Goal: Task Accomplishment & Management: Manage account settings

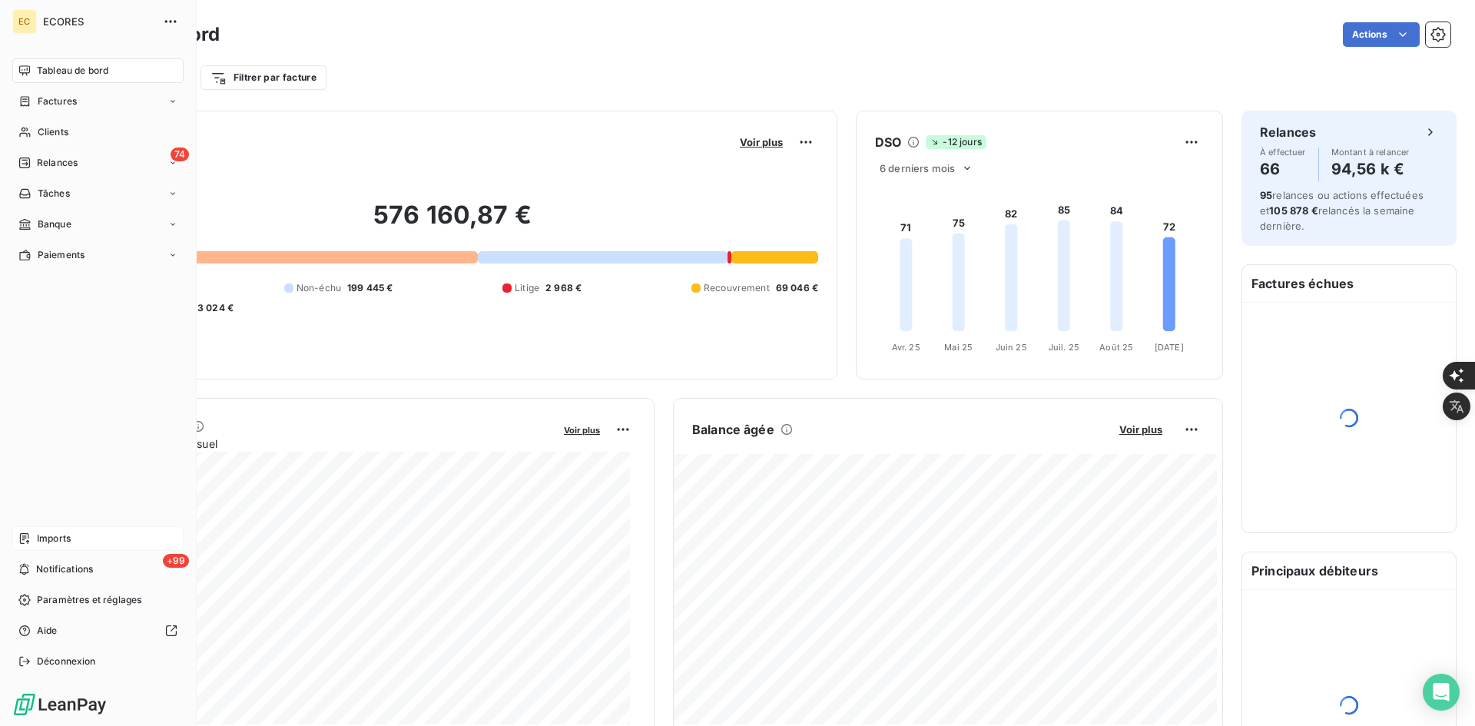
click at [44, 531] on span "Imports" at bounding box center [54, 538] width 34 height 14
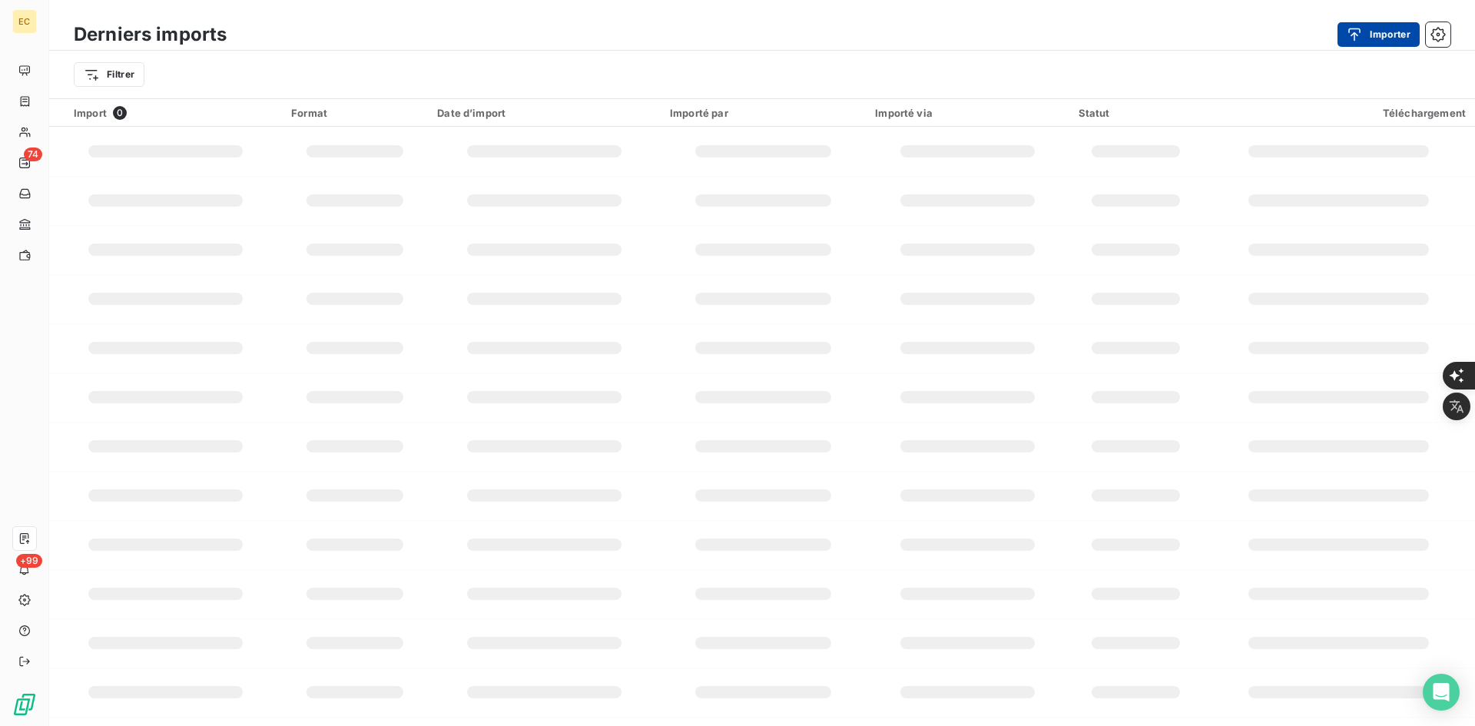
click at [1352, 38] on icon "button" at bounding box center [1353, 34] width 15 height 15
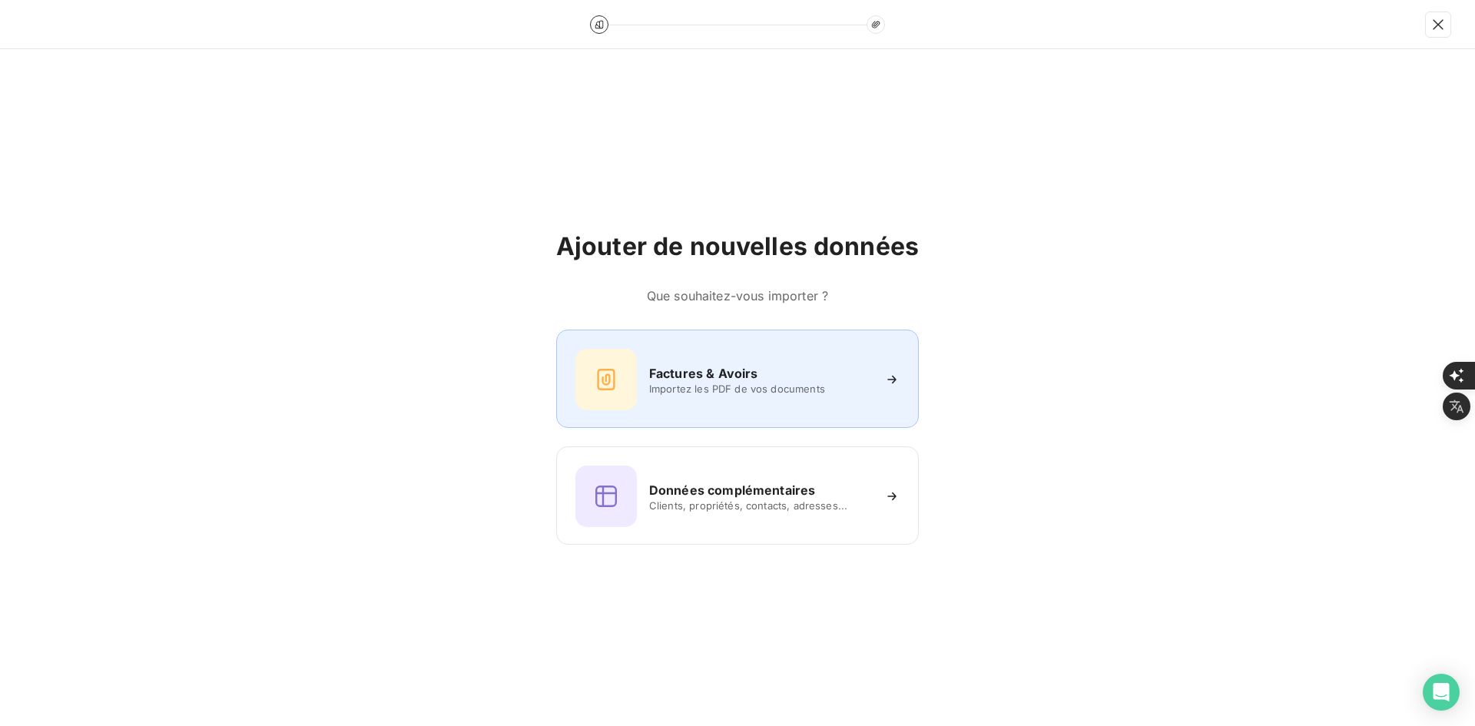
click at [787, 343] on div "Factures & Avoirs Importez les PDF de vos documents" at bounding box center [737, 378] width 362 height 98
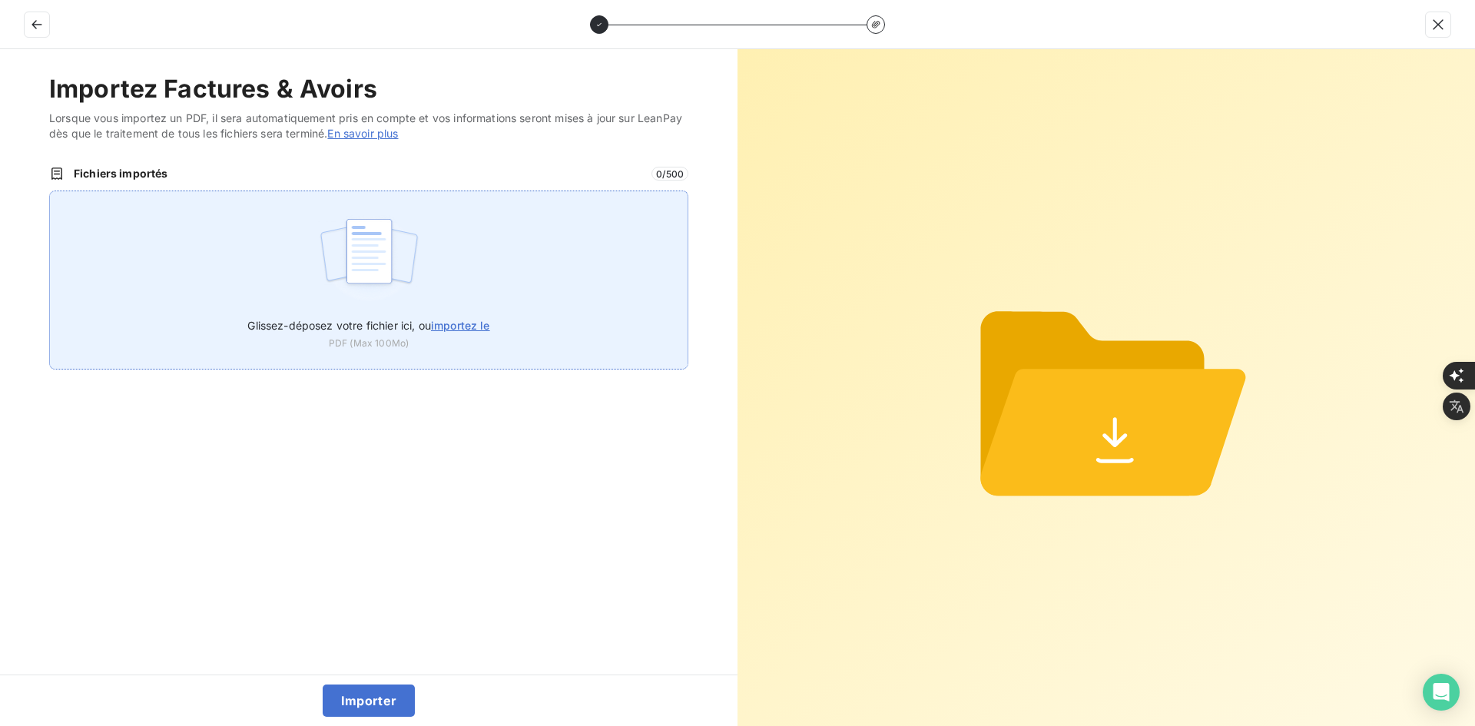
click at [633, 289] on div "Glissez-déposez votre fichier ici, ou importez le PDF (Max 100Mo)" at bounding box center [368, 279] width 639 height 179
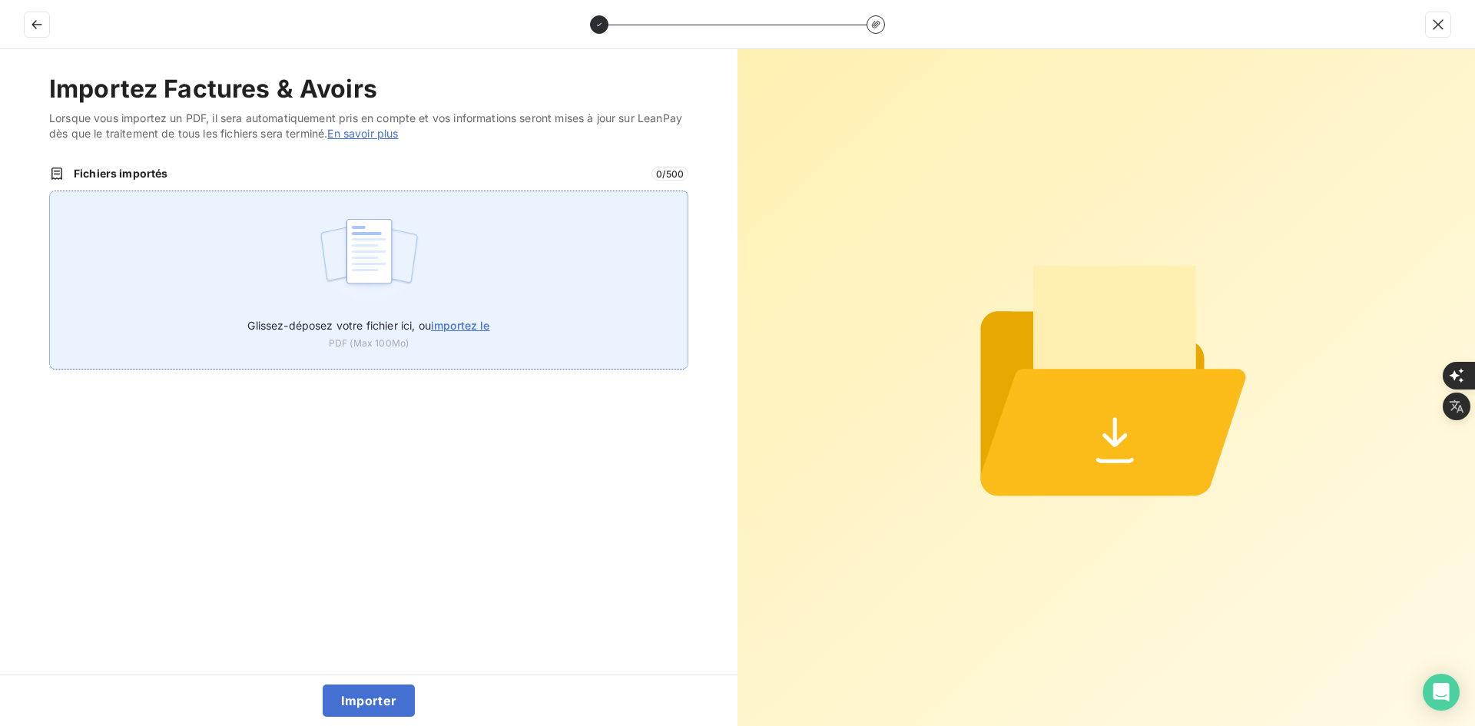
type input "C:\fakepath\FEF-2025-2725.pdf"
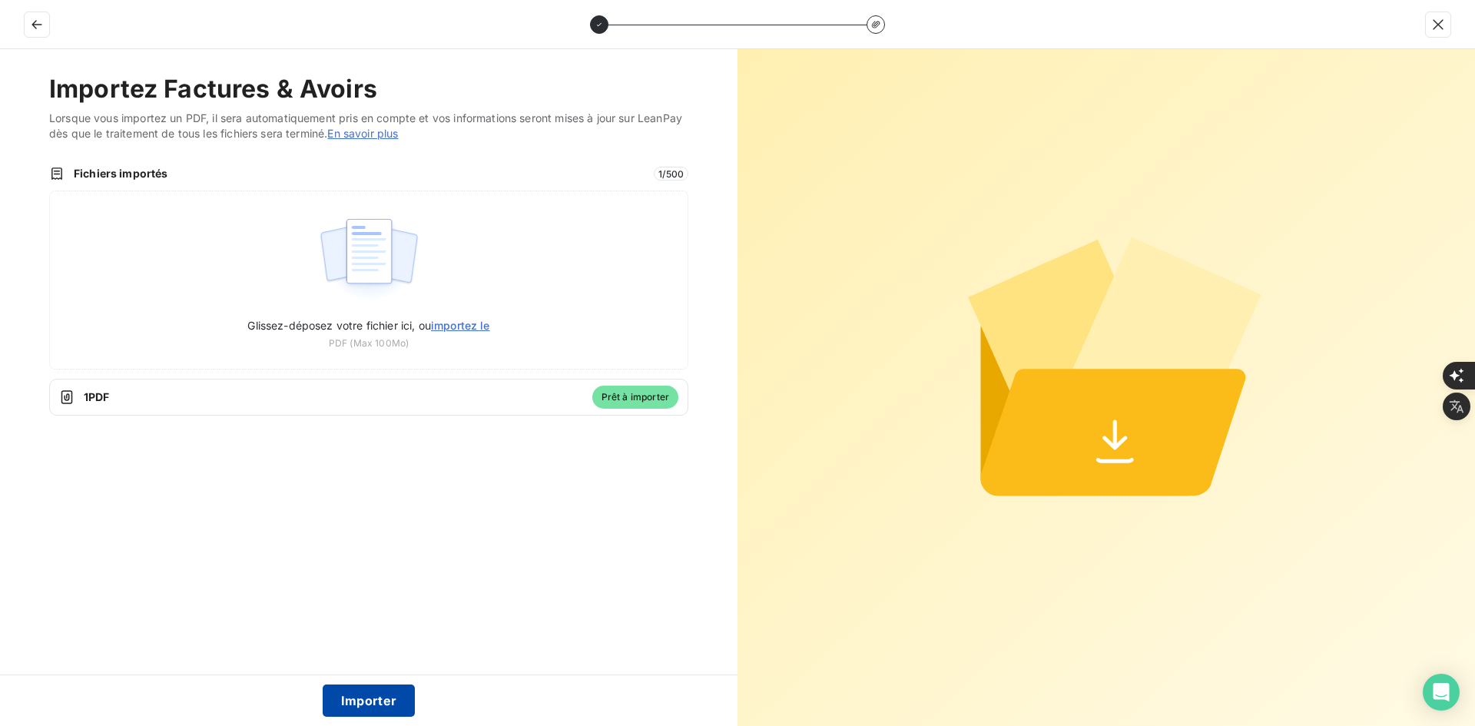
click at [365, 697] on button "Importer" at bounding box center [369, 700] width 93 height 32
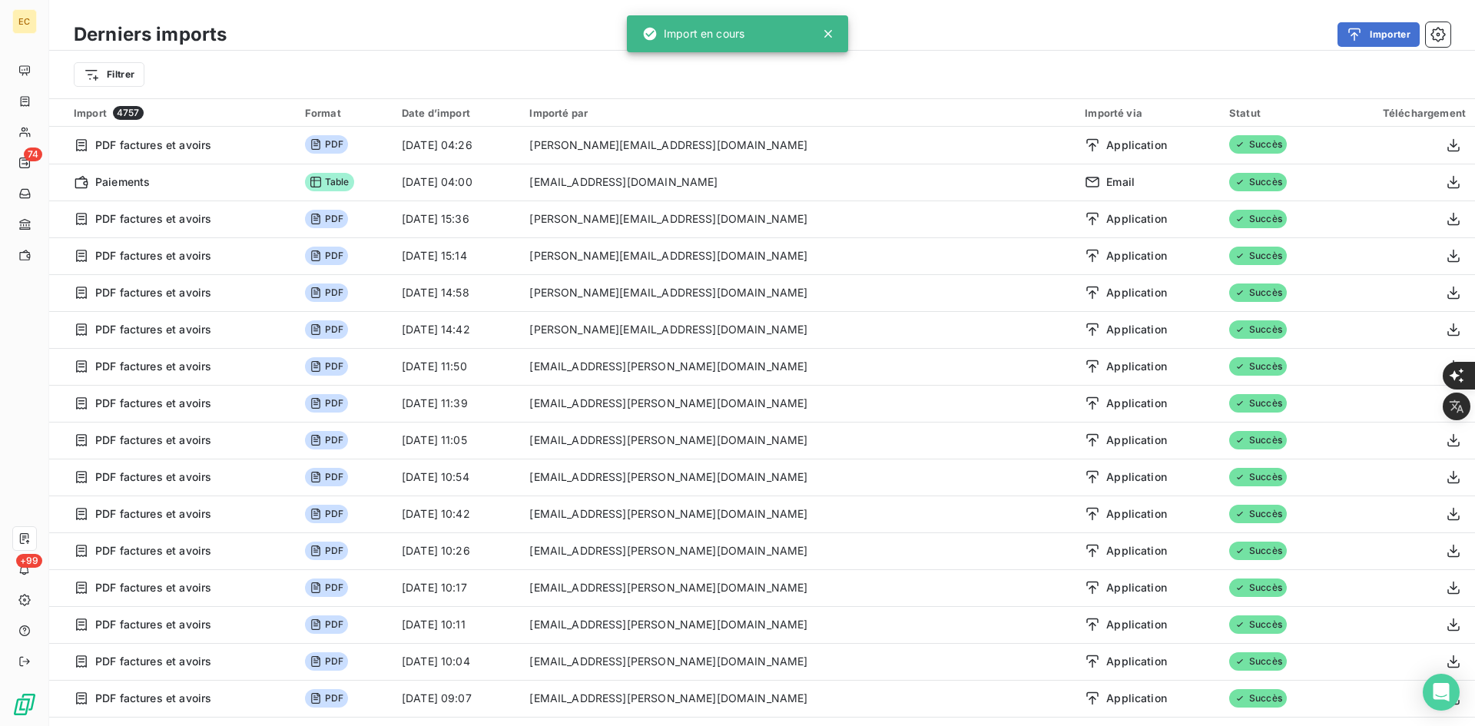
click at [51, 94] on div "Filtrer" at bounding box center [761, 75] width 1425 height 48
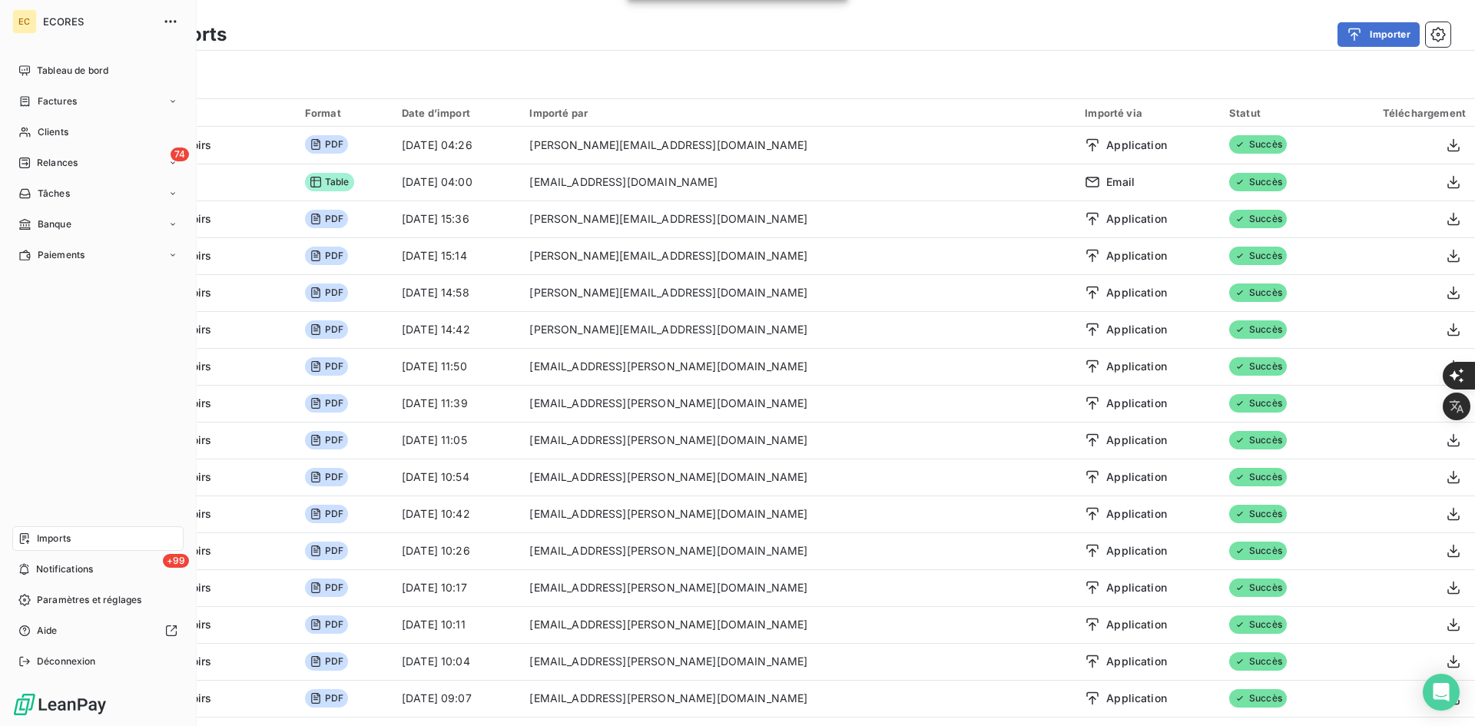
click at [44, 104] on span "Factures" at bounding box center [57, 101] width 39 height 14
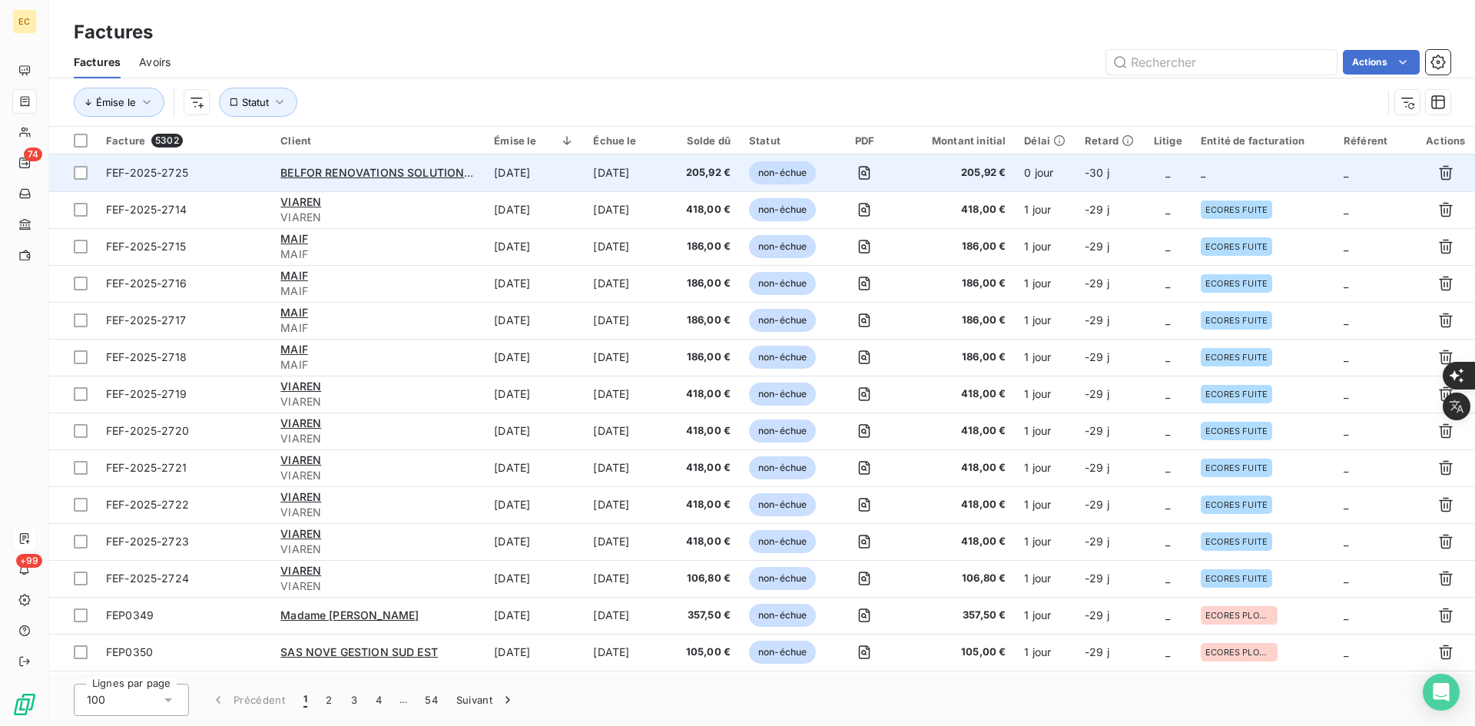
drag, startPoint x: 1174, startPoint y: 182, endPoint x: 1162, endPoint y: 181, distance: 12.3
click at [1174, 180] on td "_" at bounding box center [1168, 172] width 48 height 37
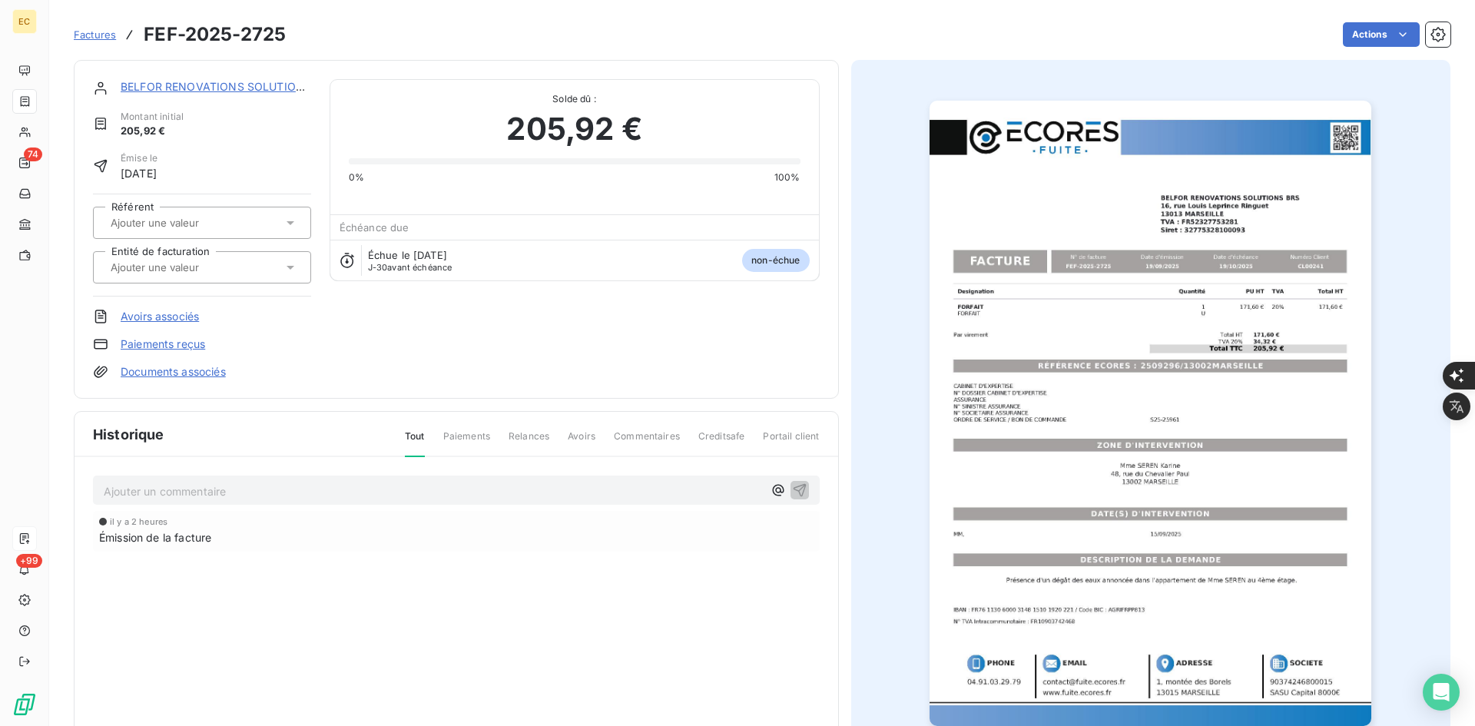
click at [255, 260] on div at bounding box center [194, 267] width 177 height 20
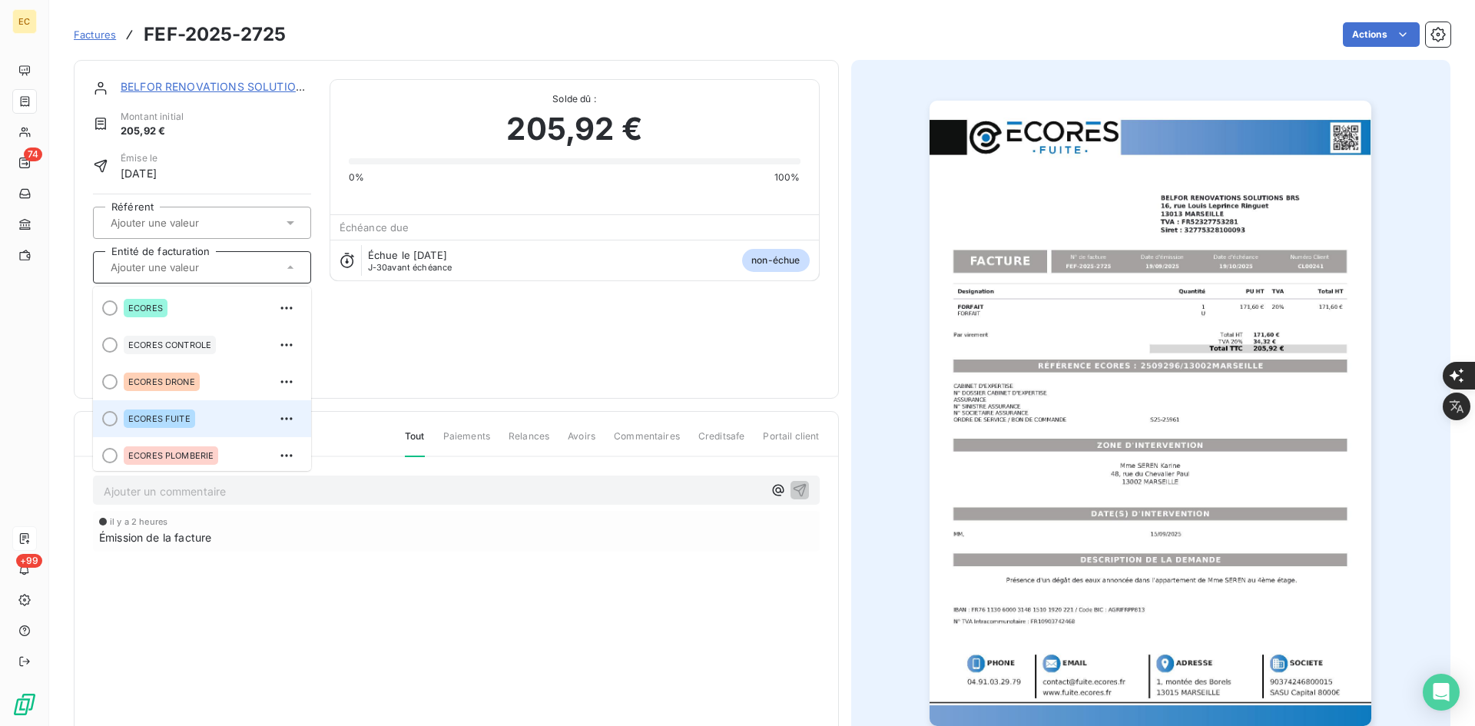
click at [201, 413] on div "ECORES FUITE" at bounding box center [211, 418] width 175 height 25
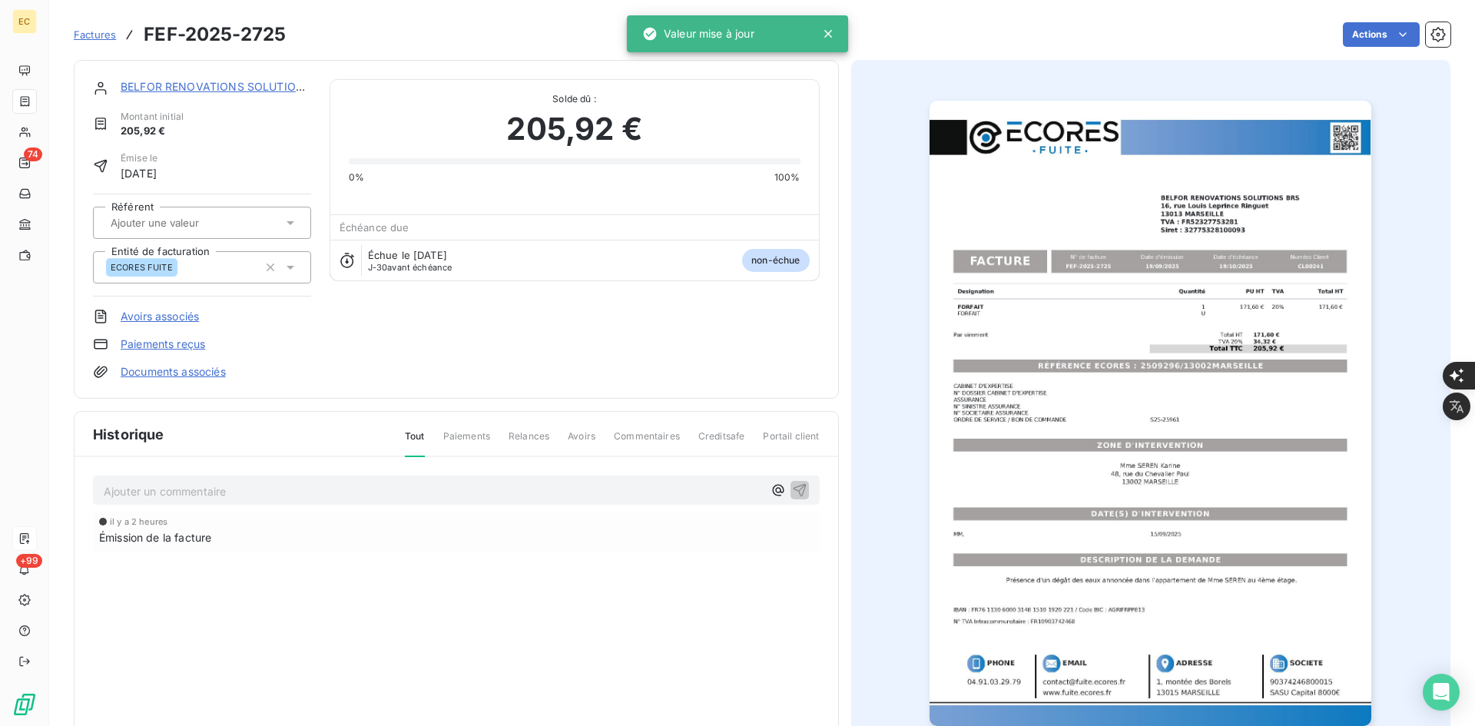
click at [214, 375] on link "Documents associés" at bounding box center [173, 371] width 105 height 15
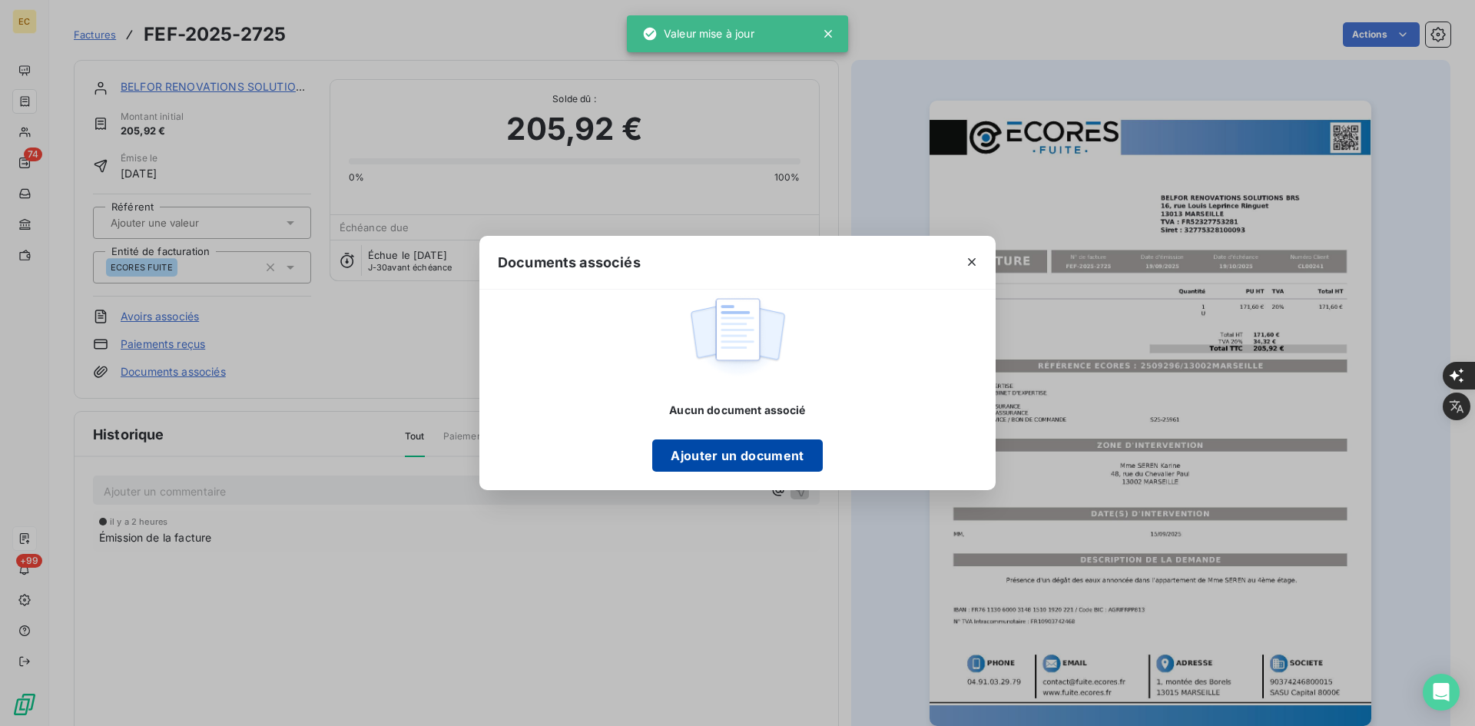
click at [687, 445] on button "Ajouter un document" at bounding box center [737, 455] width 170 height 32
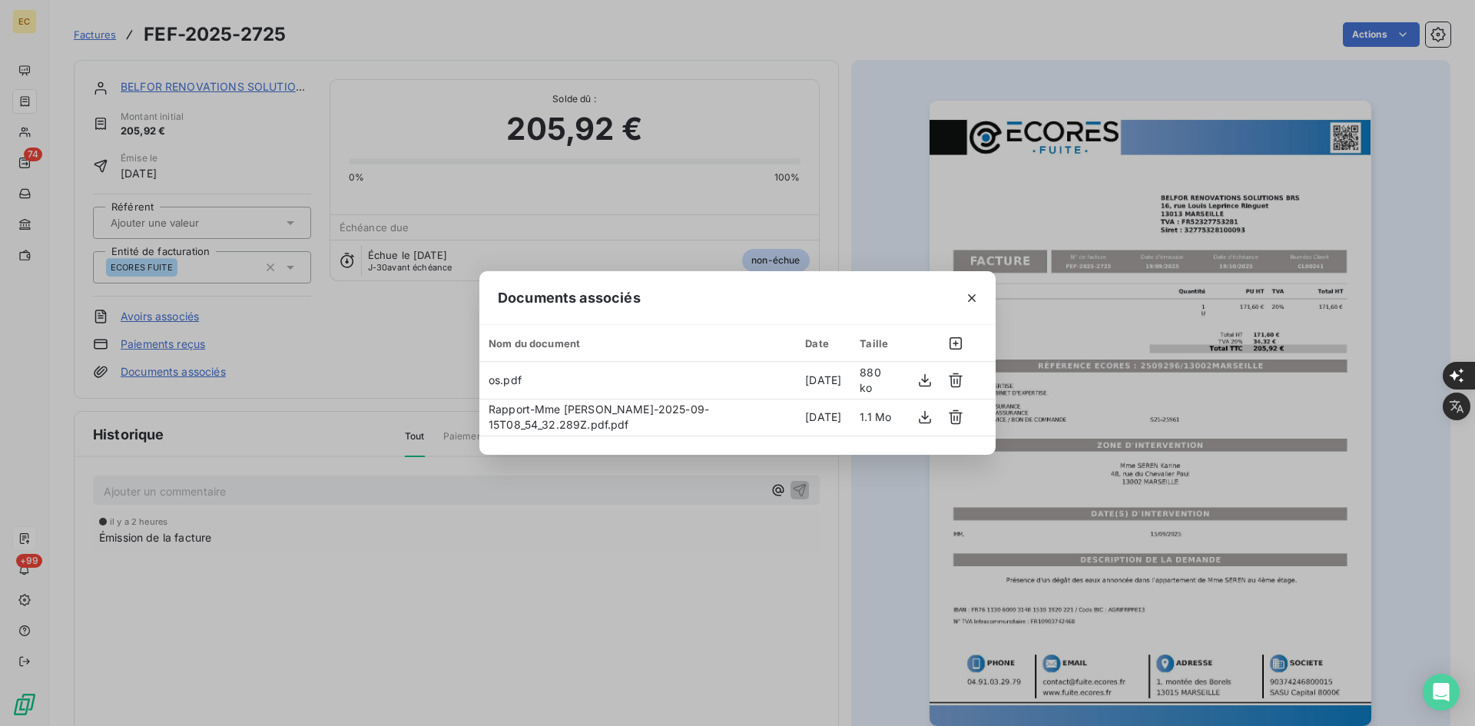
drag, startPoint x: 970, startPoint y: 296, endPoint x: 995, endPoint y: 290, distance: 25.9
click at [971, 296] on icon "button" at bounding box center [971, 297] width 15 height 15
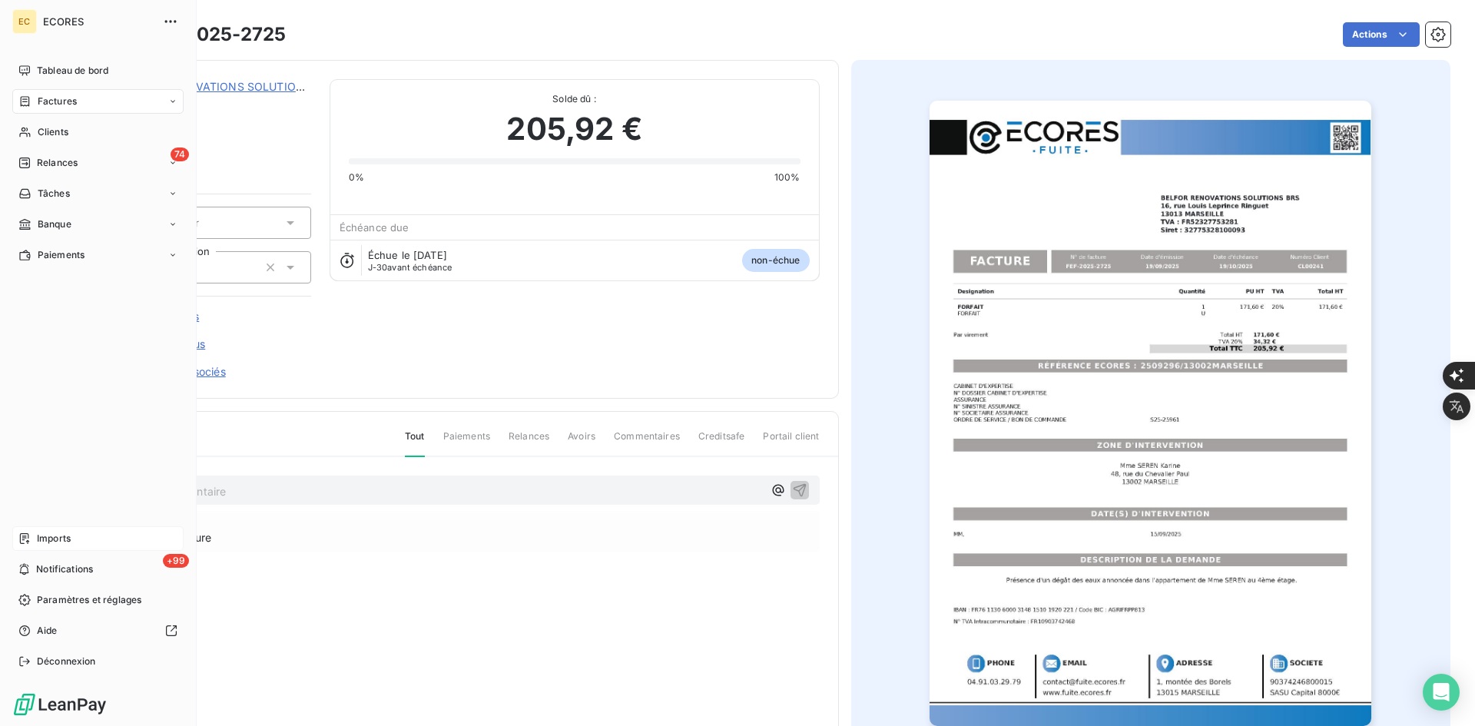
click at [59, 544] on span "Imports" at bounding box center [54, 538] width 34 height 14
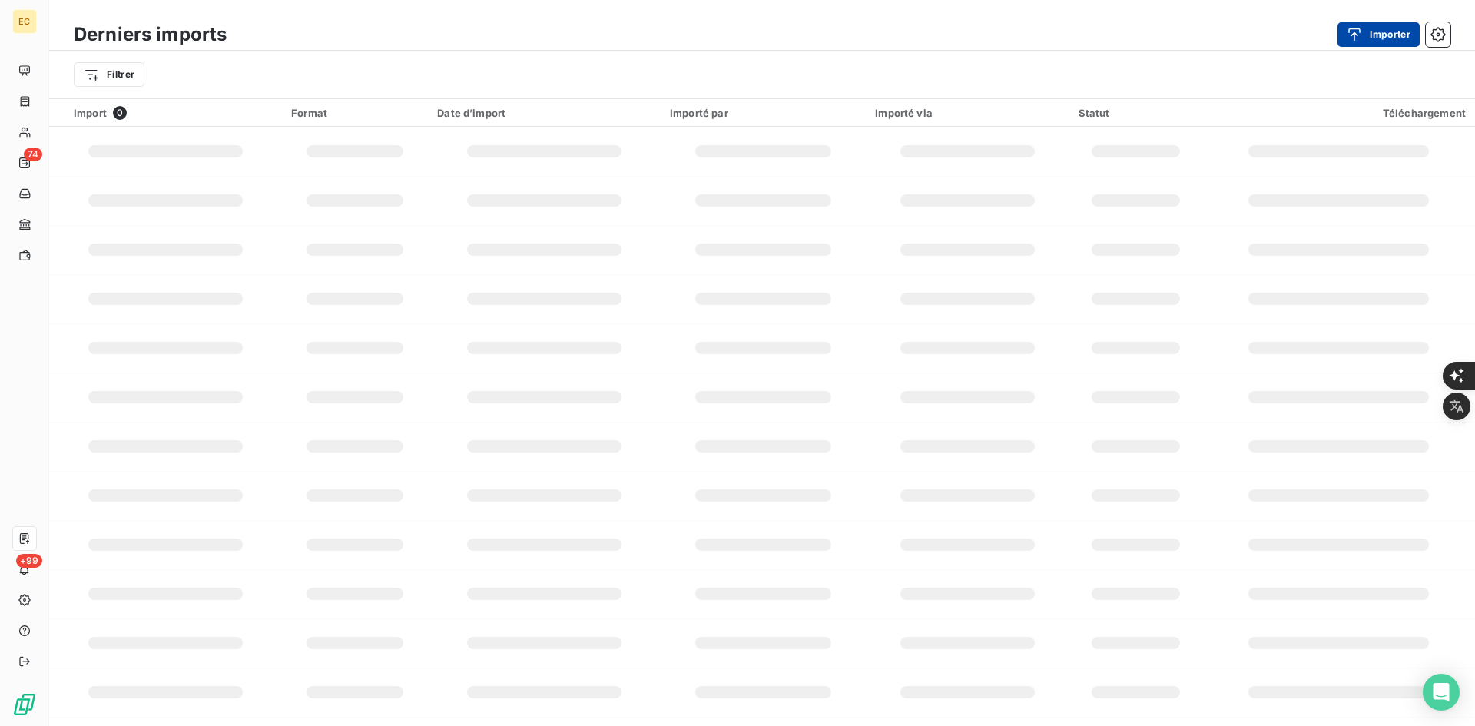
click at [1352, 36] on icon "button" at bounding box center [1353, 34] width 15 height 15
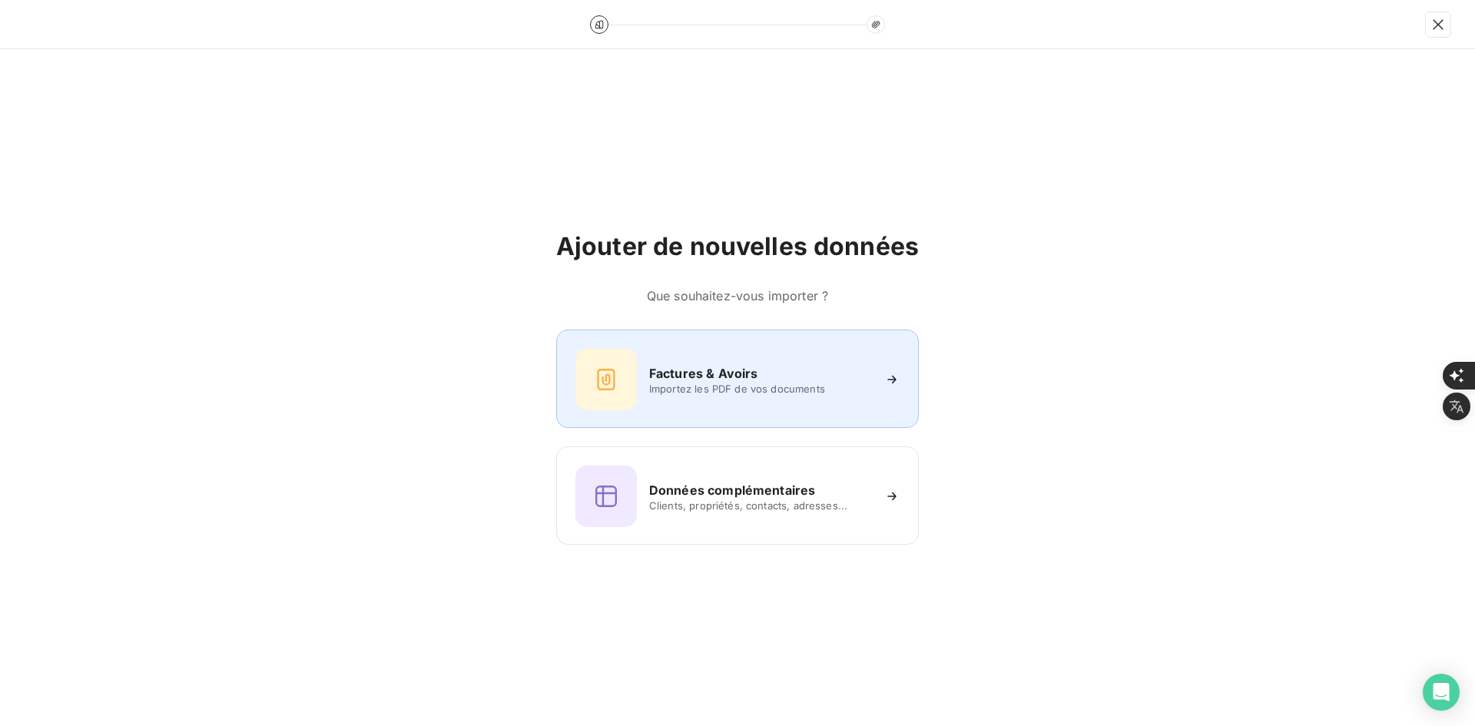
click at [708, 360] on div "Factures & Avoirs Importez les PDF de vos documents" at bounding box center [737, 379] width 324 height 61
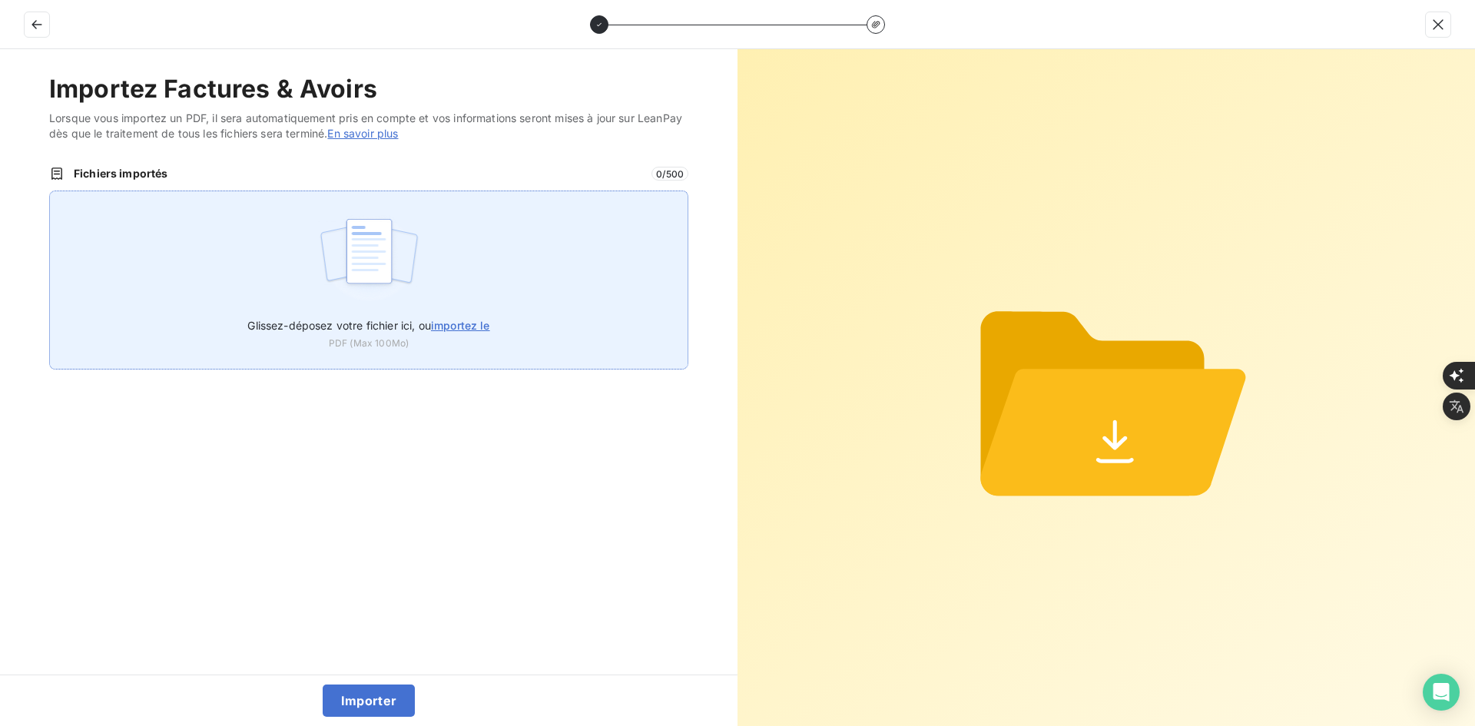
click at [521, 278] on div "Glissez-déposez votre fichier ici, ou importez le PDF (Max 100Mo)" at bounding box center [368, 279] width 639 height 179
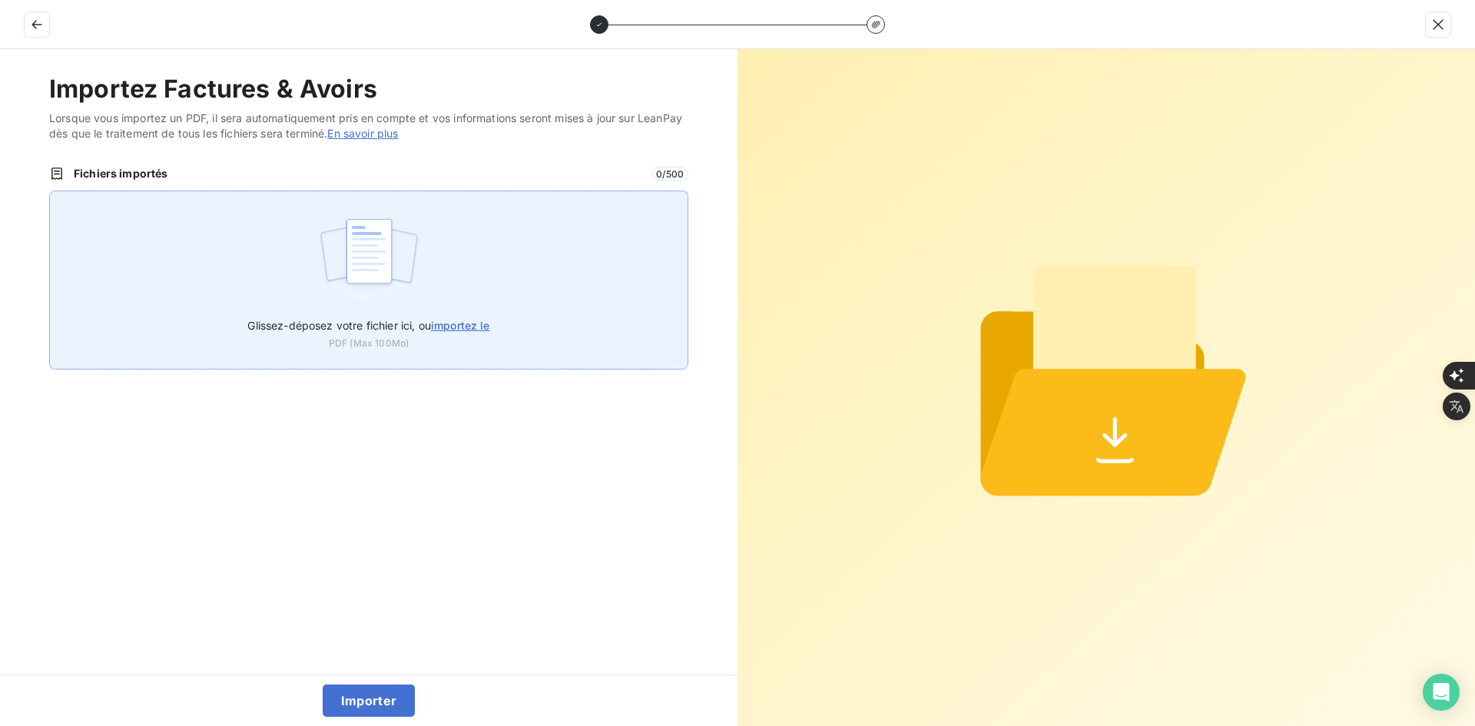
type input "C:\fakepath\FE-2025-0090.pdf"
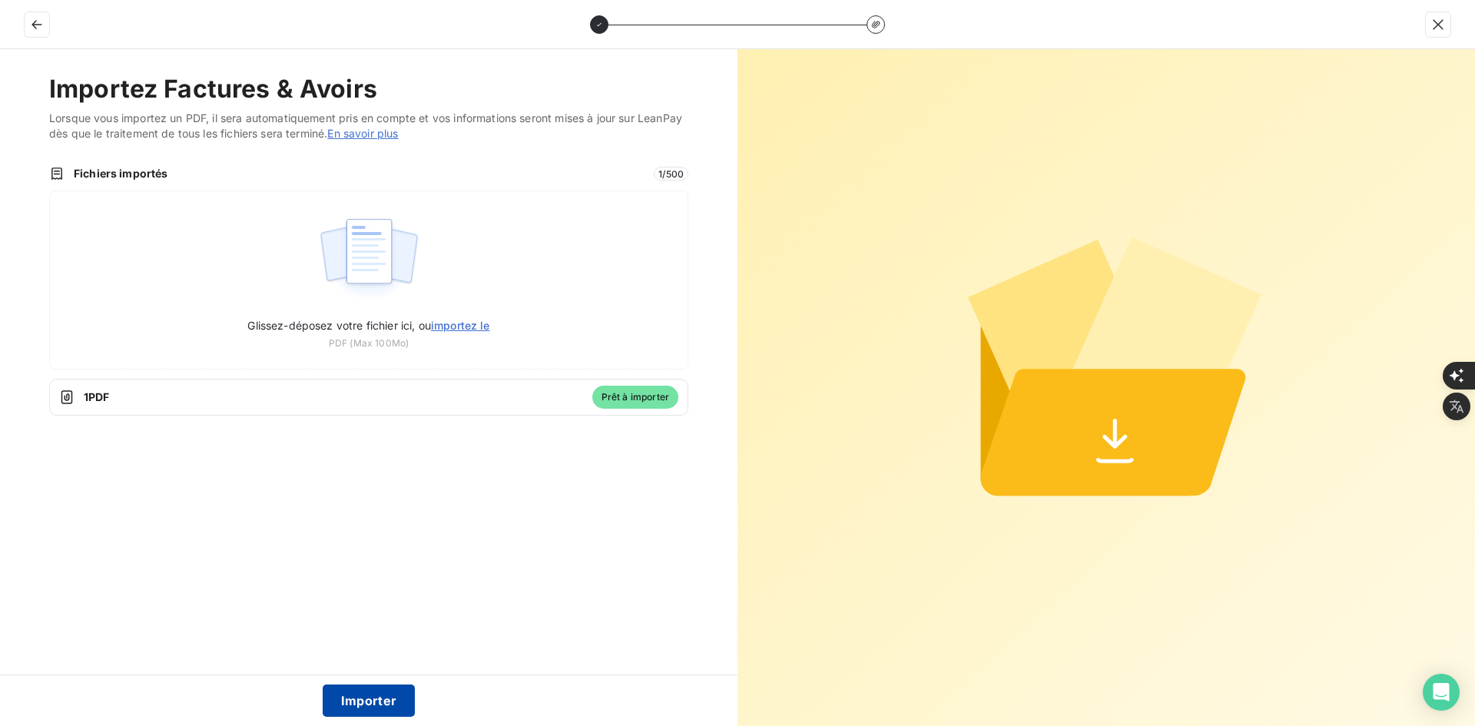
click at [362, 698] on button "Importer" at bounding box center [369, 700] width 93 height 32
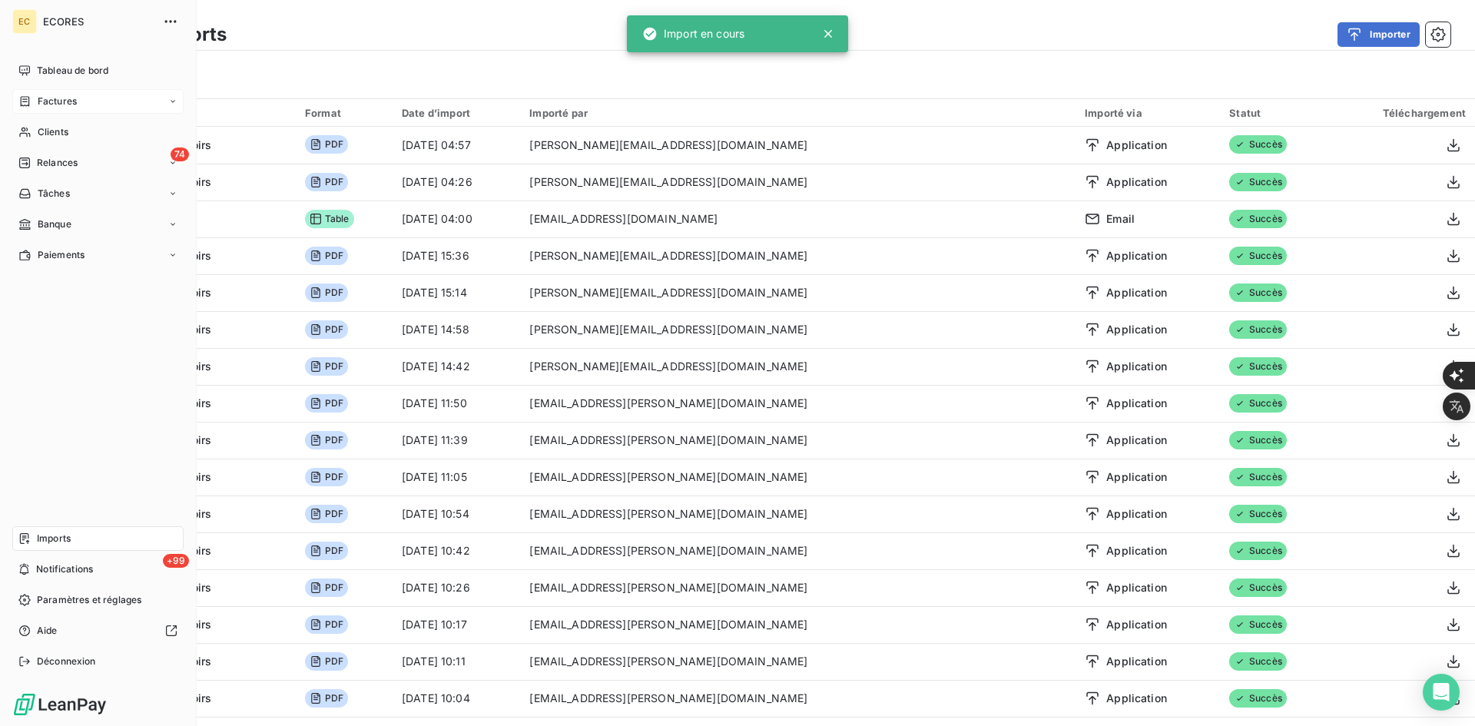
click at [31, 91] on div "Factures" at bounding box center [97, 101] width 171 height 25
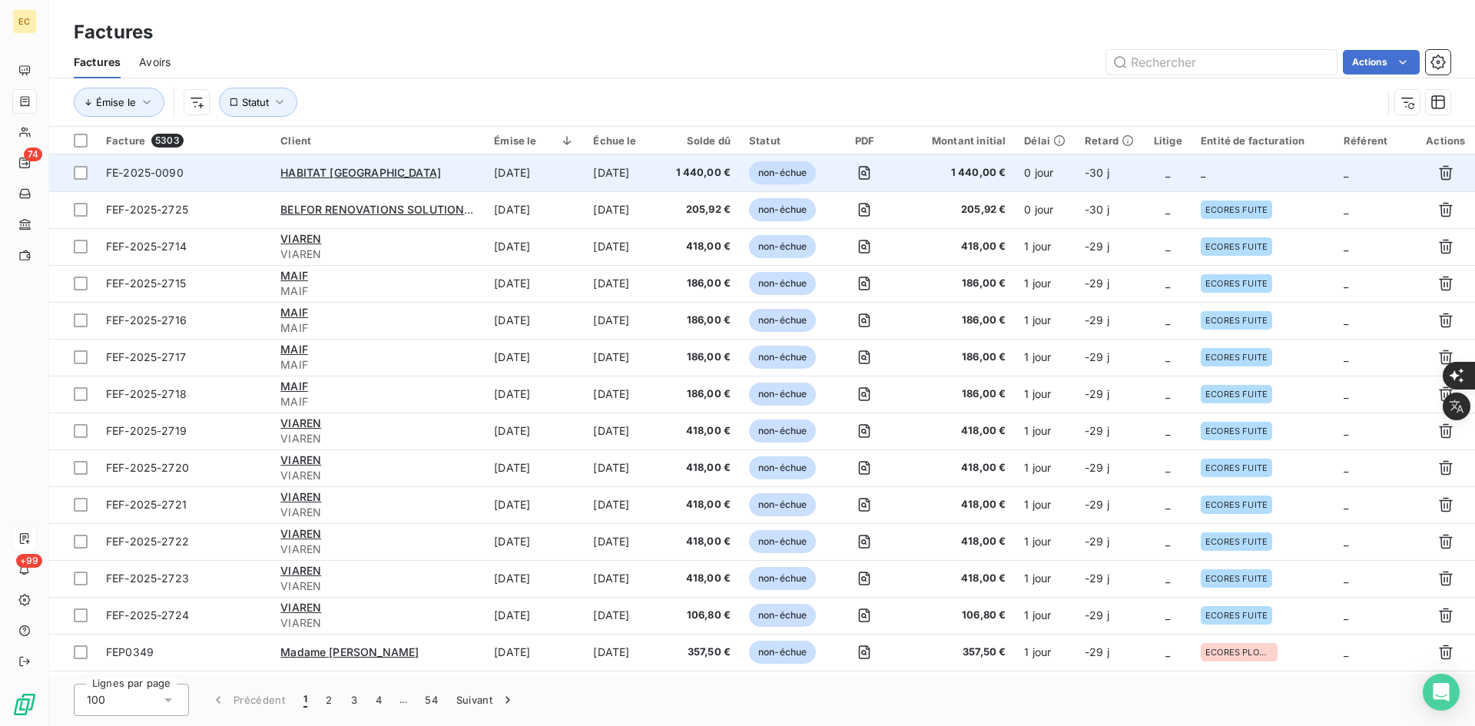
click at [1010, 171] on td "1 440,00 €" at bounding box center [958, 172] width 112 height 37
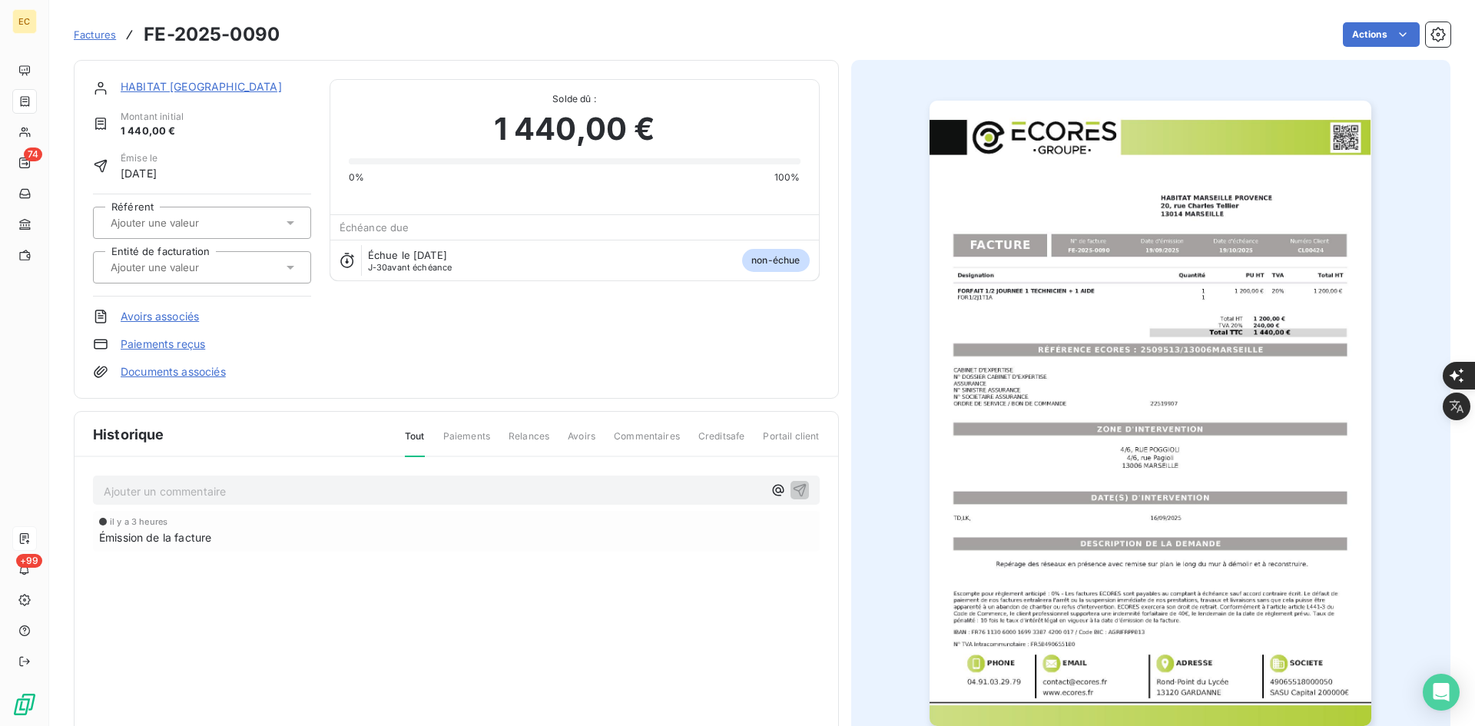
click at [233, 273] on input "text" at bounding box center [186, 267] width 154 height 14
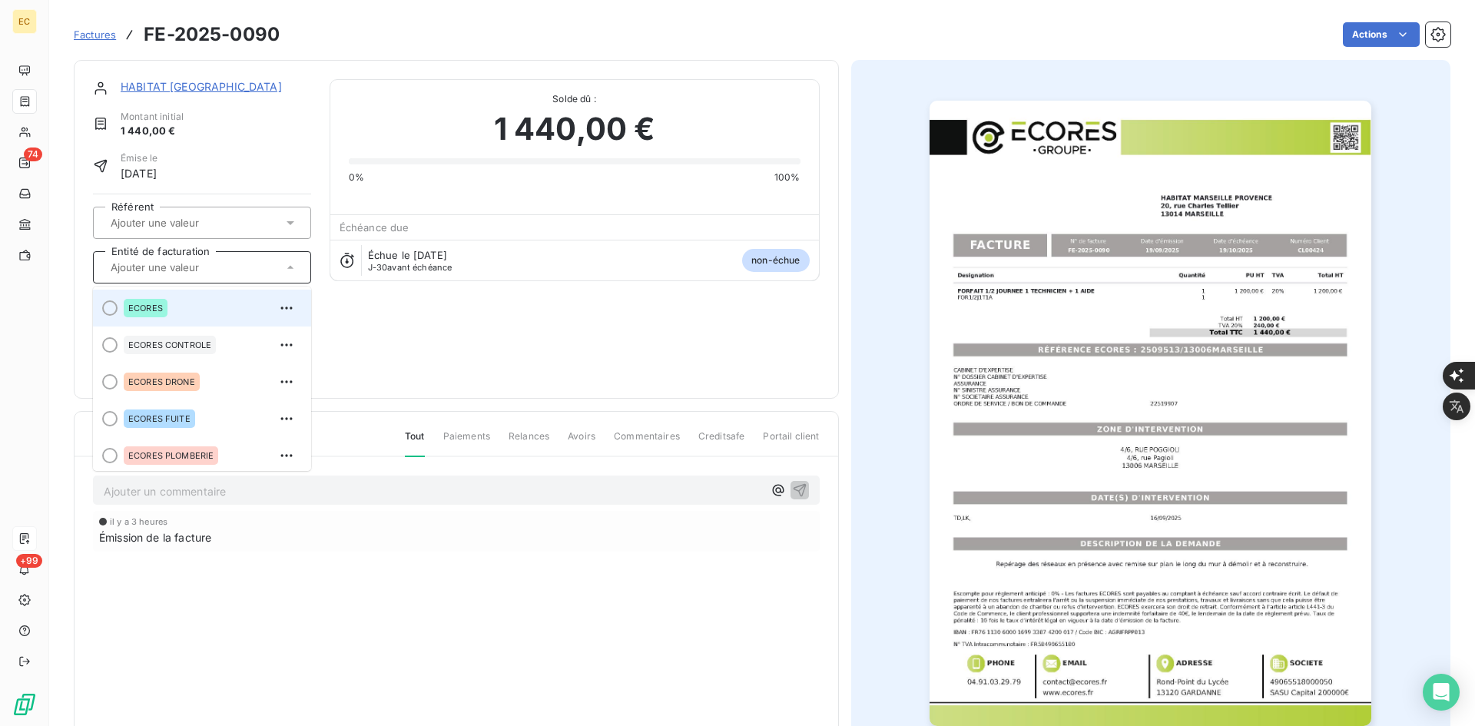
click at [193, 304] on div "ECORES" at bounding box center [211, 308] width 175 height 25
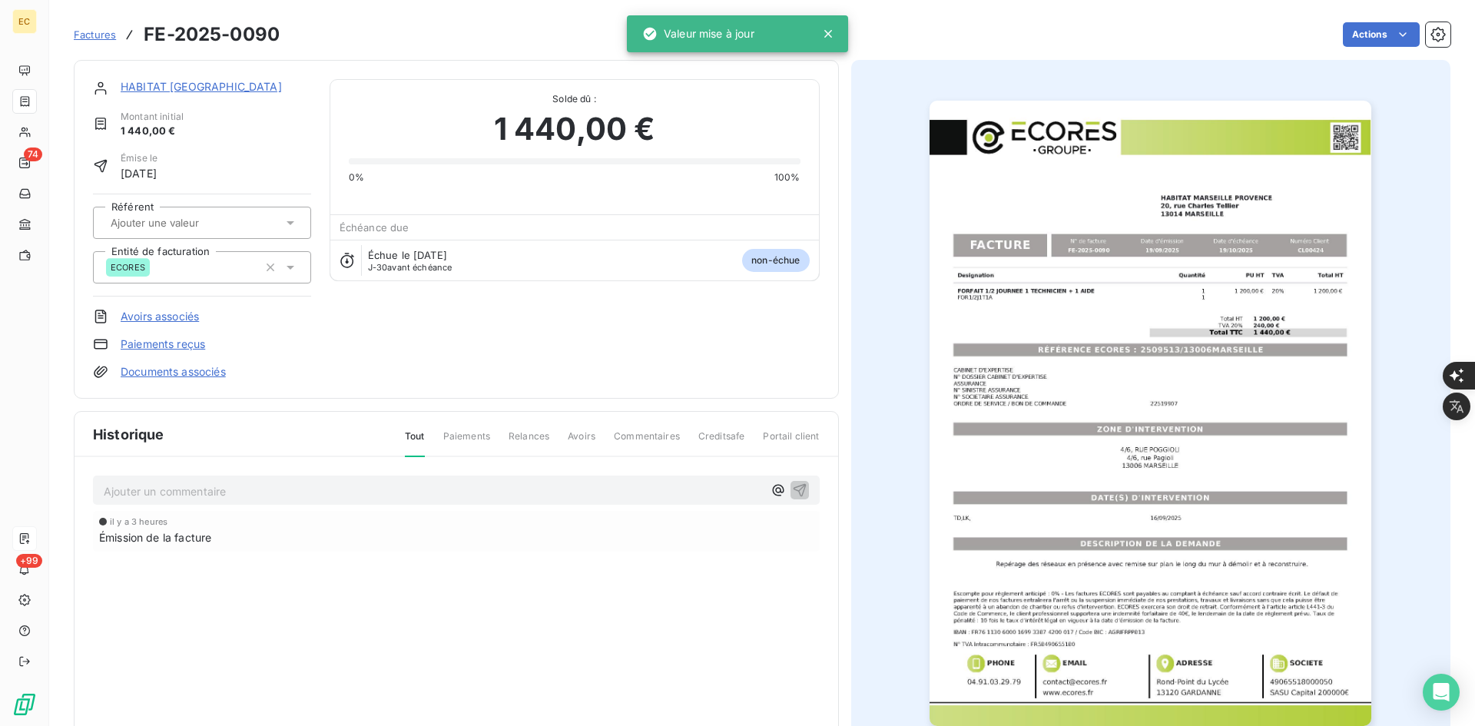
click at [199, 370] on link "Documents associés" at bounding box center [173, 371] width 105 height 15
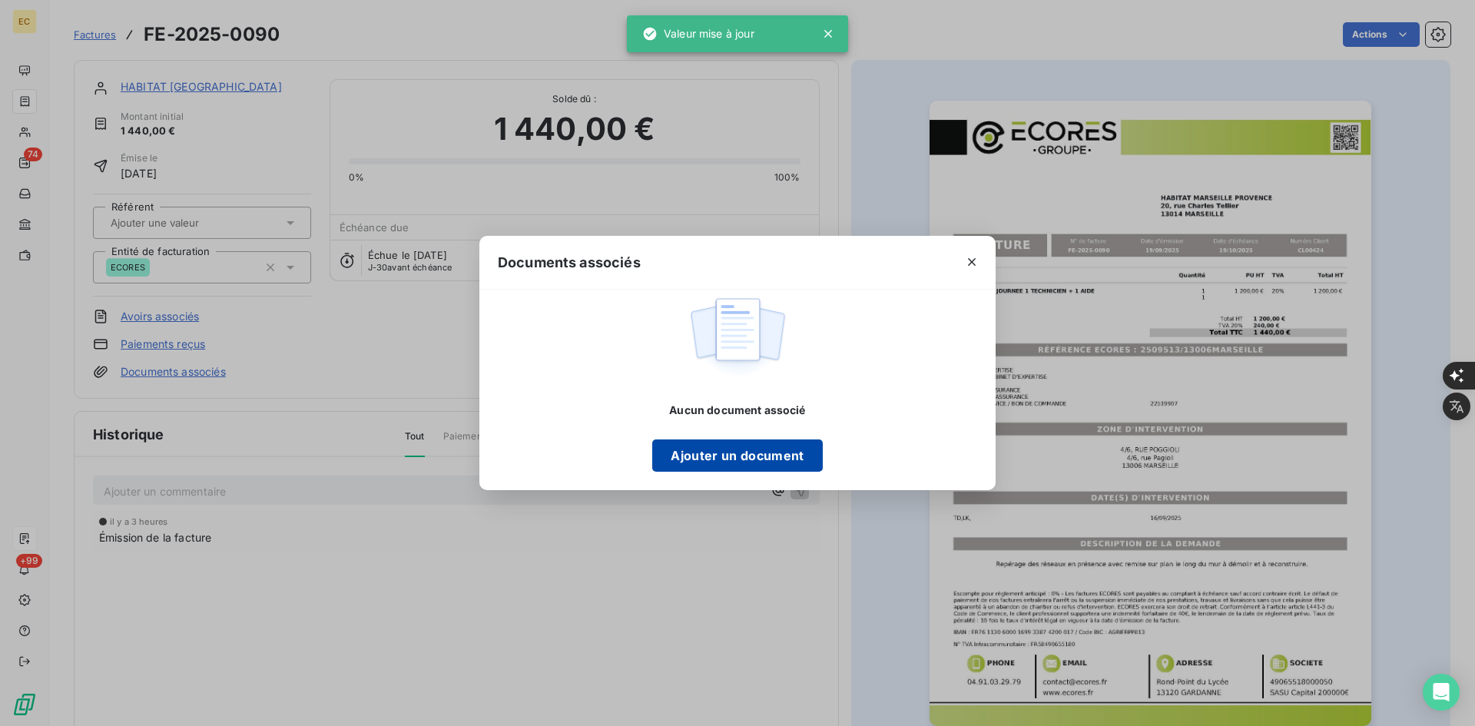
click at [689, 448] on button "Ajouter un document" at bounding box center [737, 455] width 170 height 32
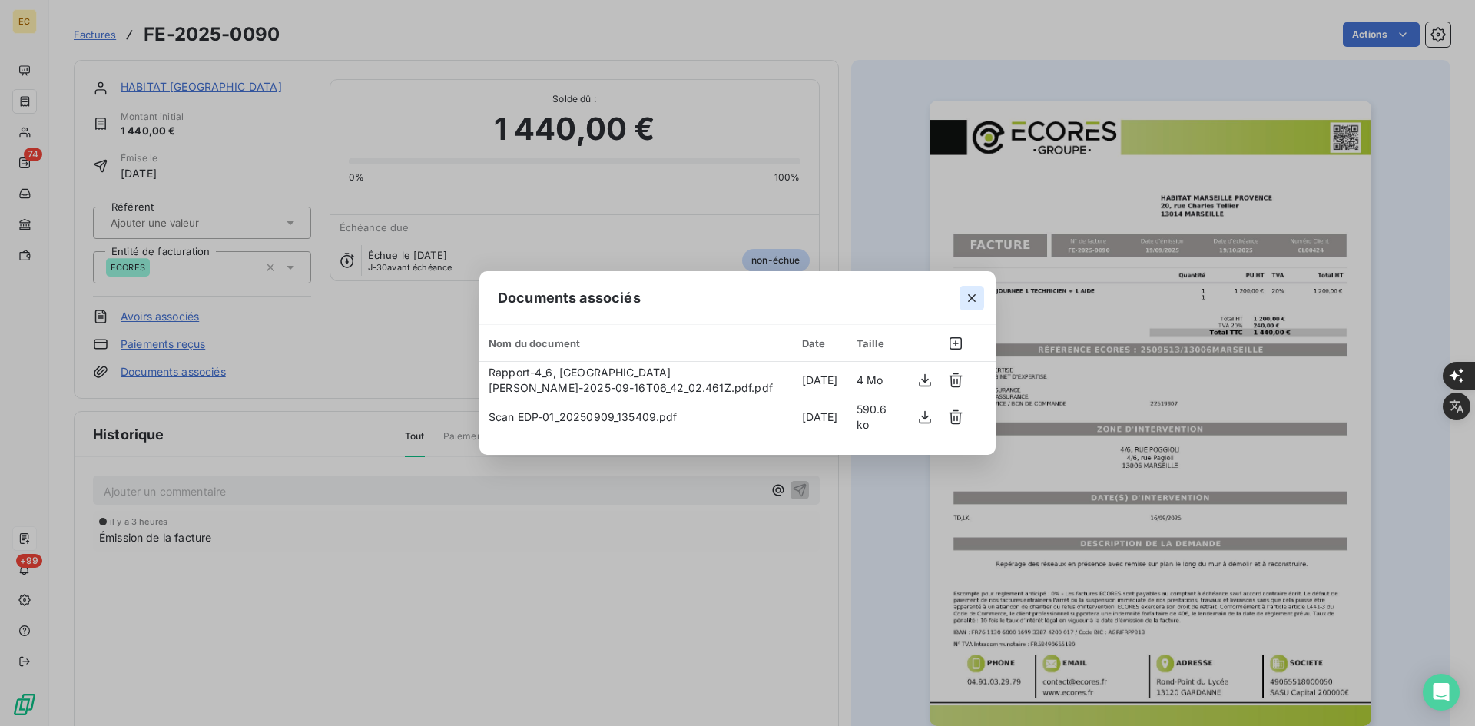
click at [966, 297] on icon "button" at bounding box center [971, 297] width 15 height 15
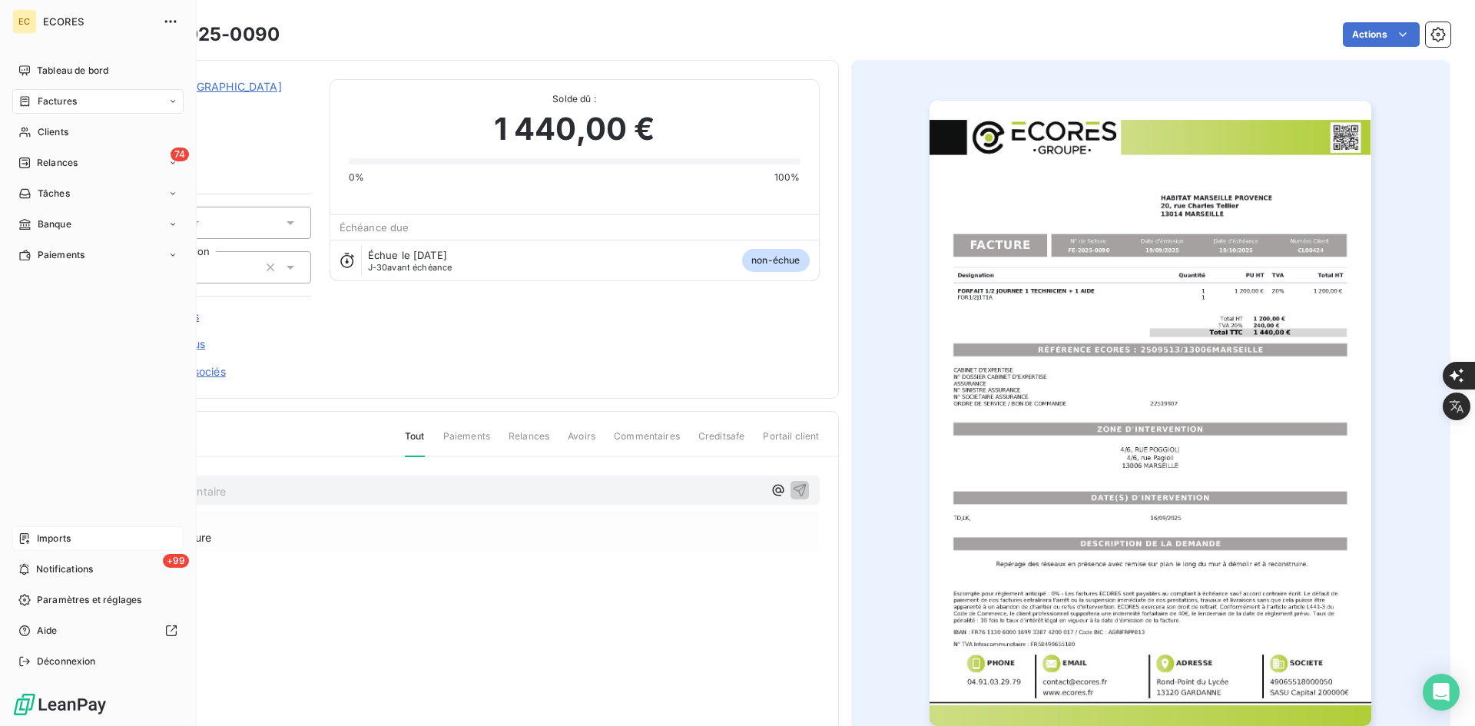
click at [50, 541] on span "Imports" at bounding box center [54, 538] width 34 height 14
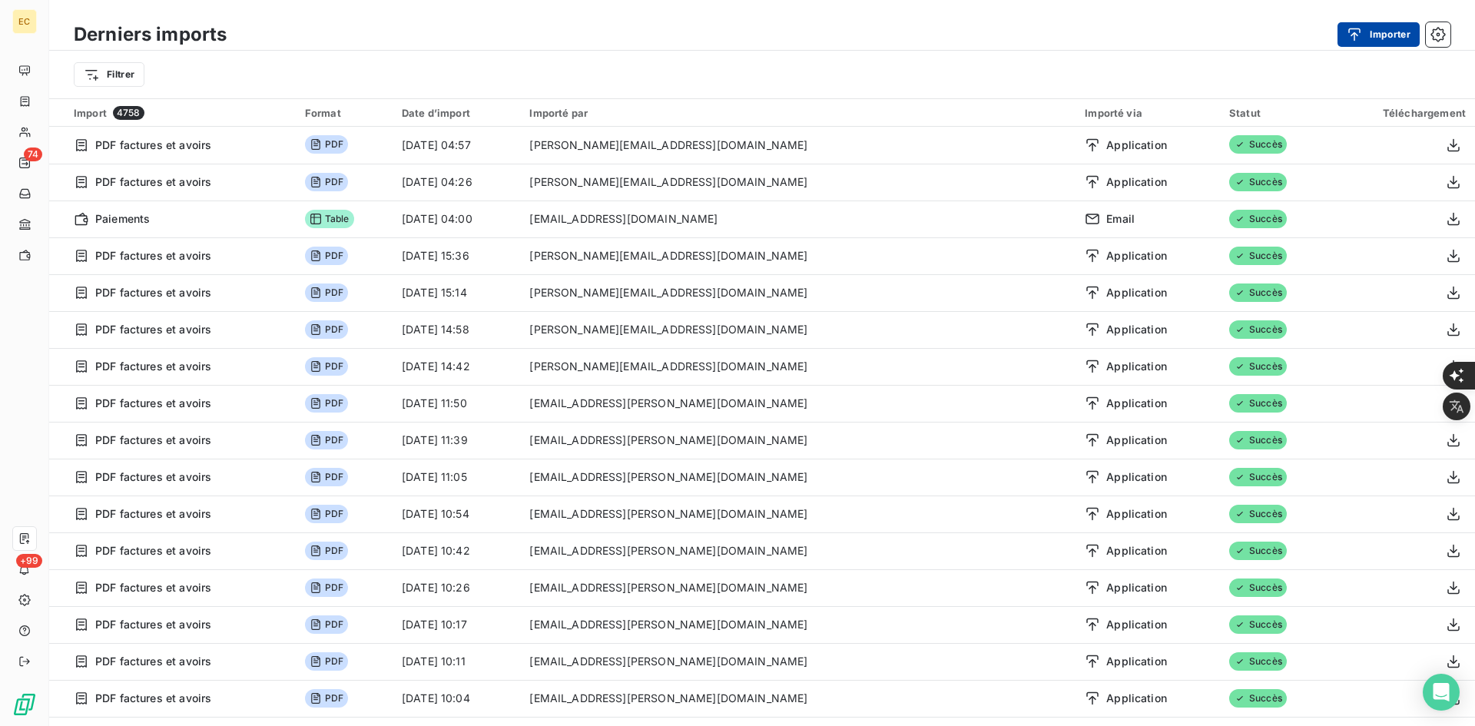
click at [1390, 35] on button "Importer" at bounding box center [1378, 34] width 82 height 25
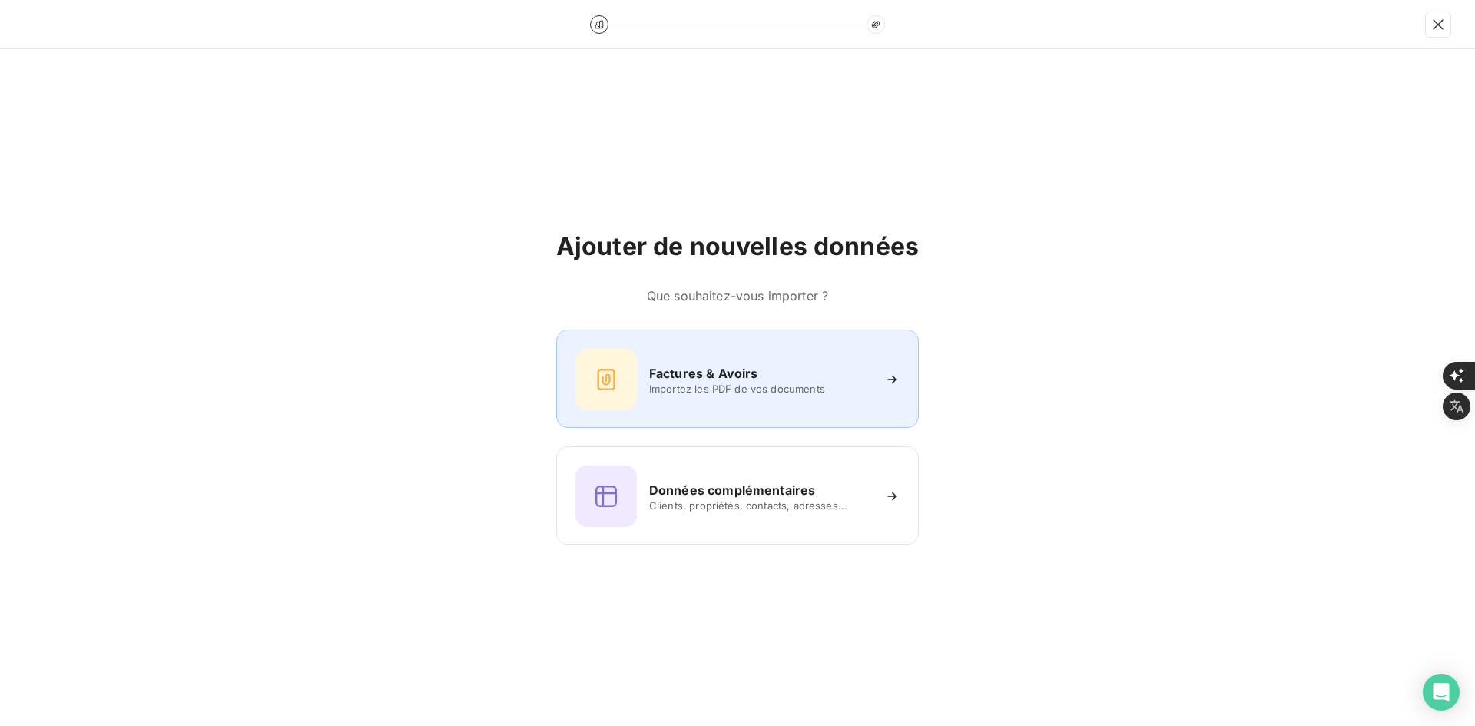
click at [644, 371] on div "Factures & Avoirs Importez les PDF de vos documents" at bounding box center [737, 379] width 324 height 61
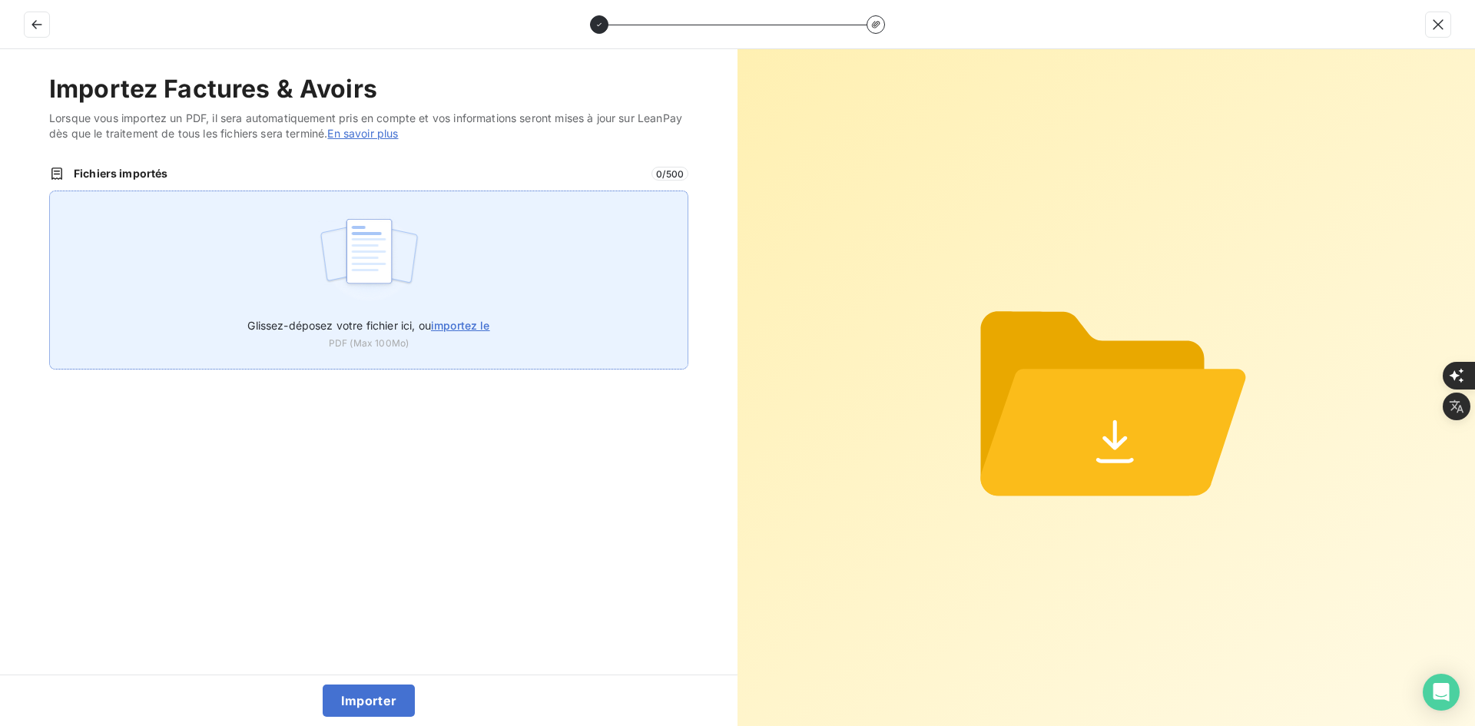
click at [534, 265] on div "Glissez-déposez votre fichier ici, ou importez le PDF (Max 100Mo)" at bounding box center [368, 279] width 639 height 179
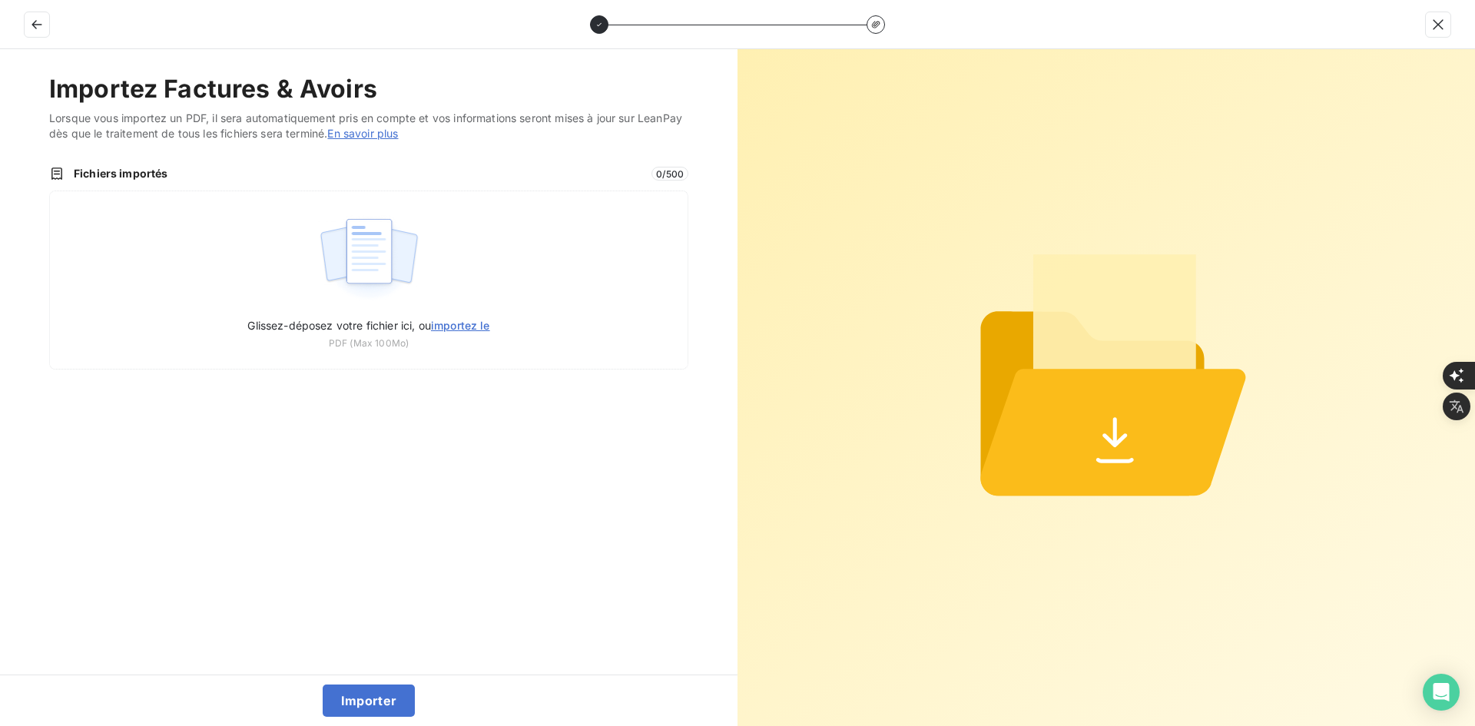
type input "C:\fakepath\FEF-2025-2726.pdf"
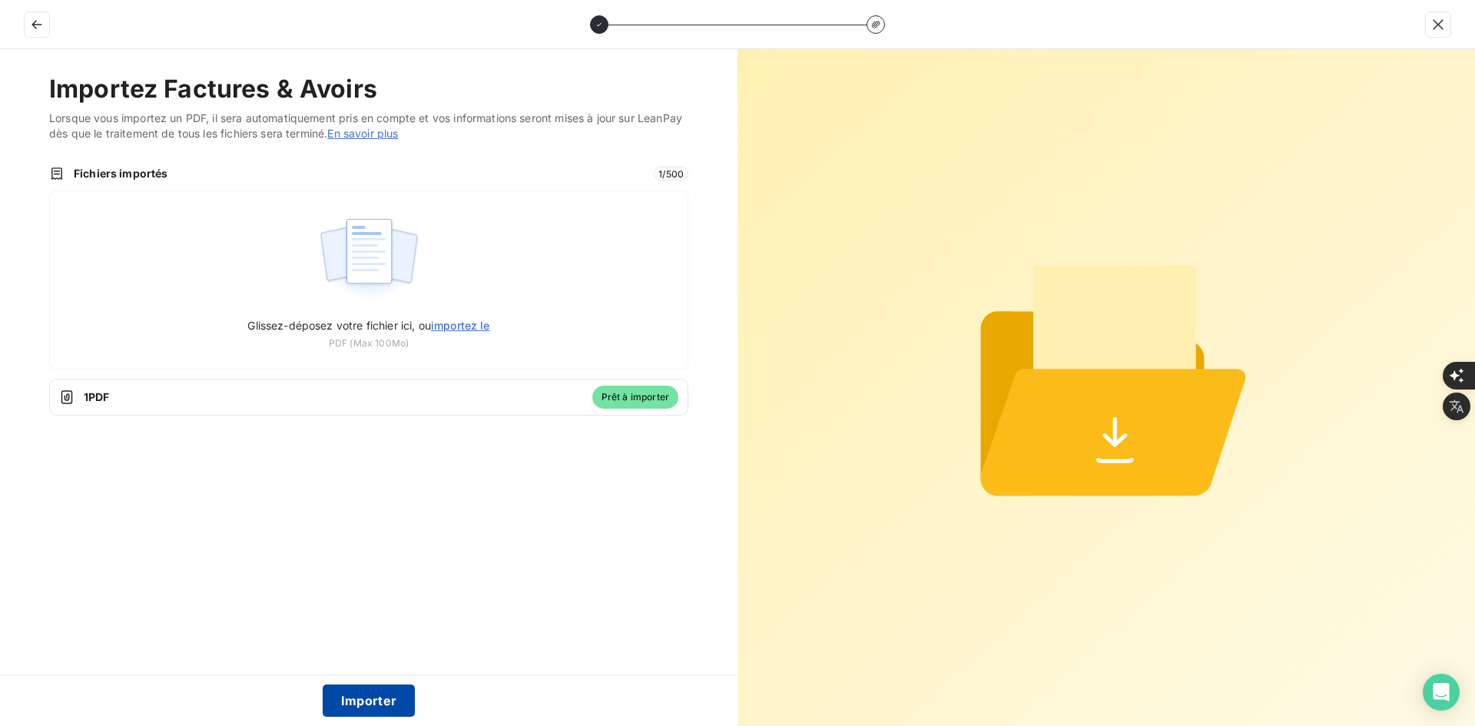
click at [368, 695] on button "Importer" at bounding box center [369, 700] width 93 height 32
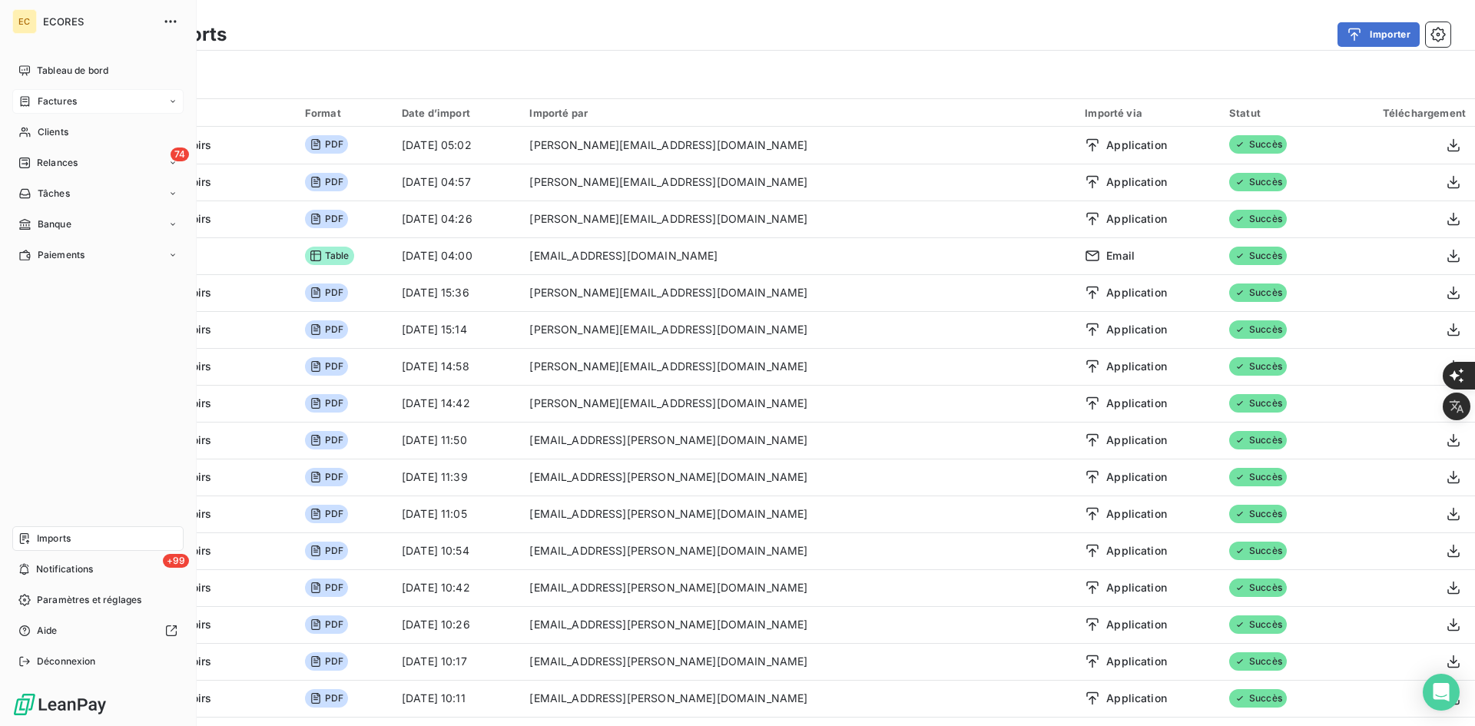
click at [36, 102] on div "Factures" at bounding box center [47, 101] width 58 height 14
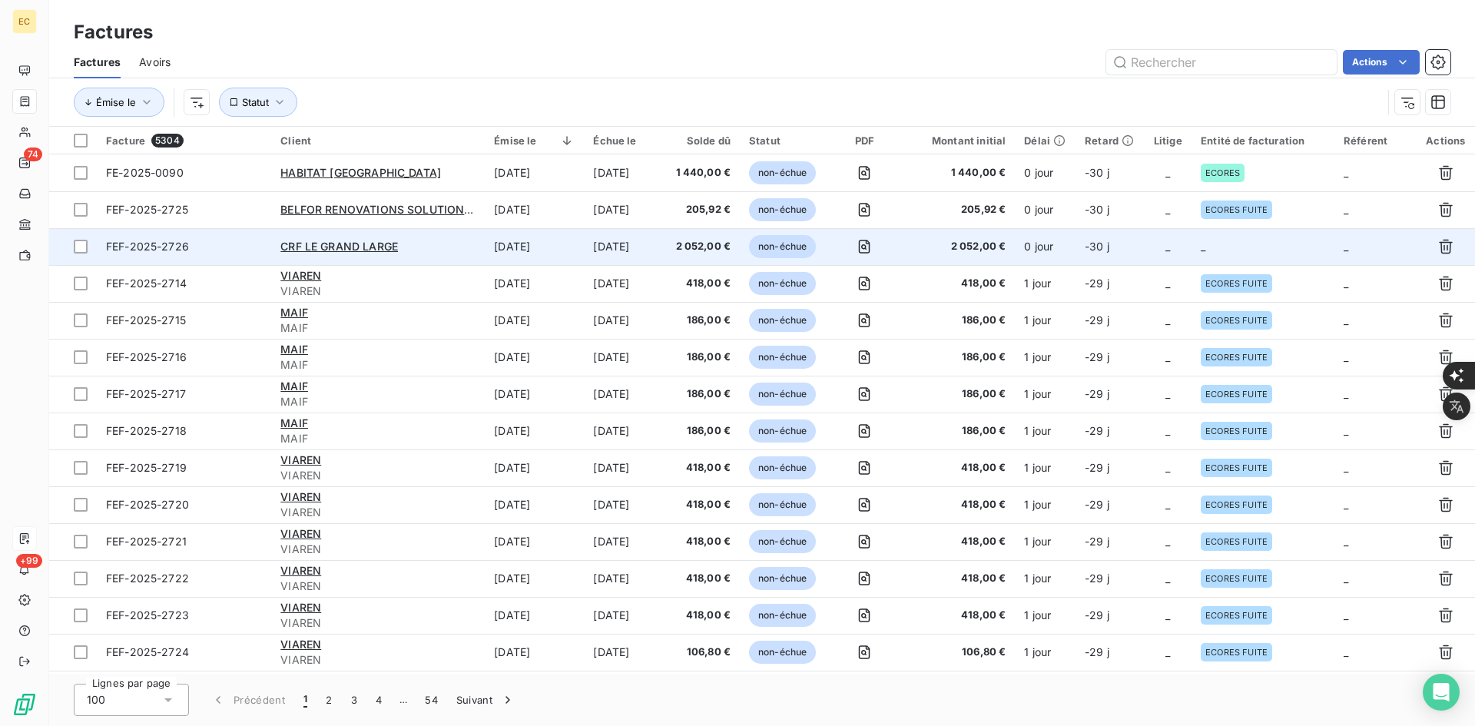
click at [561, 247] on td "[DATE]" at bounding box center [534, 246] width 99 height 37
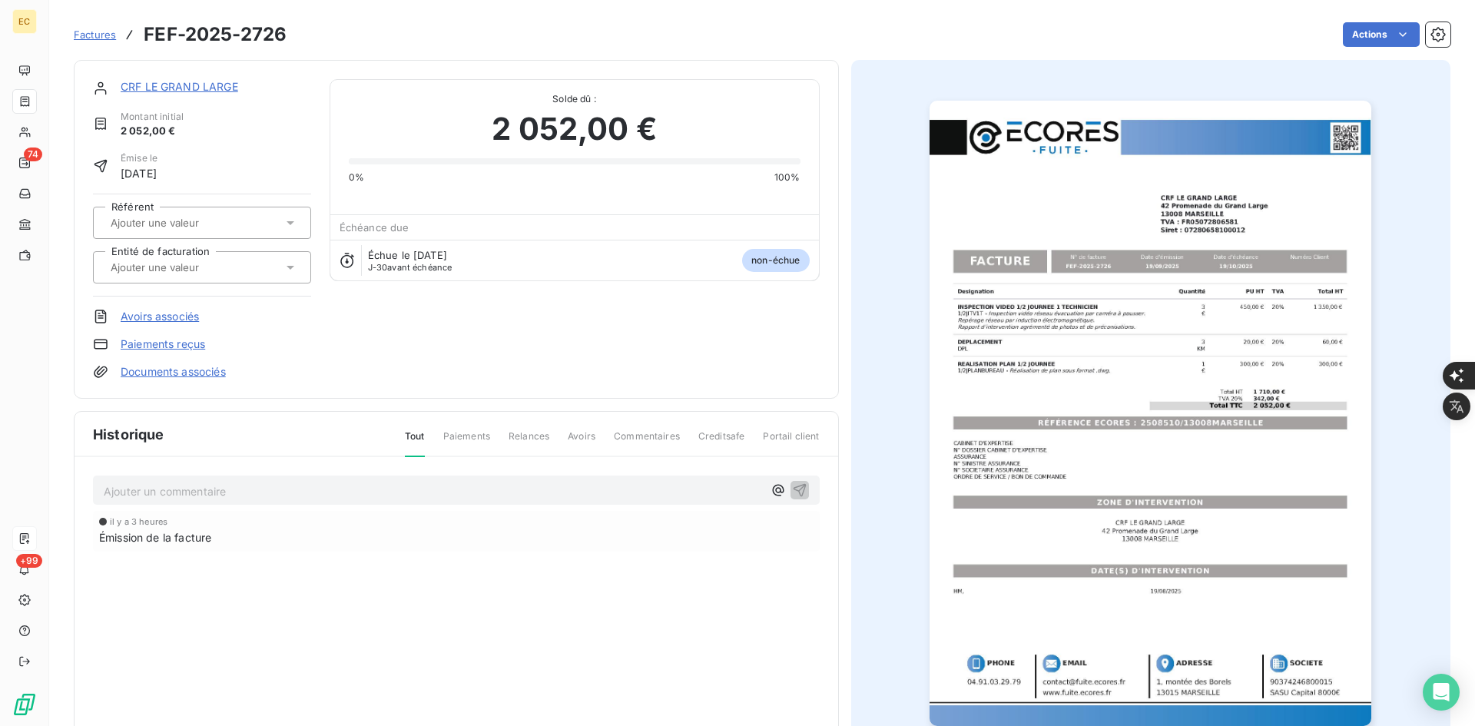
click at [164, 275] on div at bounding box center [194, 267] width 177 height 20
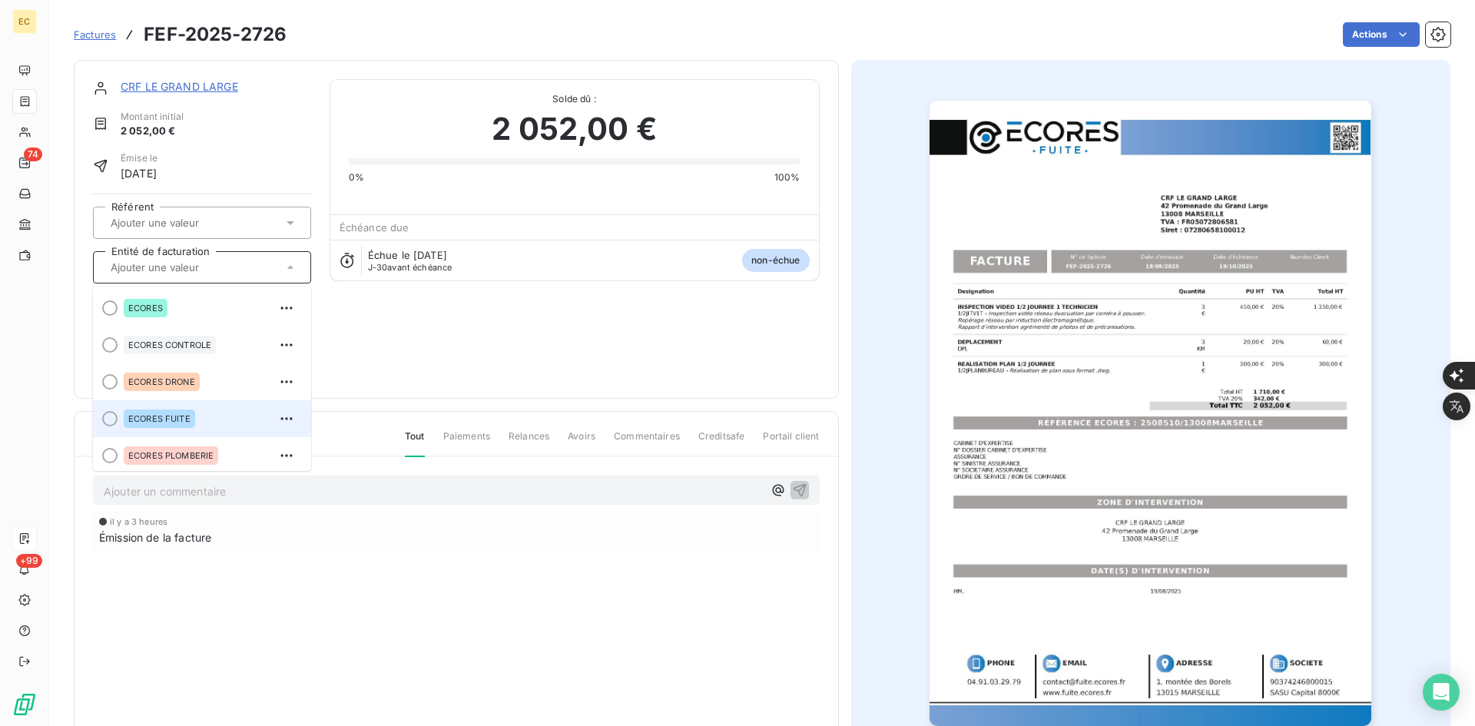
click at [206, 406] on div "ECORES FUITE" at bounding box center [211, 418] width 175 height 25
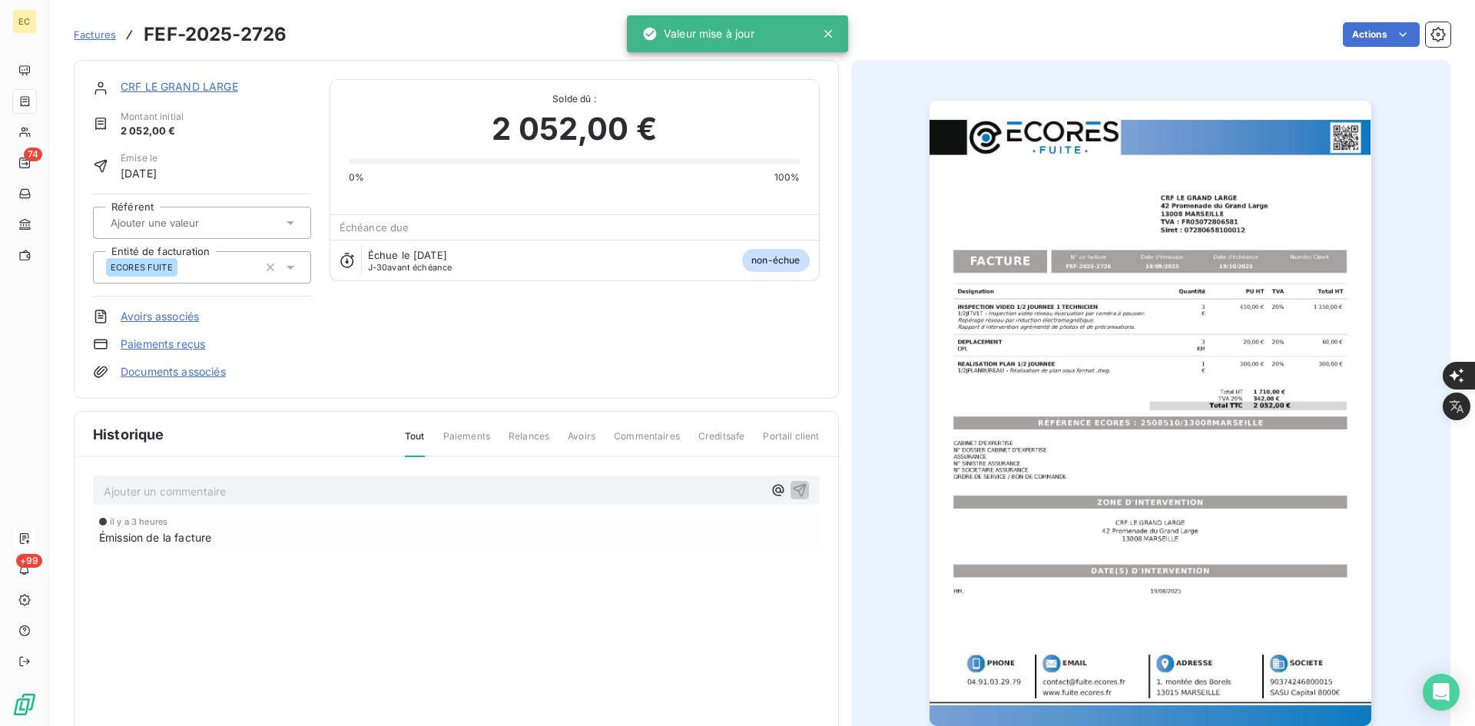
click at [217, 371] on link "Documents associés" at bounding box center [173, 371] width 105 height 15
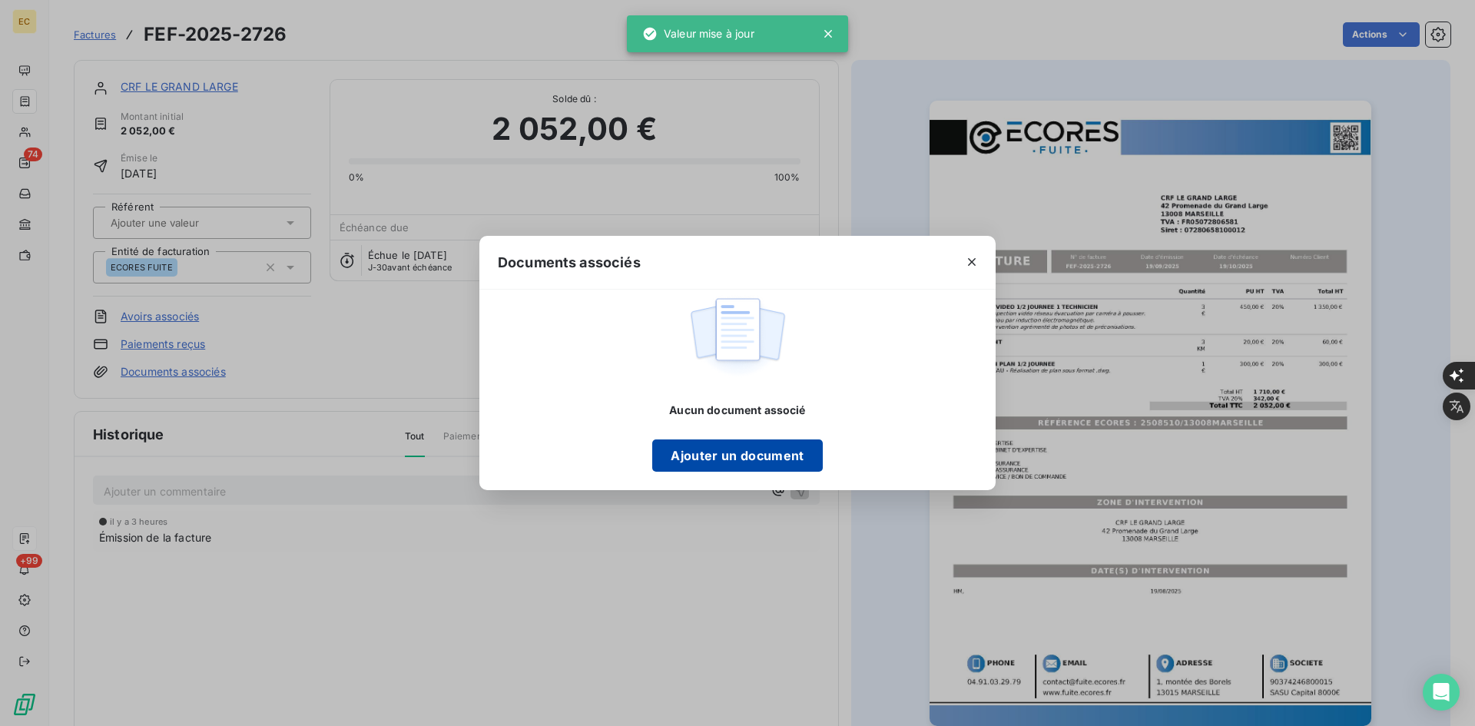
click at [708, 442] on button "Ajouter un document" at bounding box center [737, 455] width 170 height 32
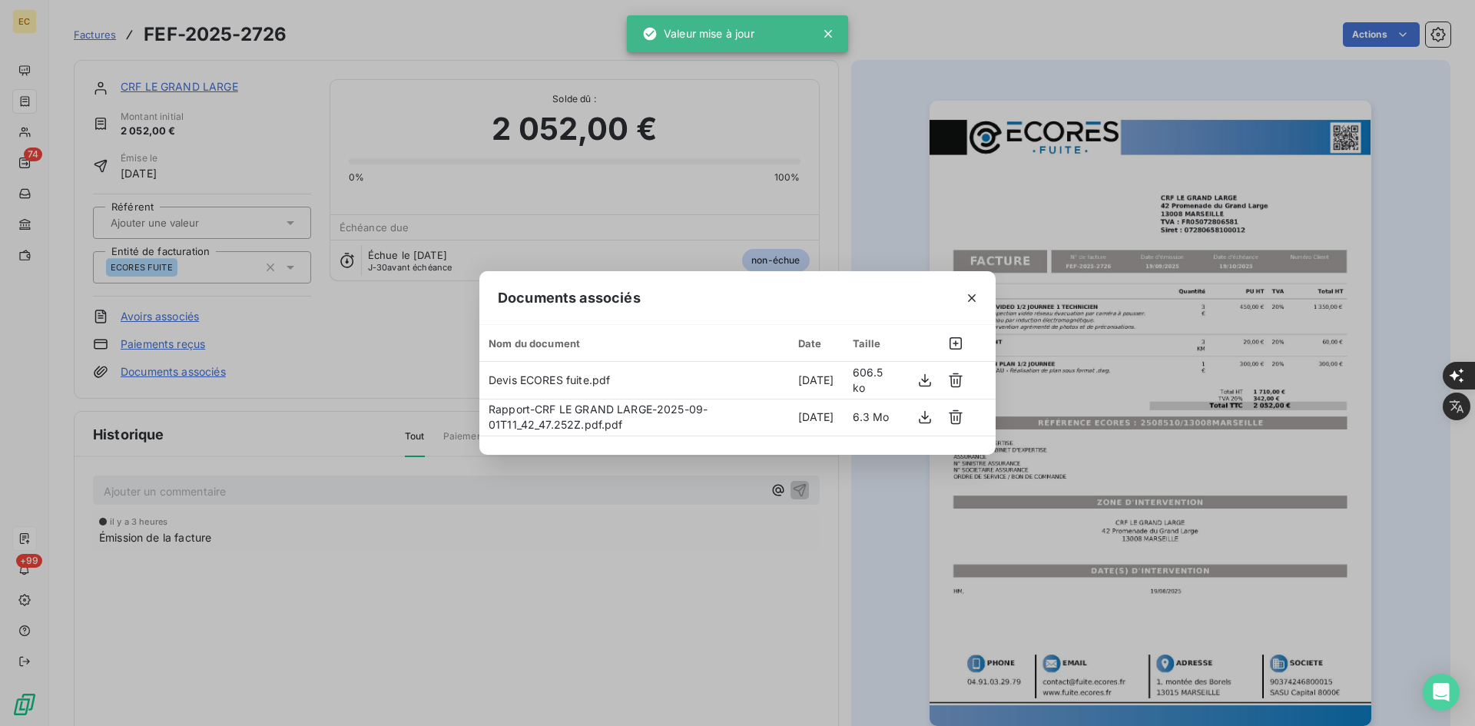
drag, startPoint x: 979, startPoint y: 300, endPoint x: 665, endPoint y: 244, distance: 318.9
click at [979, 300] on button "button" at bounding box center [971, 298] width 25 height 25
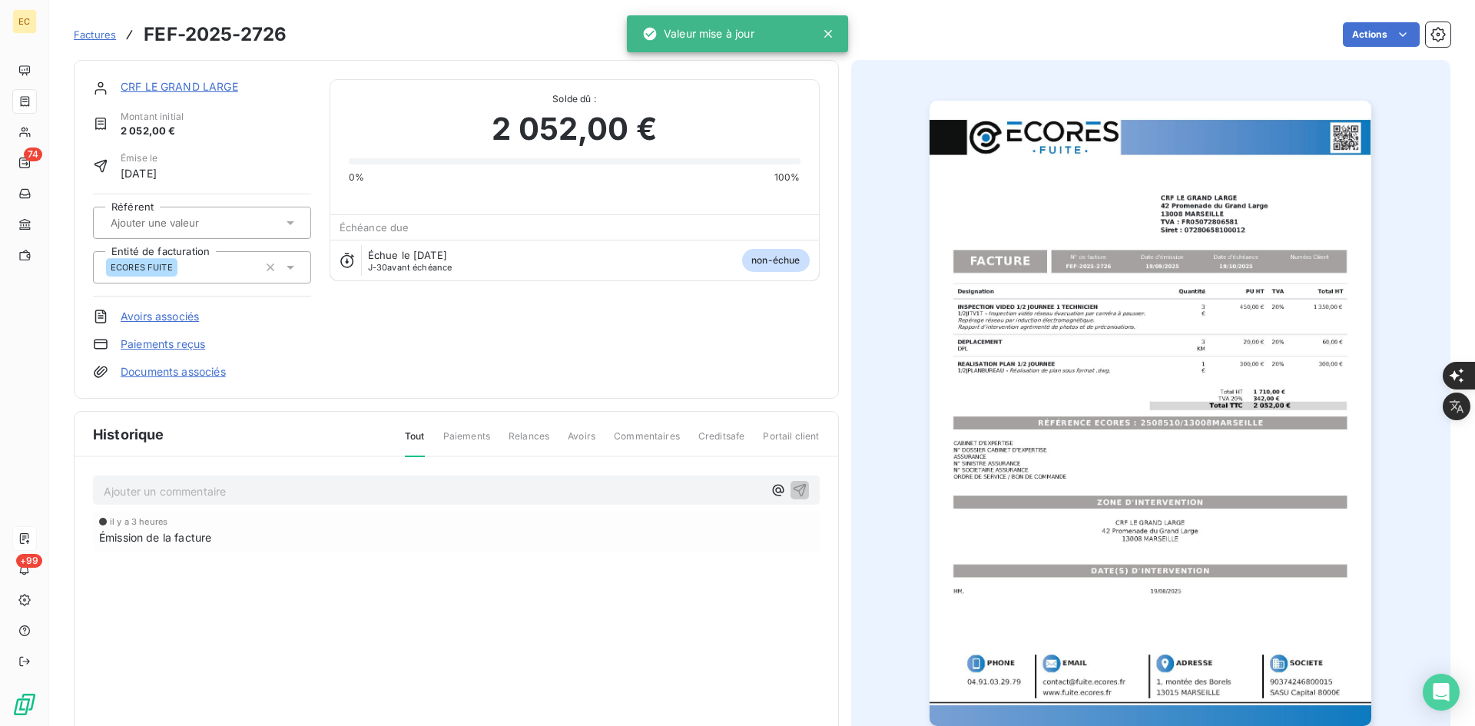
click at [188, 81] on link "CRF LE GRAND LARGE" at bounding box center [179, 86] width 117 height 13
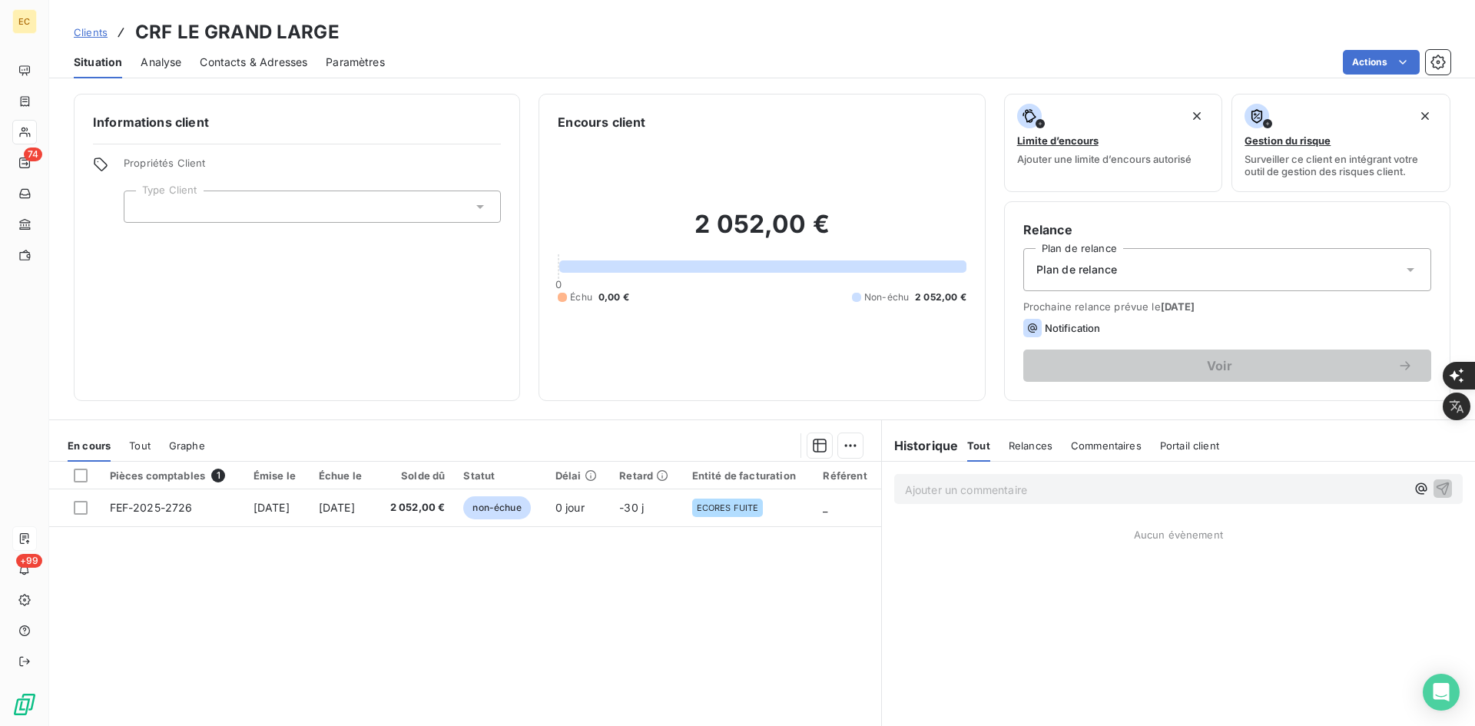
click at [180, 216] on div at bounding box center [312, 206] width 377 height 32
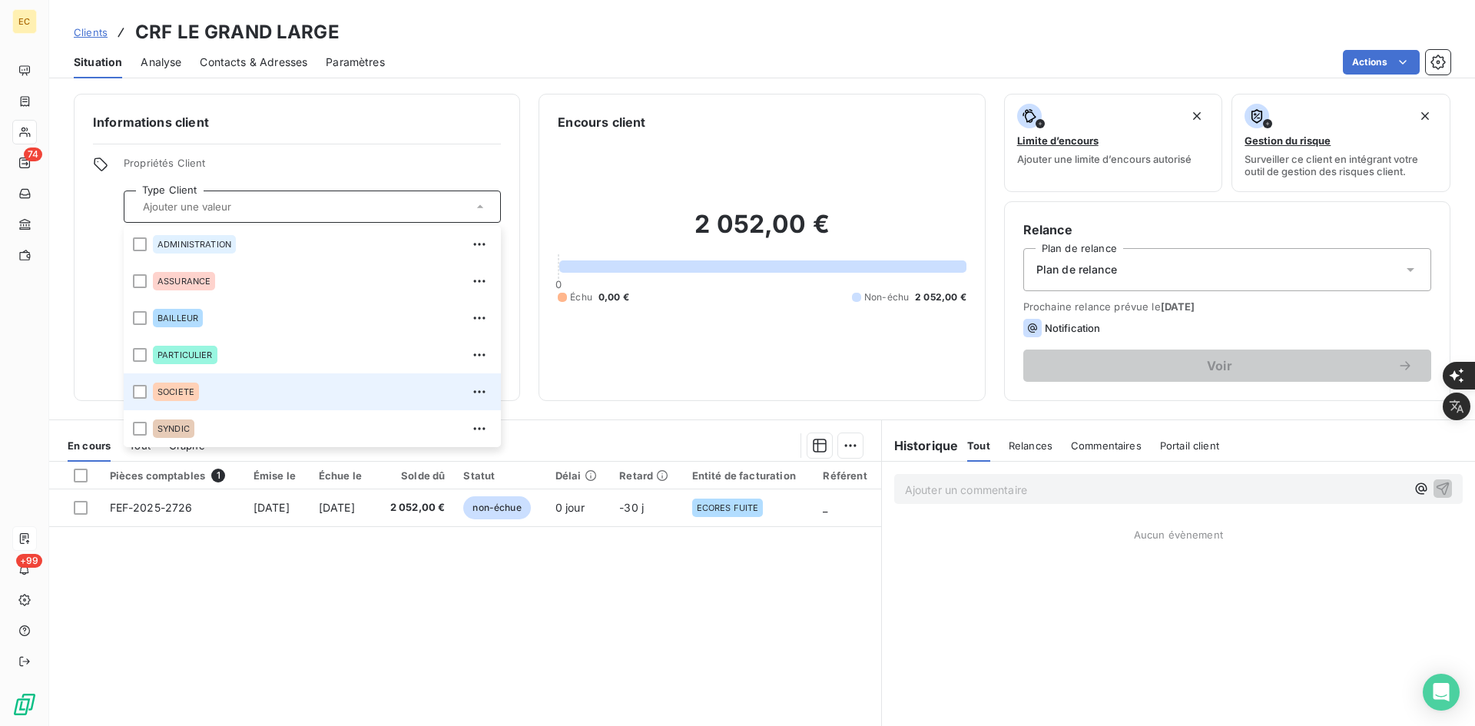
click at [233, 401] on div "SOCIETE" at bounding box center [322, 391] width 339 height 25
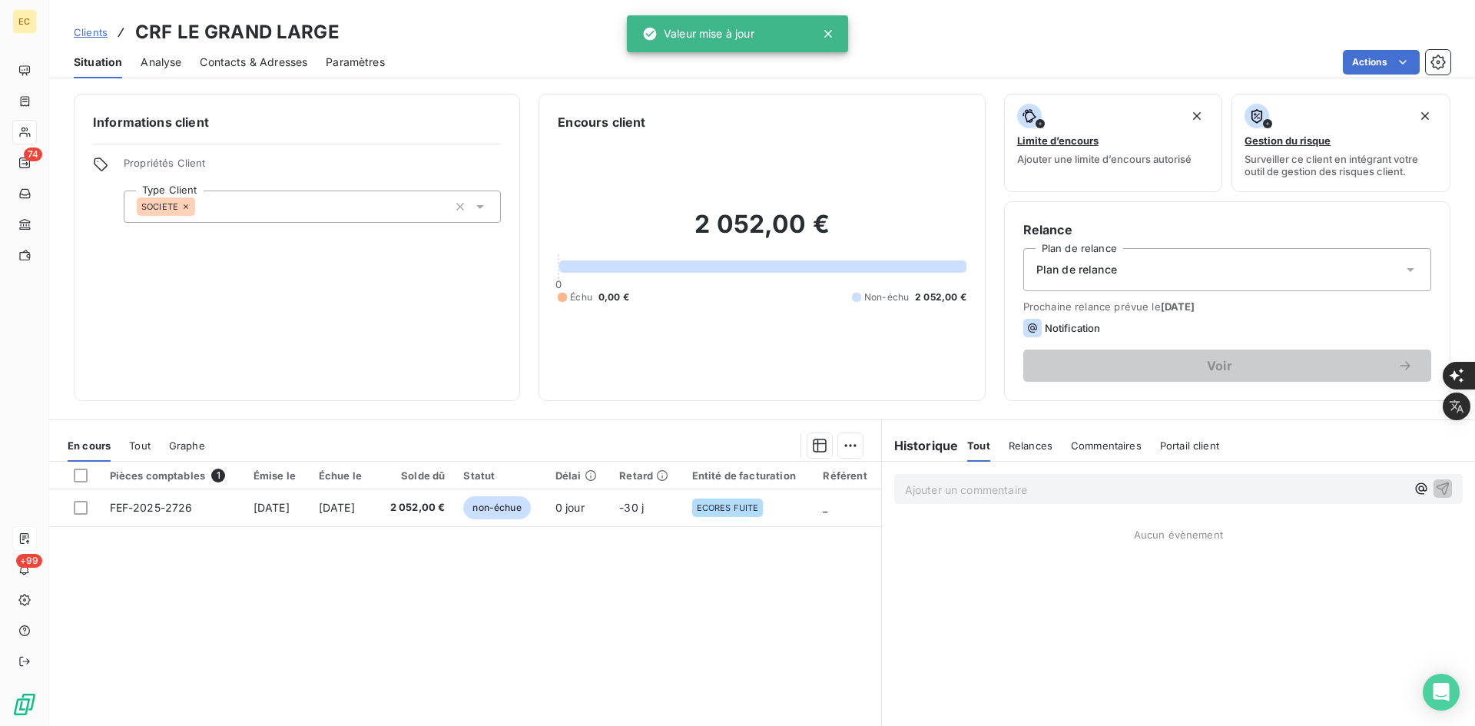
click at [1200, 266] on div "Plan de relance" at bounding box center [1227, 269] width 408 height 43
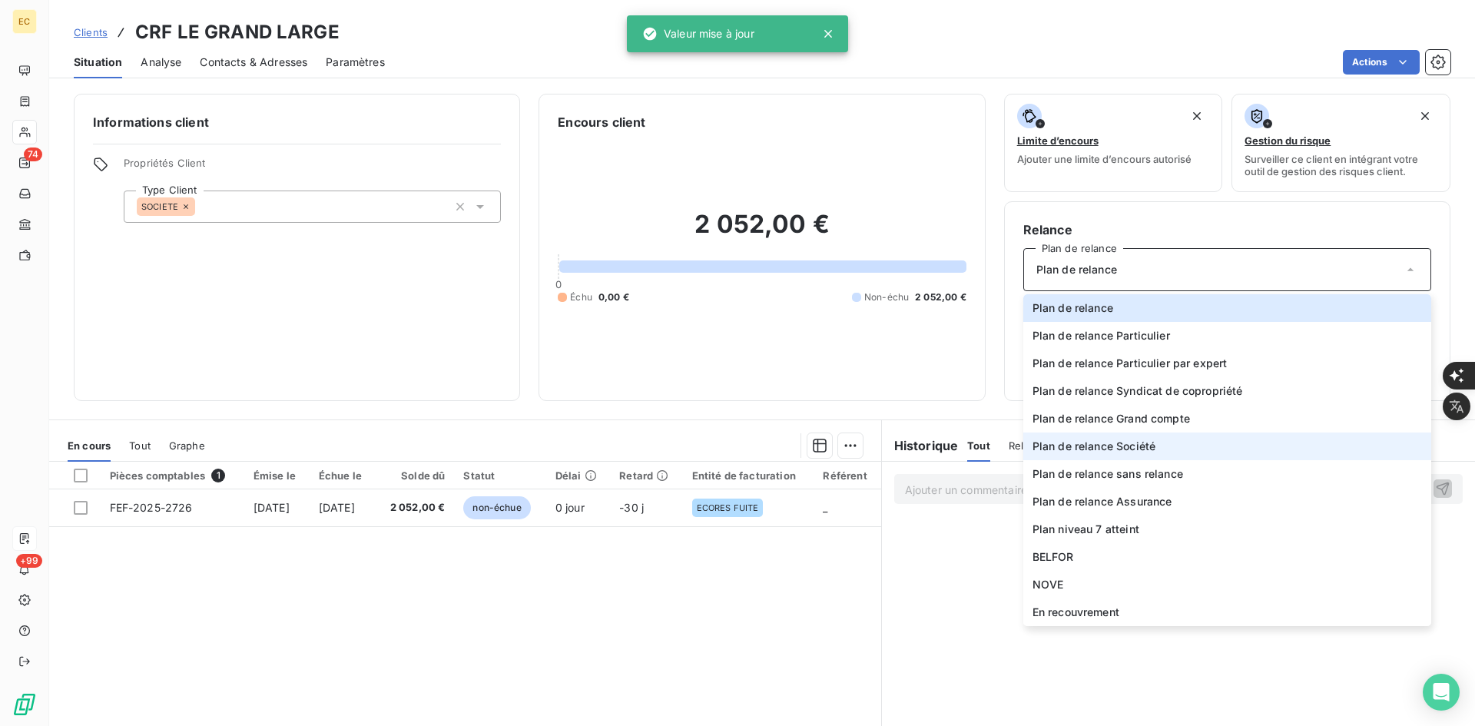
click at [1173, 446] on li "Plan de relance Société" at bounding box center [1227, 446] width 408 height 28
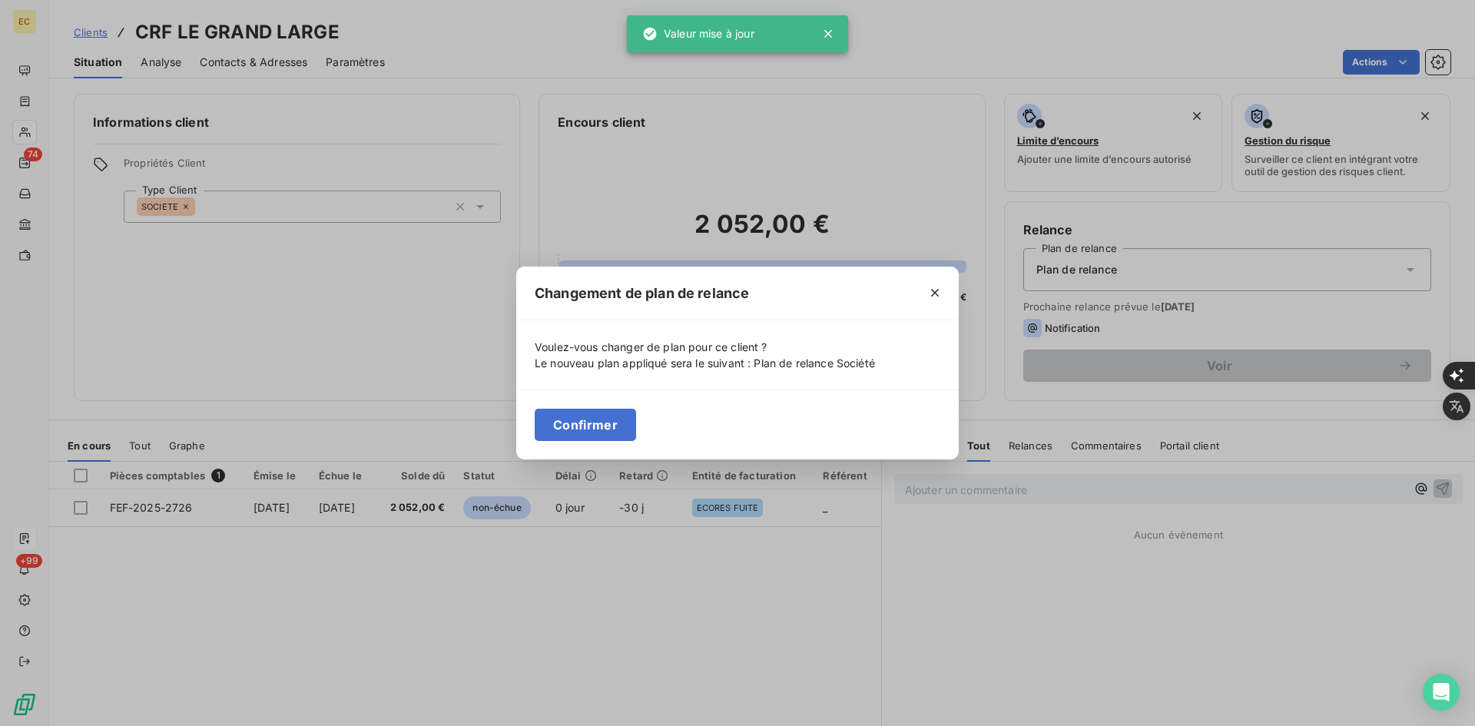
drag, startPoint x: 564, startPoint y: 433, endPoint x: 560, endPoint y: 405, distance: 28.0
click at [564, 432] on button "Confirmer" at bounding box center [585, 425] width 101 height 32
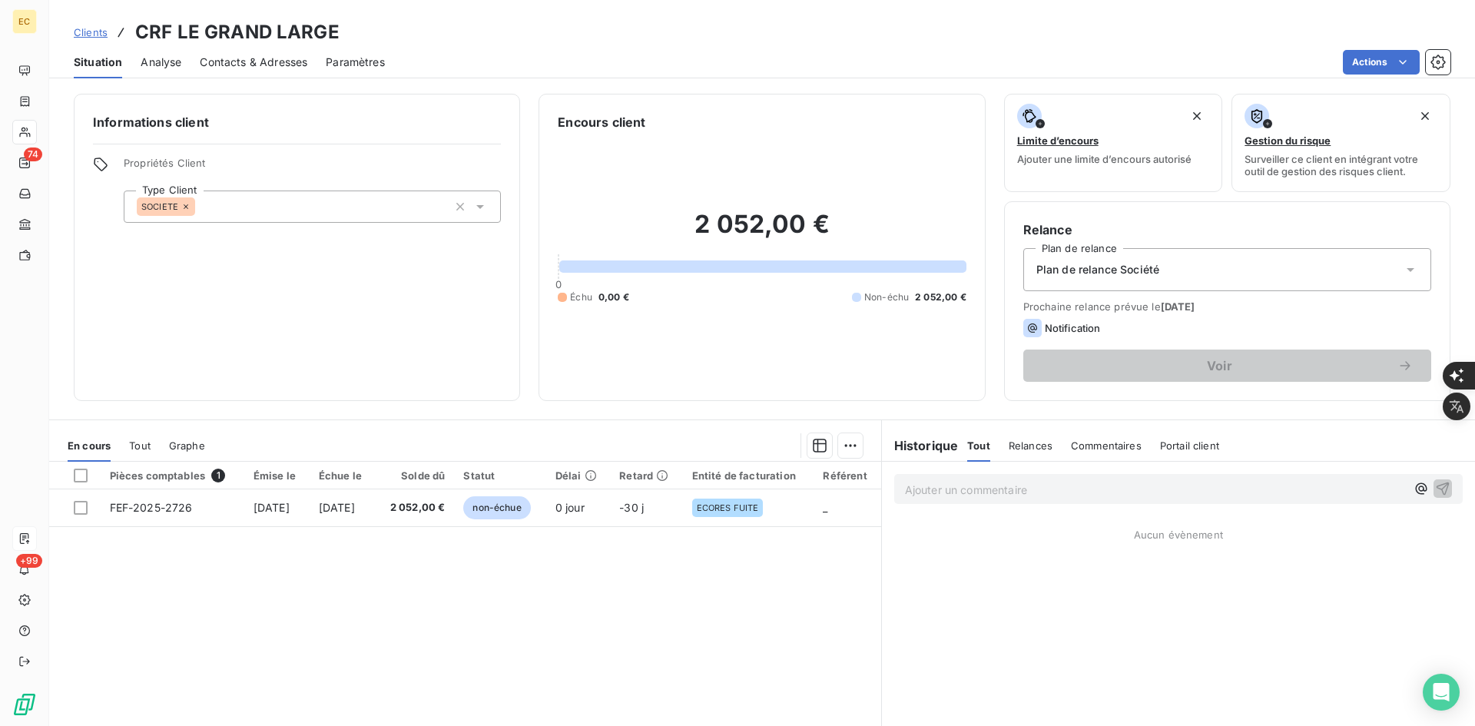
click at [264, 65] on span "Contacts & Adresses" at bounding box center [254, 62] width 108 height 15
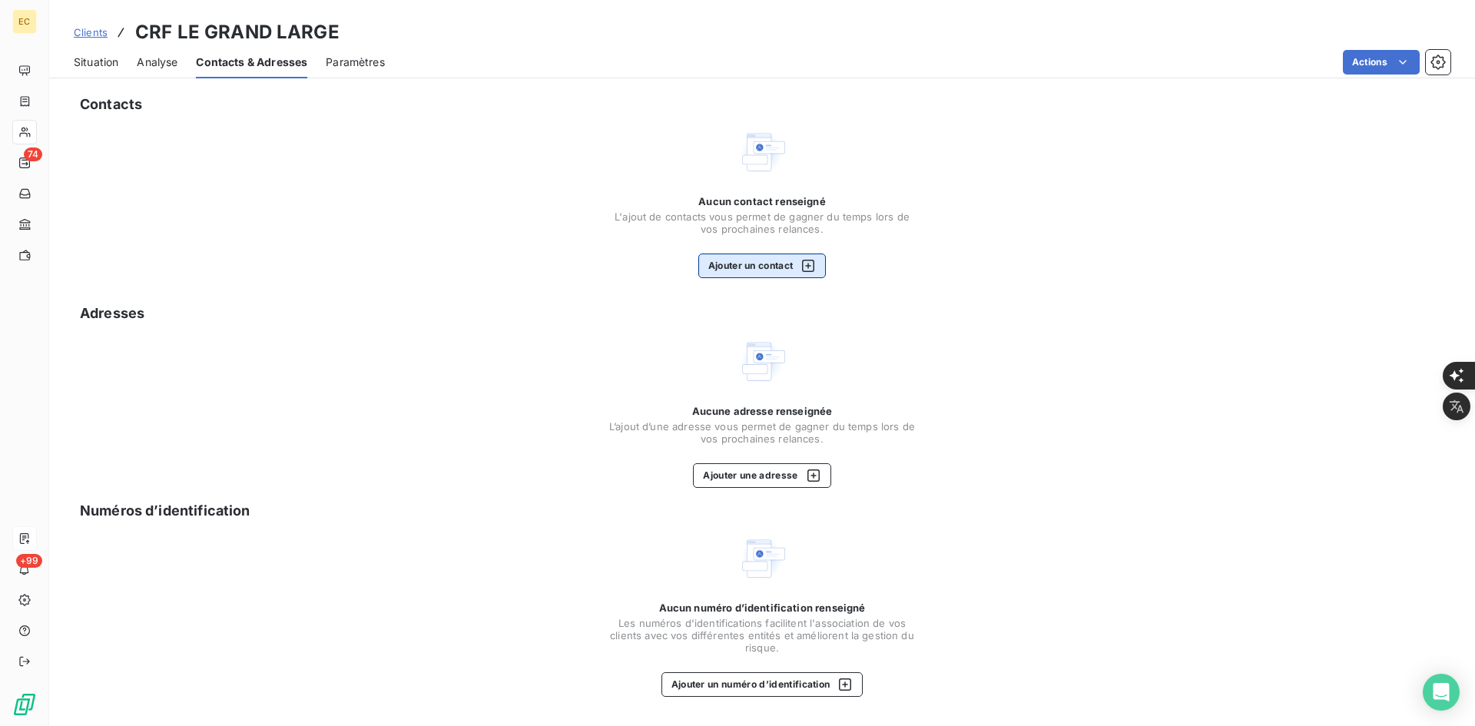
click at [777, 214] on div "Aucun contact renseigné L'ajout de contacts vous permet de gagner du temps lors…" at bounding box center [761, 236] width 307 height 83
click at [763, 269] on button "Ajouter un contact" at bounding box center [762, 265] width 128 height 25
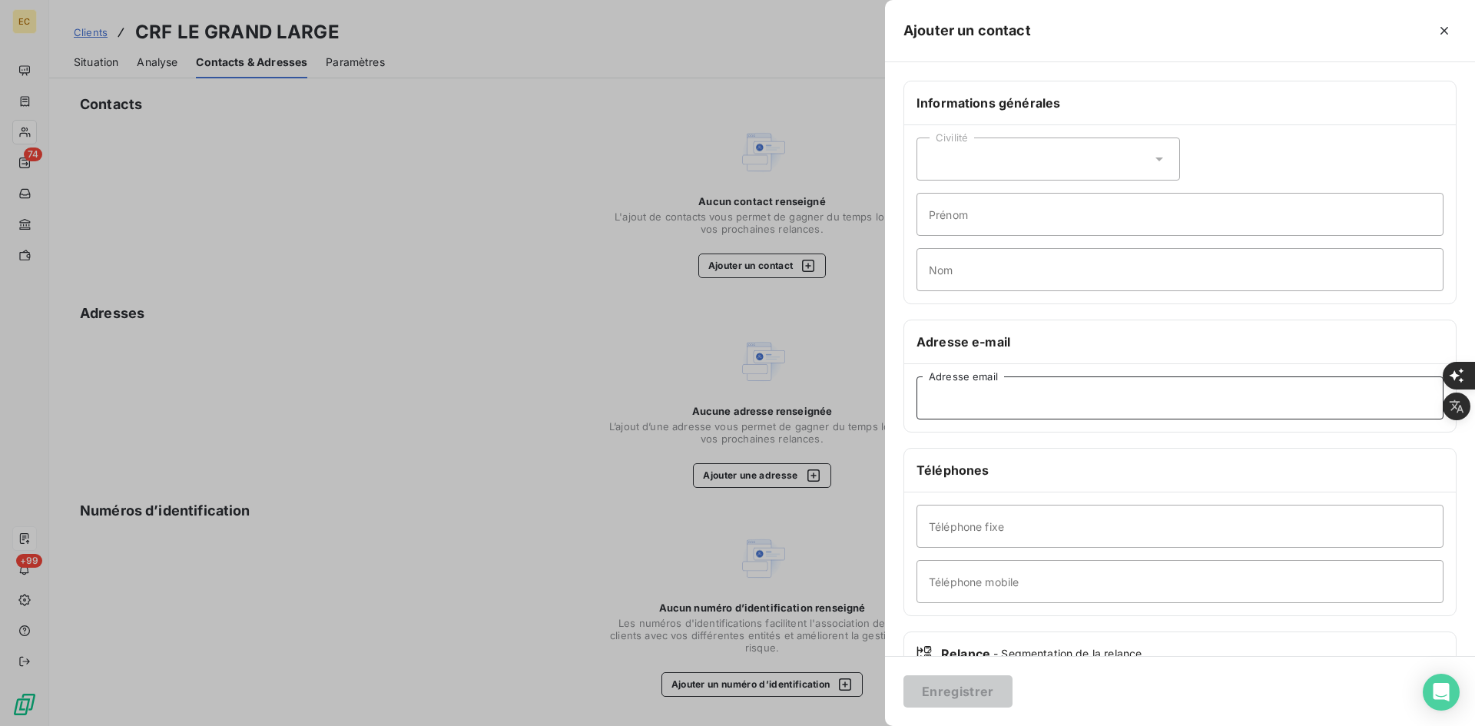
click at [1119, 409] on input "Adresse email" at bounding box center [1179, 397] width 527 height 43
paste input "[PERSON_NAME][EMAIL_ADDRESS][DOMAIN_NAME]"
type input "[PERSON_NAME][EMAIL_ADDRESS][DOMAIN_NAME]"
click at [966, 686] on button "Enregistrer" at bounding box center [957, 691] width 109 height 32
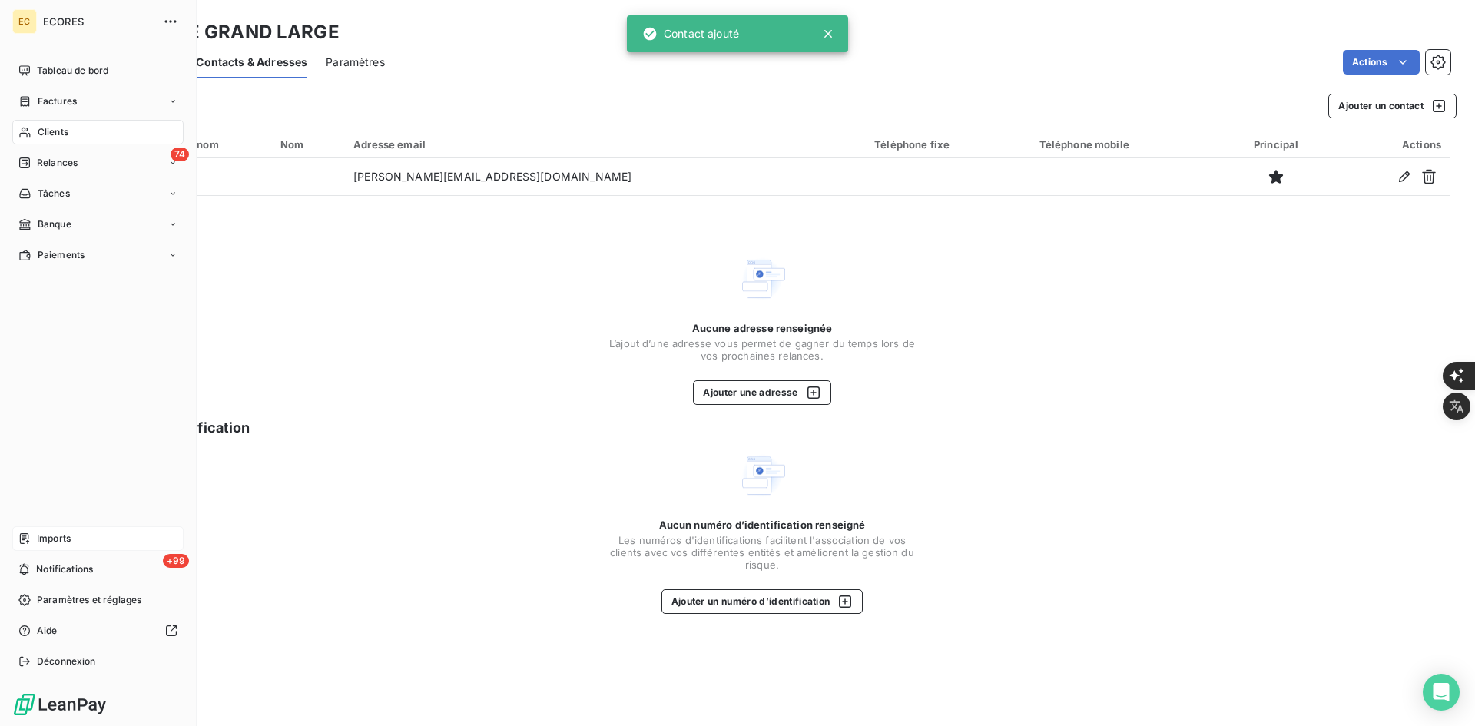
click at [37, 544] on span "Imports" at bounding box center [54, 538] width 34 height 14
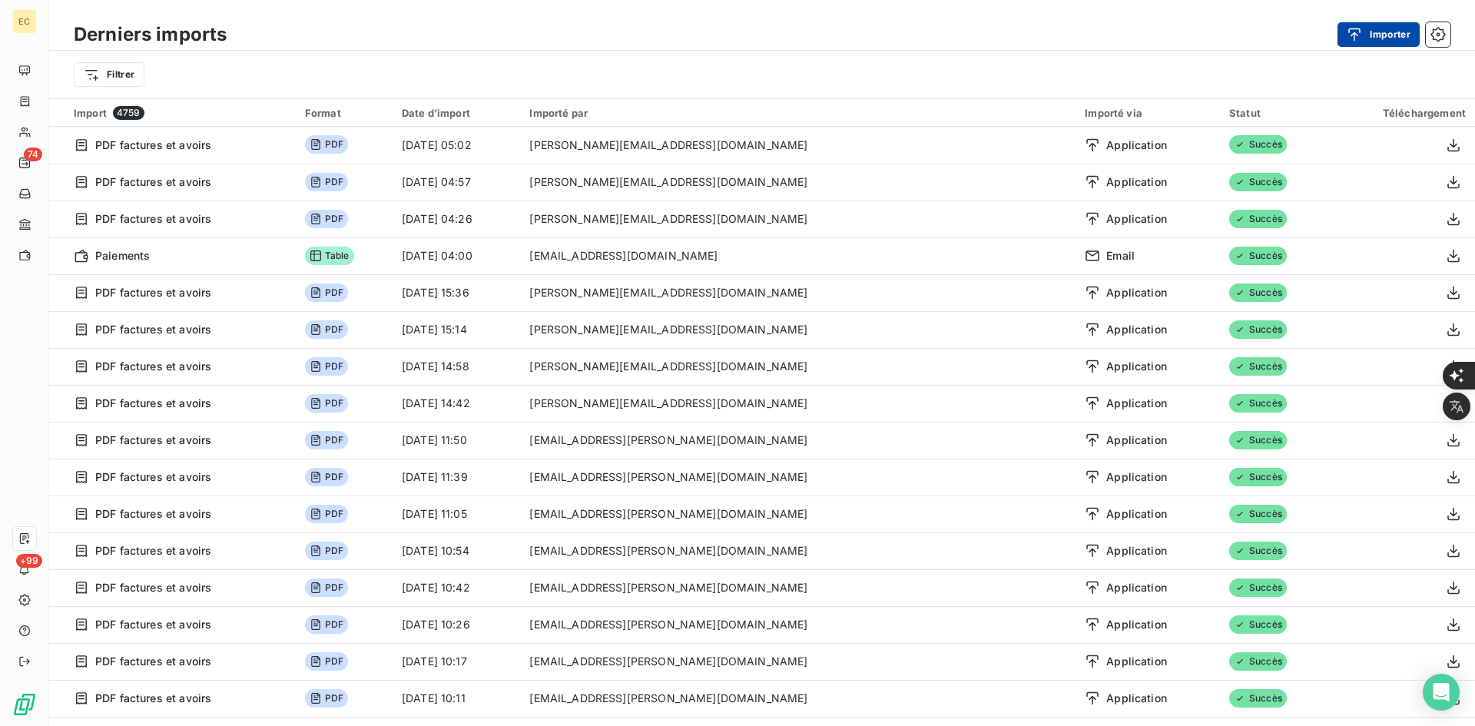
click at [1388, 37] on button "Importer" at bounding box center [1378, 34] width 82 height 25
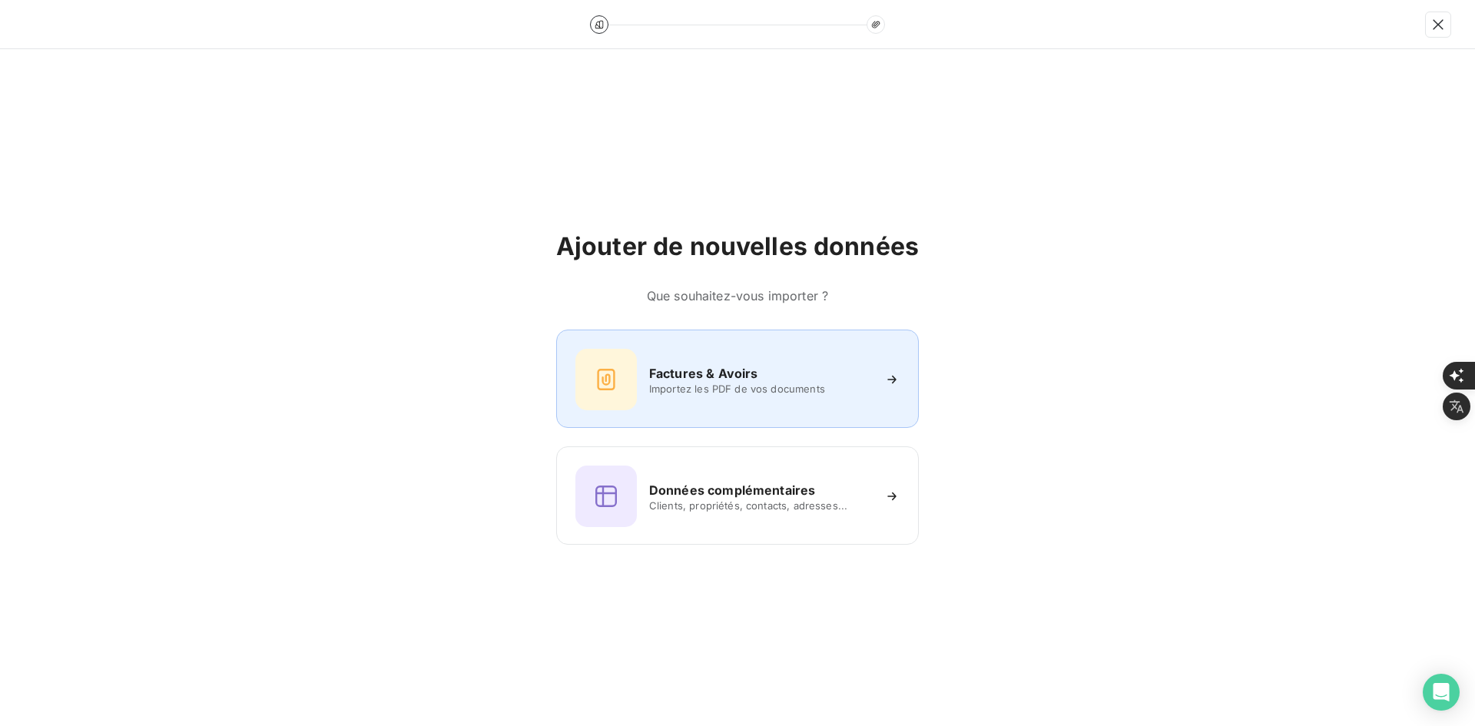
click at [730, 350] on div "Factures & Avoirs Importez les PDF de vos documents" at bounding box center [737, 379] width 324 height 61
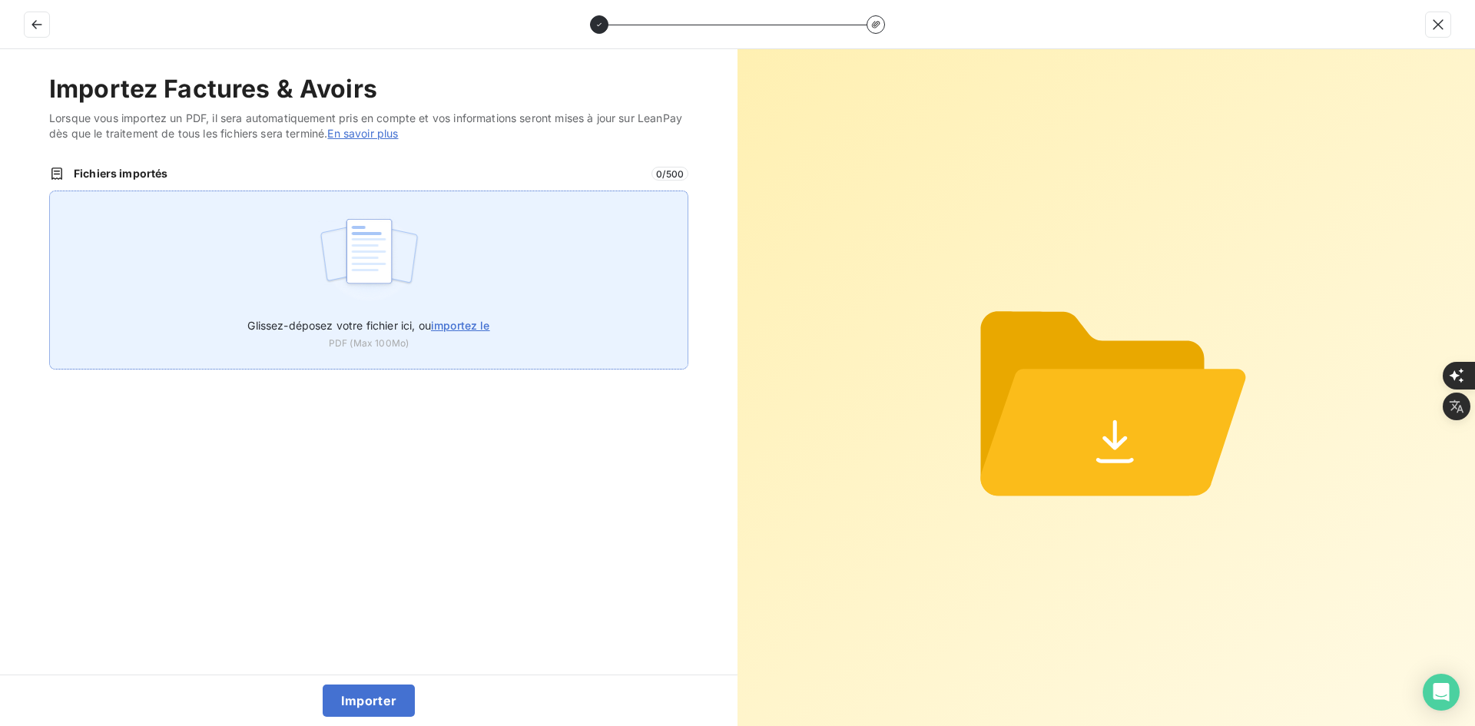
click at [546, 247] on div "Glissez-déposez votre fichier ici, ou importez le PDF (Max 100Mo)" at bounding box center [368, 279] width 639 height 179
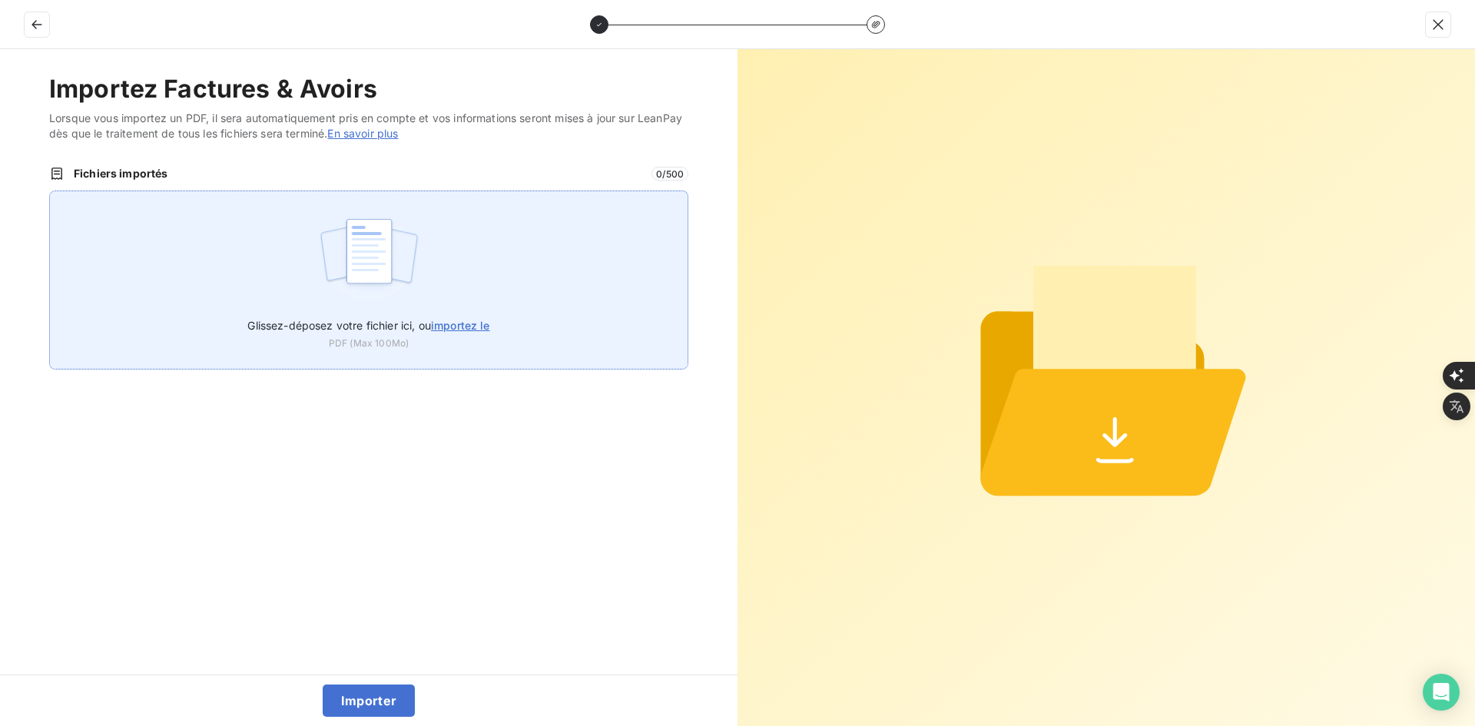
type input "C:\fakepath\FEF-2025-2727.pdf"
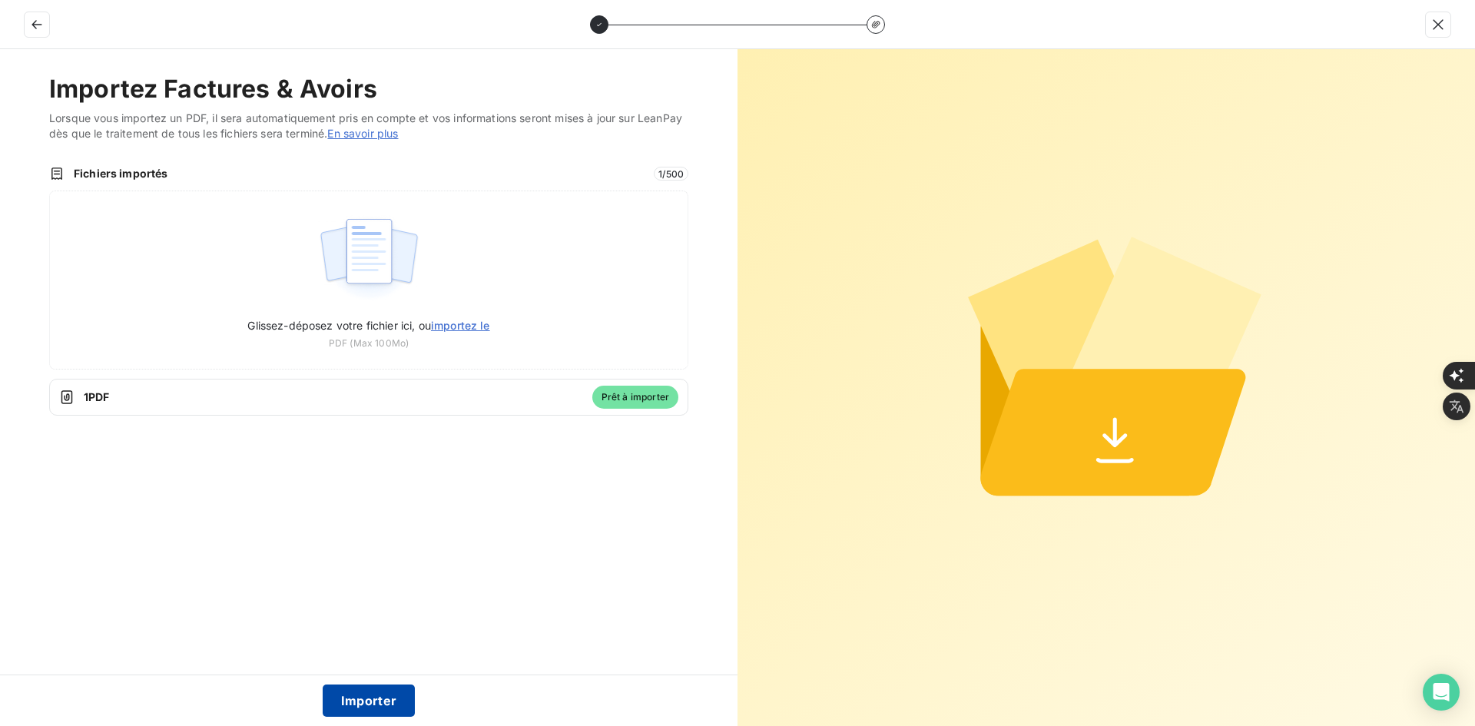
click at [378, 696] on button "Importer" at bounding box center [369, 700] width 93 height 32
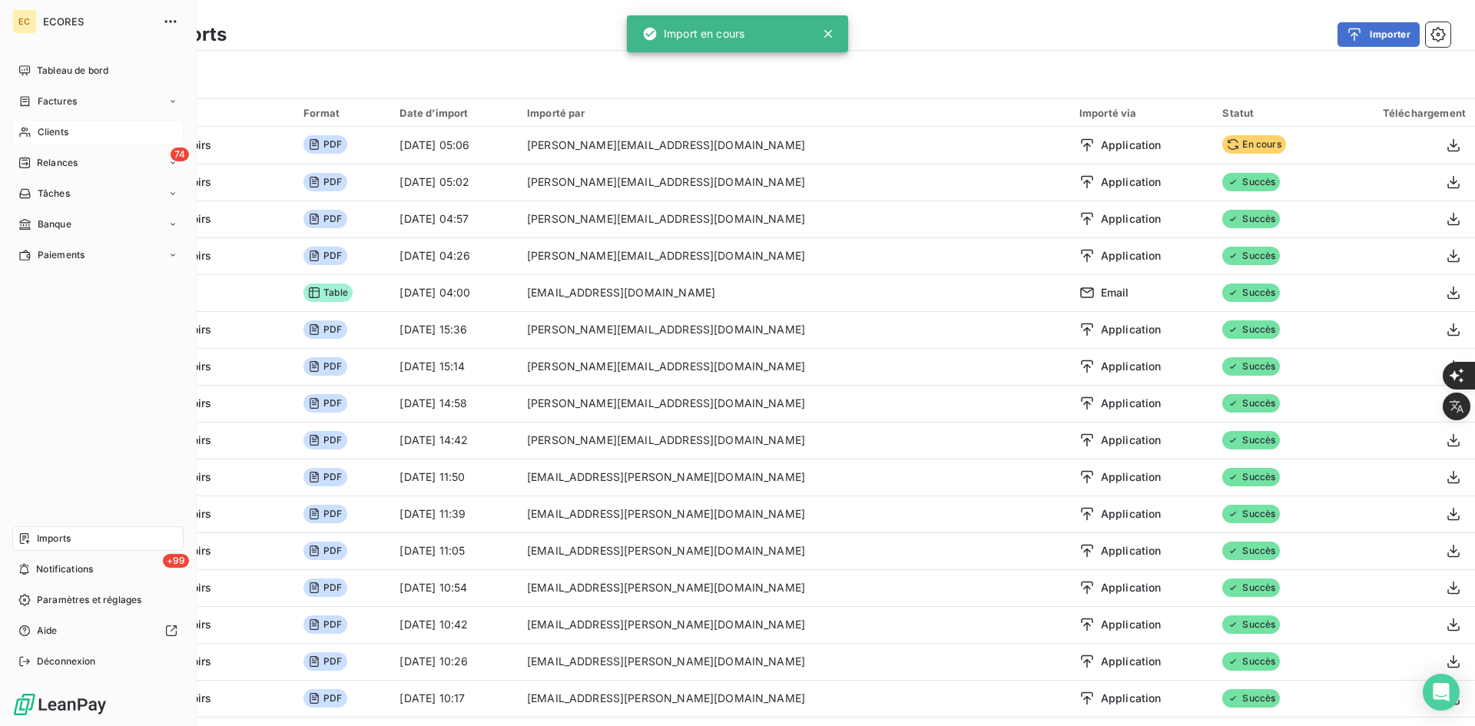
click at [41, 104] on span "Factures" at bounding box center [57, 101] width 39 height 14
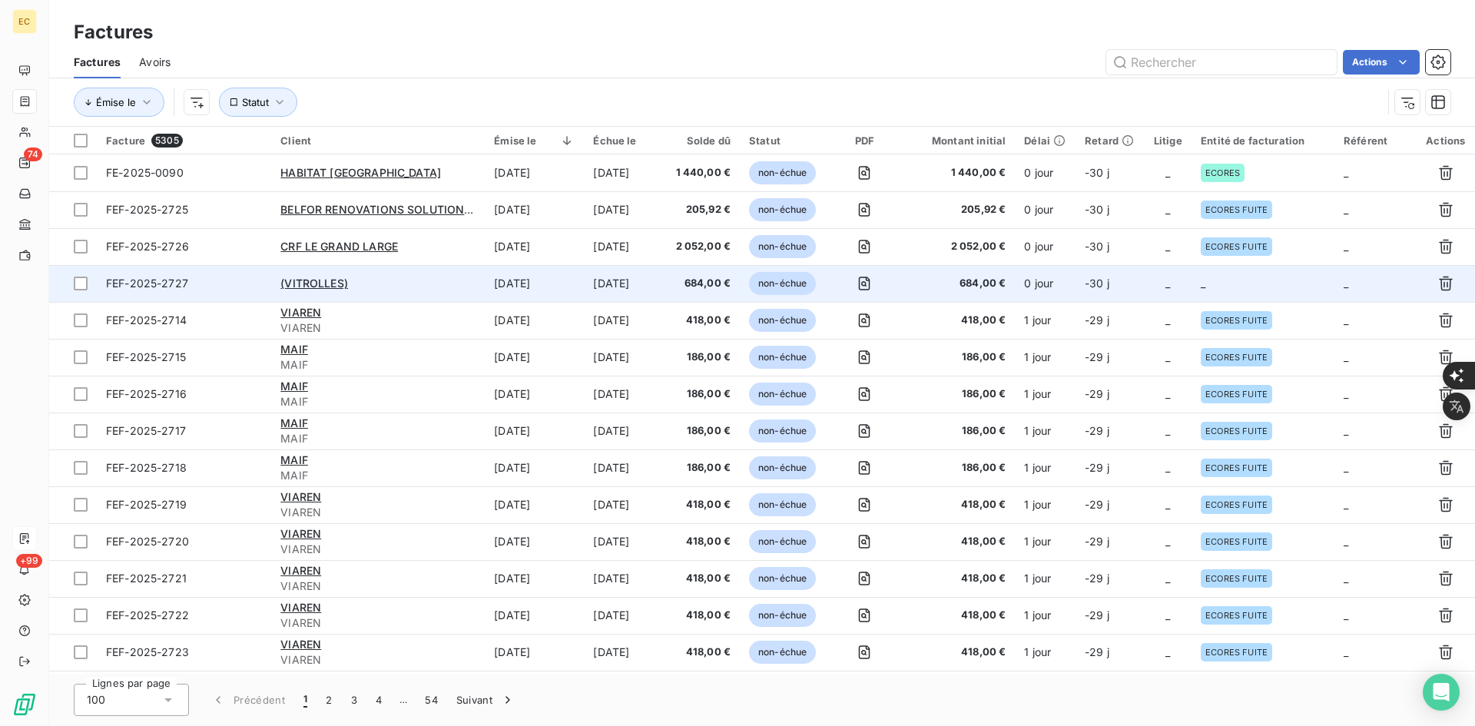
click at [1047, 272] on td "0 jour" at bounding box center [1044, 283] width 61 height 37
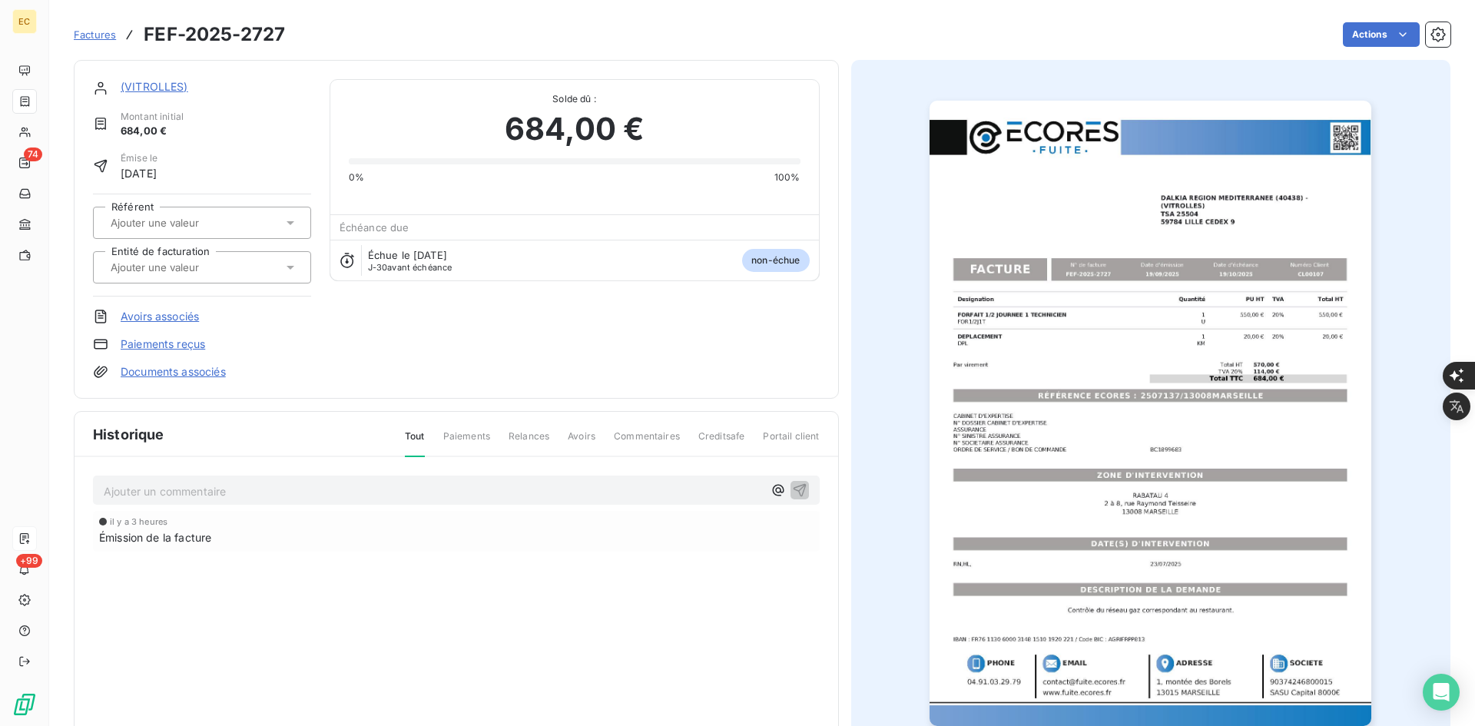
click at [205, 268] on input "text" at bounding box center [186, 267] width 154 height 14
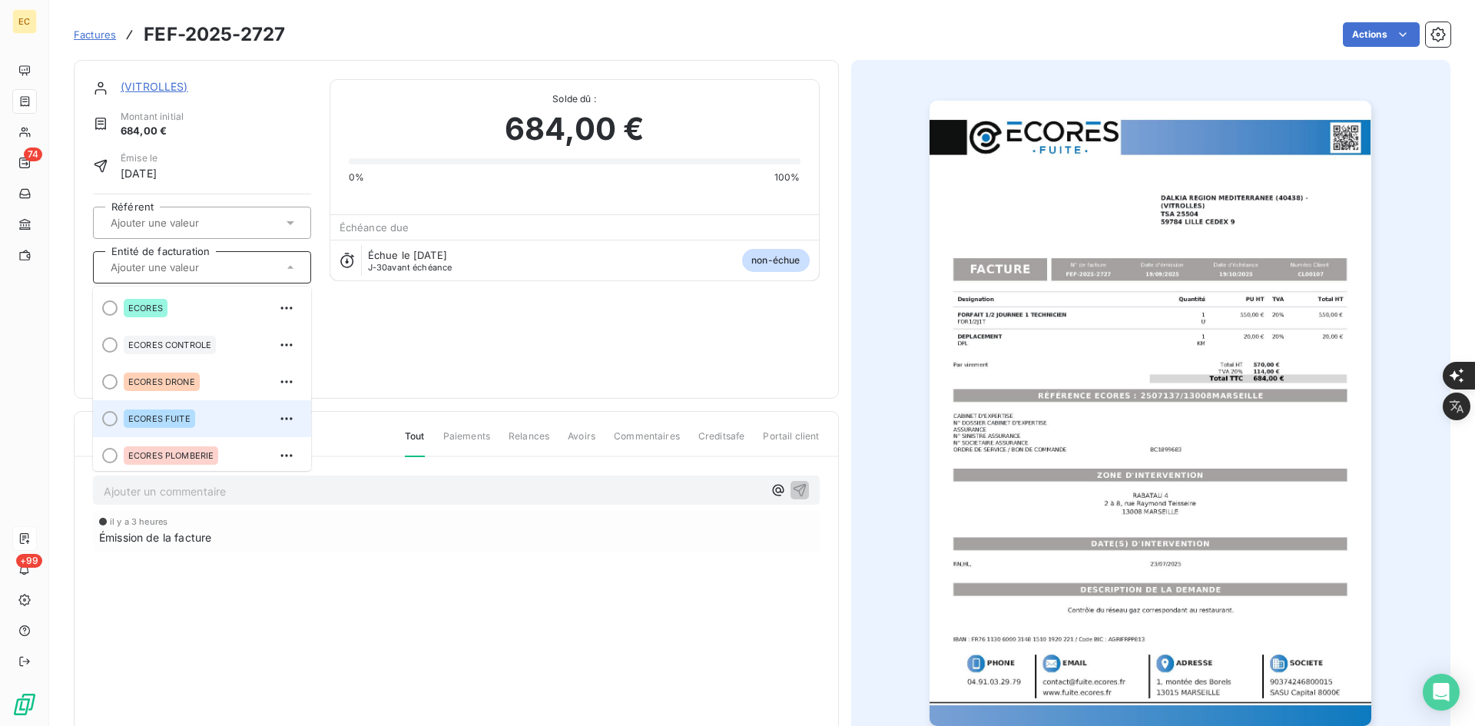
click at [190, 409] on div "ECORES FUITE" at bounding box center [159, 418] width 71 height 18
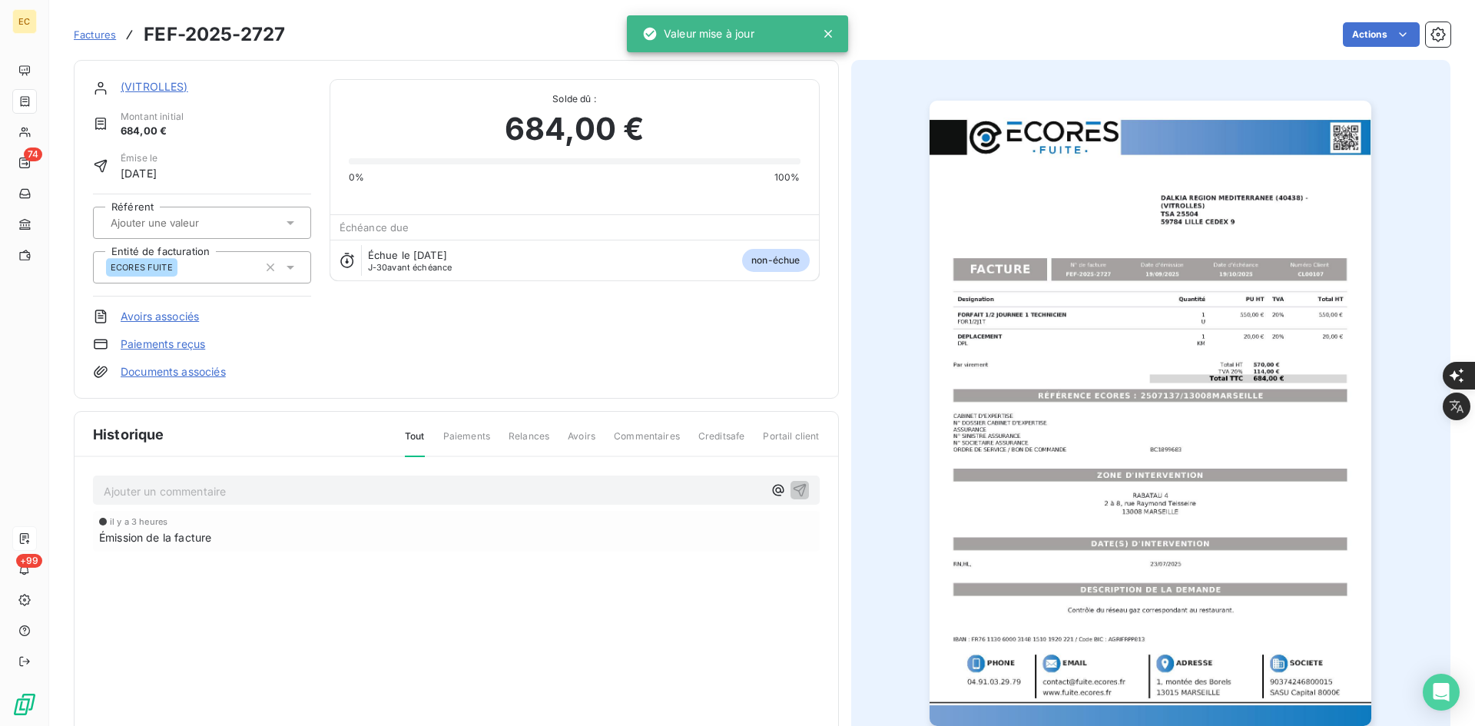
click at [205, 372] on link "Documents associés" at bounding box center [173, 371] width 105 height 15
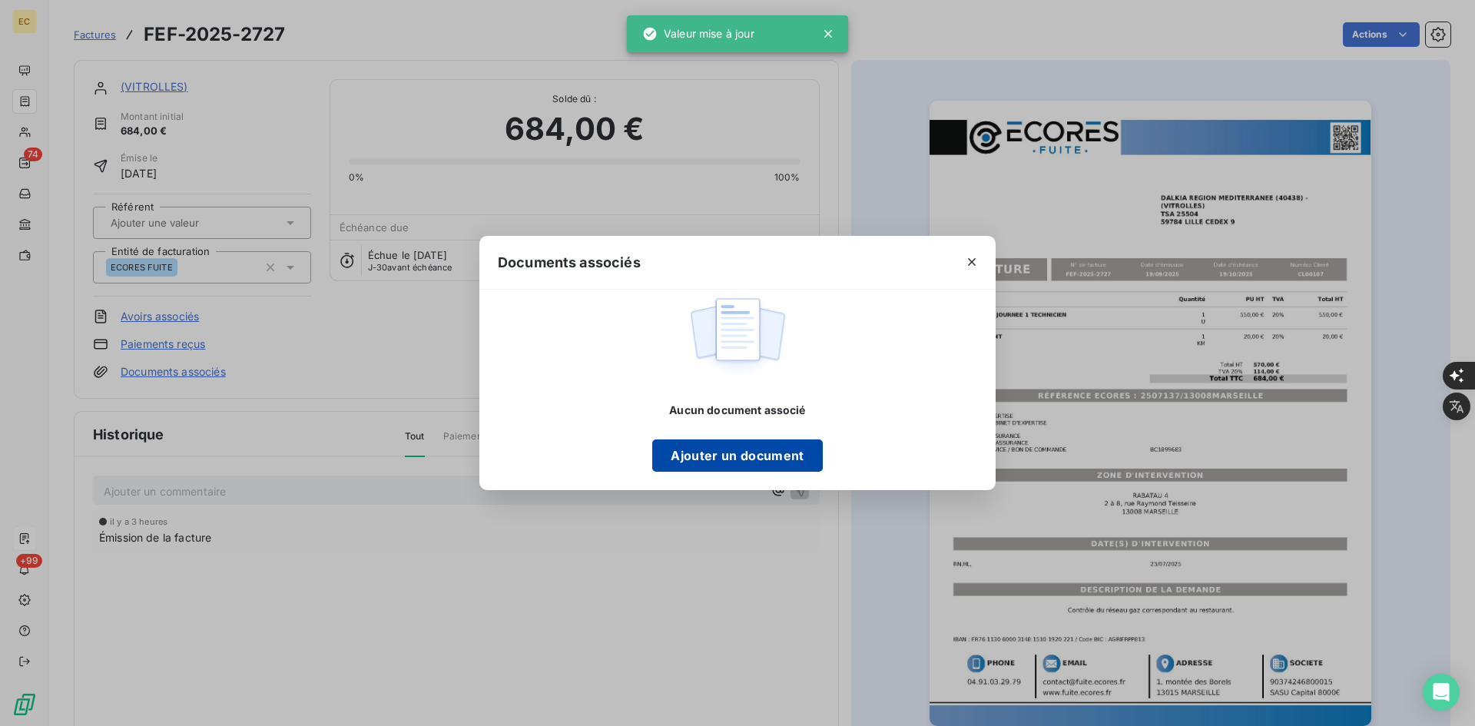
click at [733, 452] on button "Ajouter un document" at bounding box center [737, 455] width 170 height 32
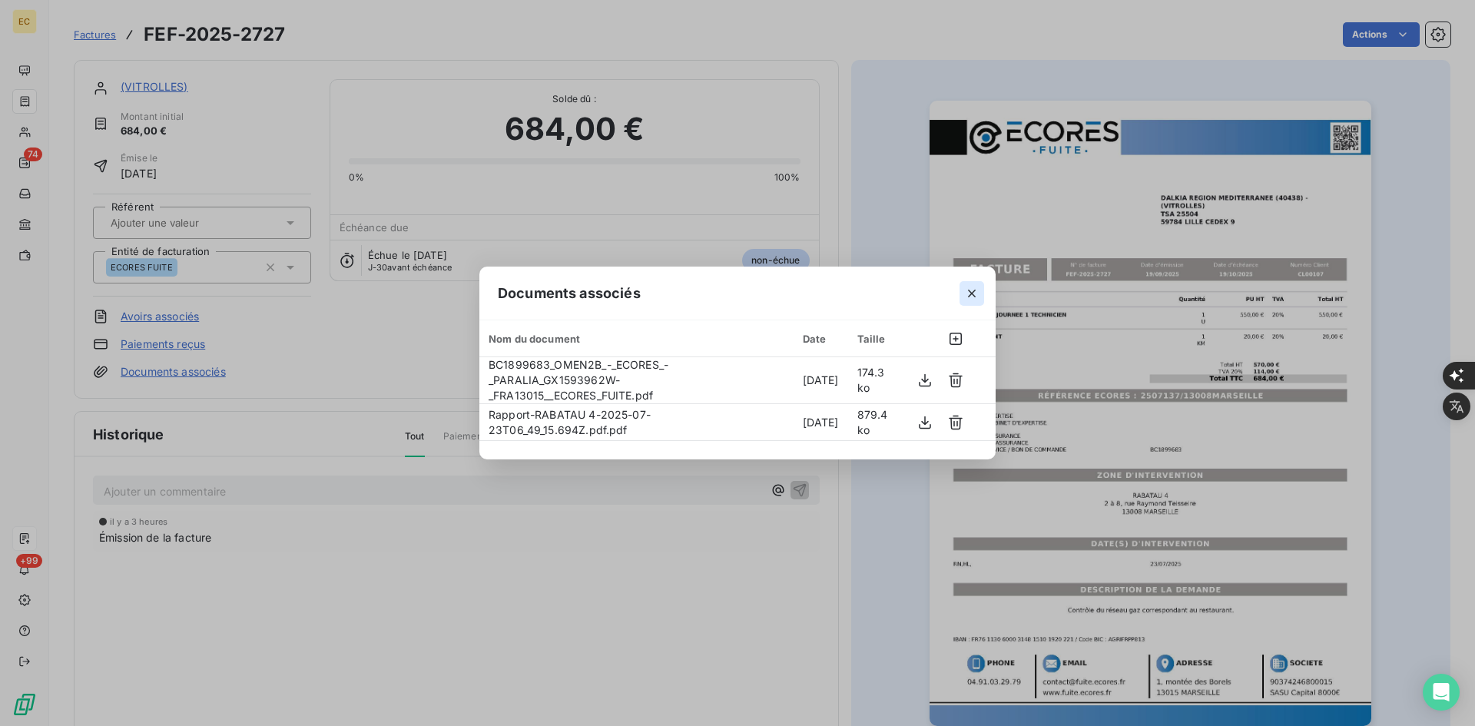
click at [980, 292] on button "button" at bounding box center [971, 293] width 25 height 25
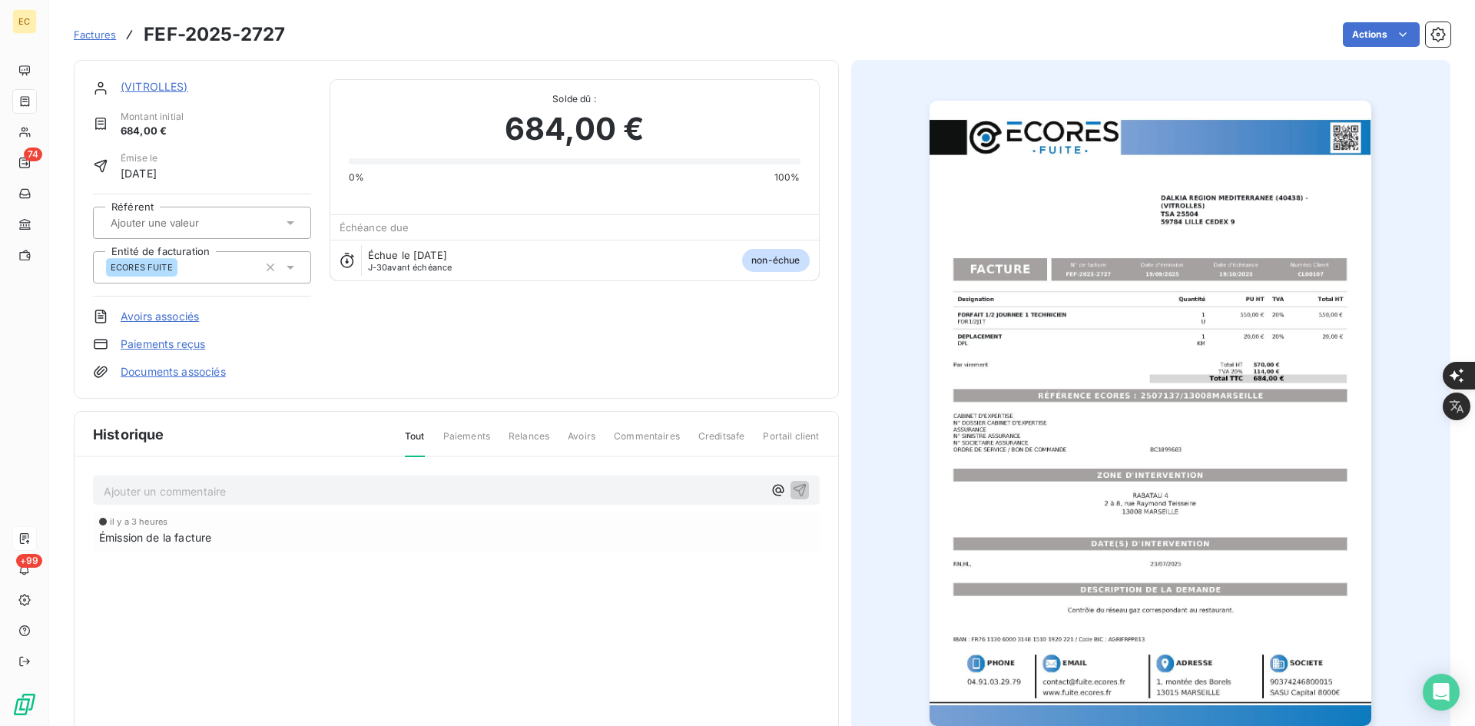
click at [89, 31] on span "Factures" at bounding box center [95, 34] width 42 height 12
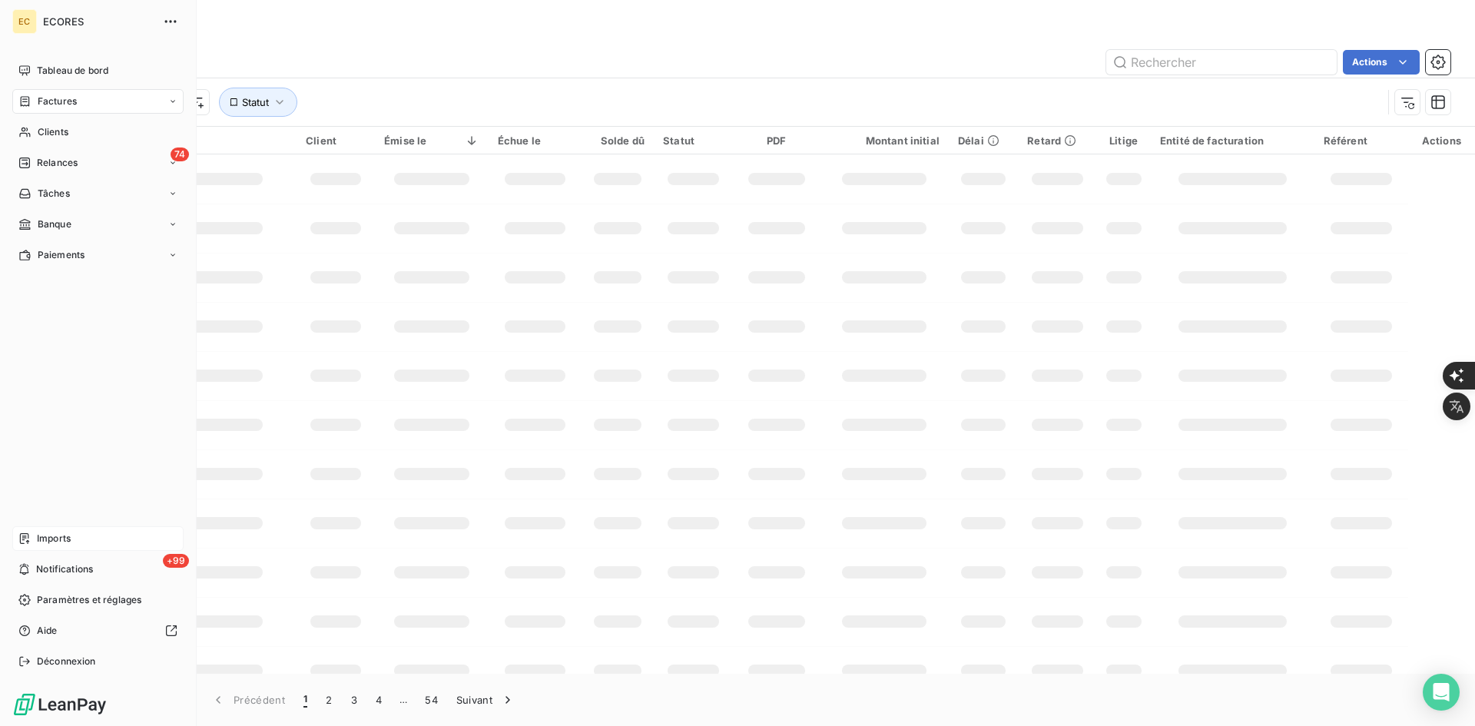
click at [61, 532] on span "Imports" at bounding box center [54, 538] width 34 height 14
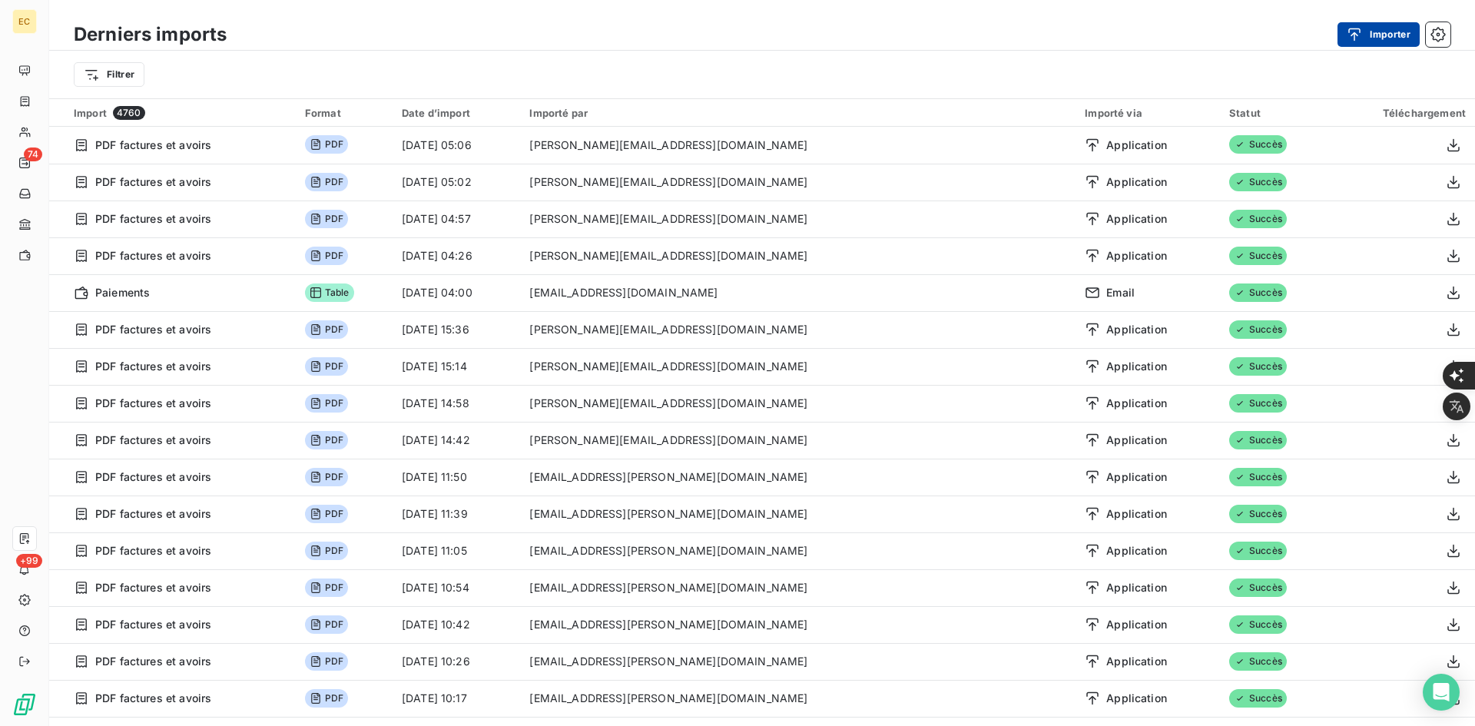
click at [1376, 35] on button "Importer" at bounding box center [1378, 34] width 82 height 25
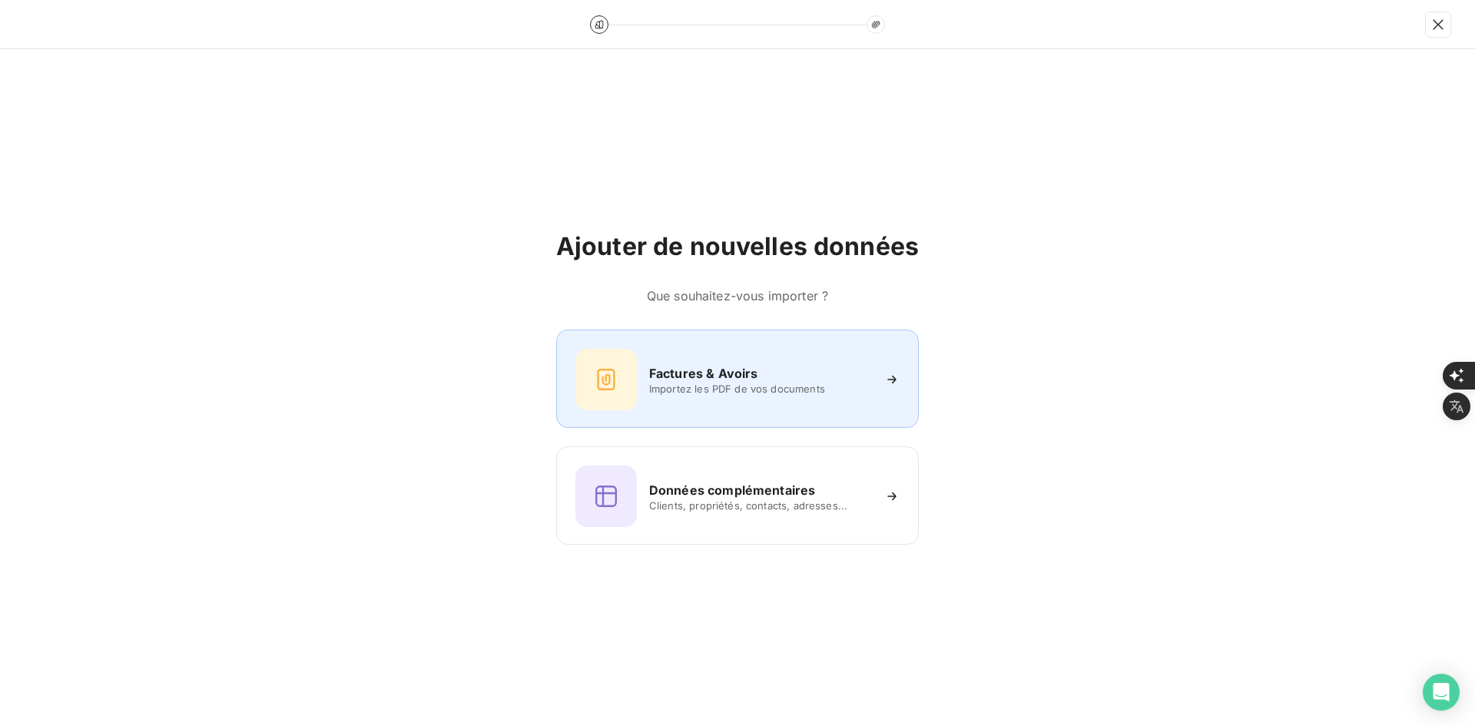
click at [667, 385] on span "Importez les PDF de vos documents" at bounding box center [760, 388] width 223 height 12
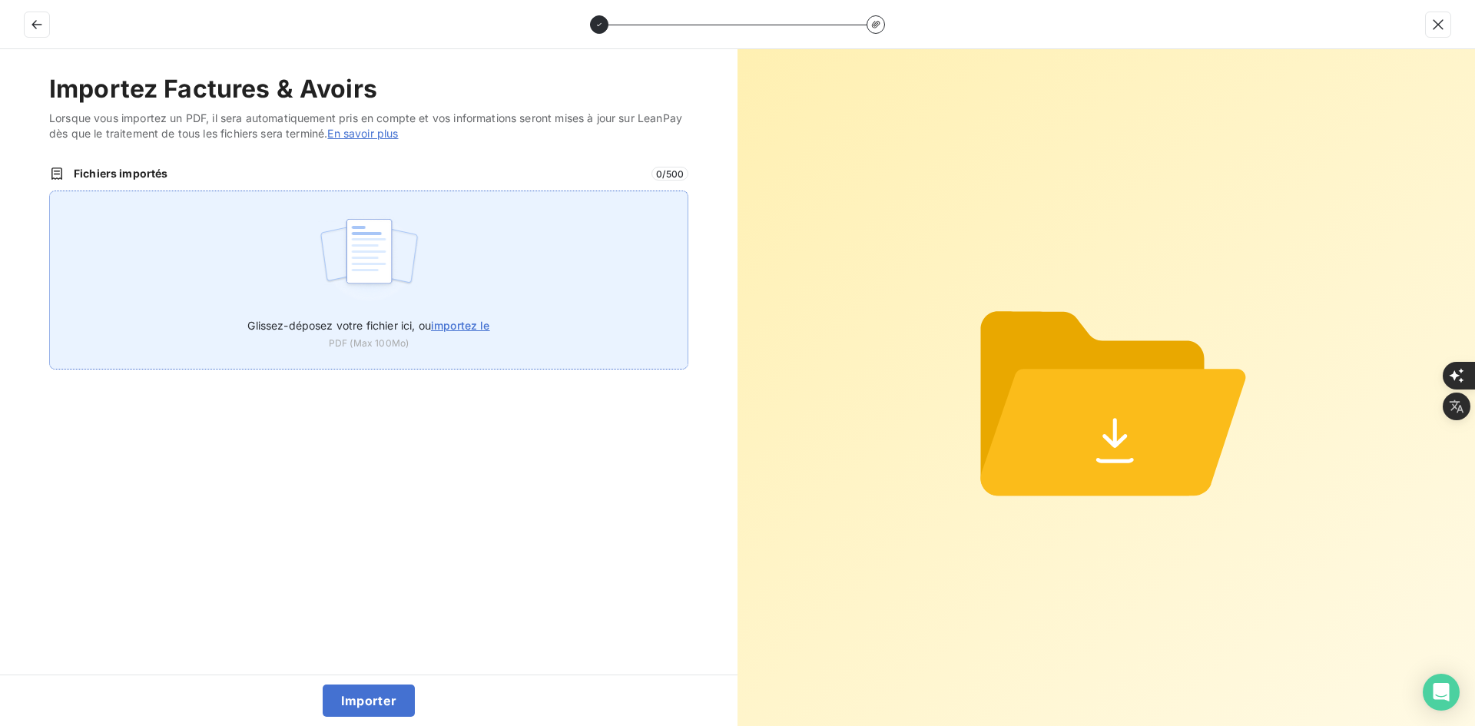
click at [412, 263] on img at bounding box center [369, 259] width 102 height 98
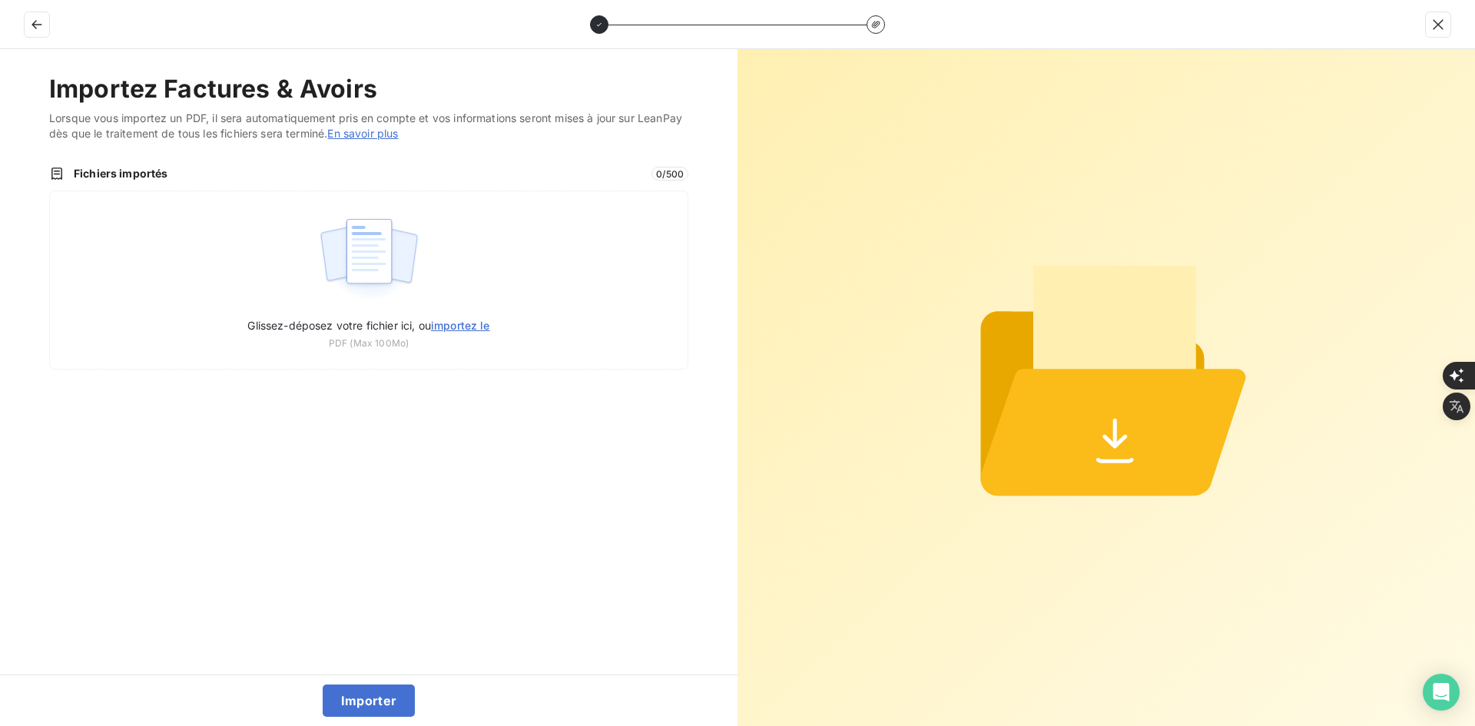
type input "C:\fakepath\FEF-2025-2728.pdf"
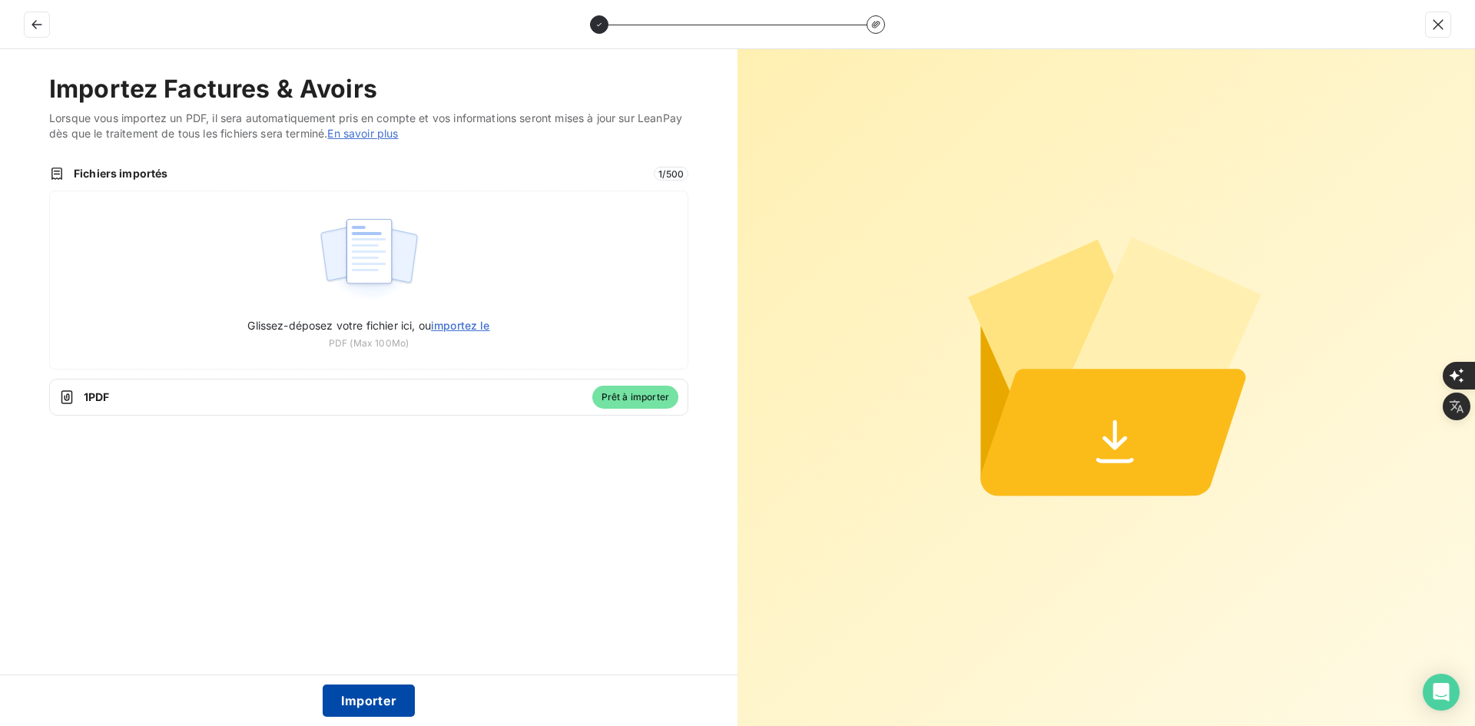
click at [390, 706] on button "Importer" at bounding box center [369, 700] width 93 height 32
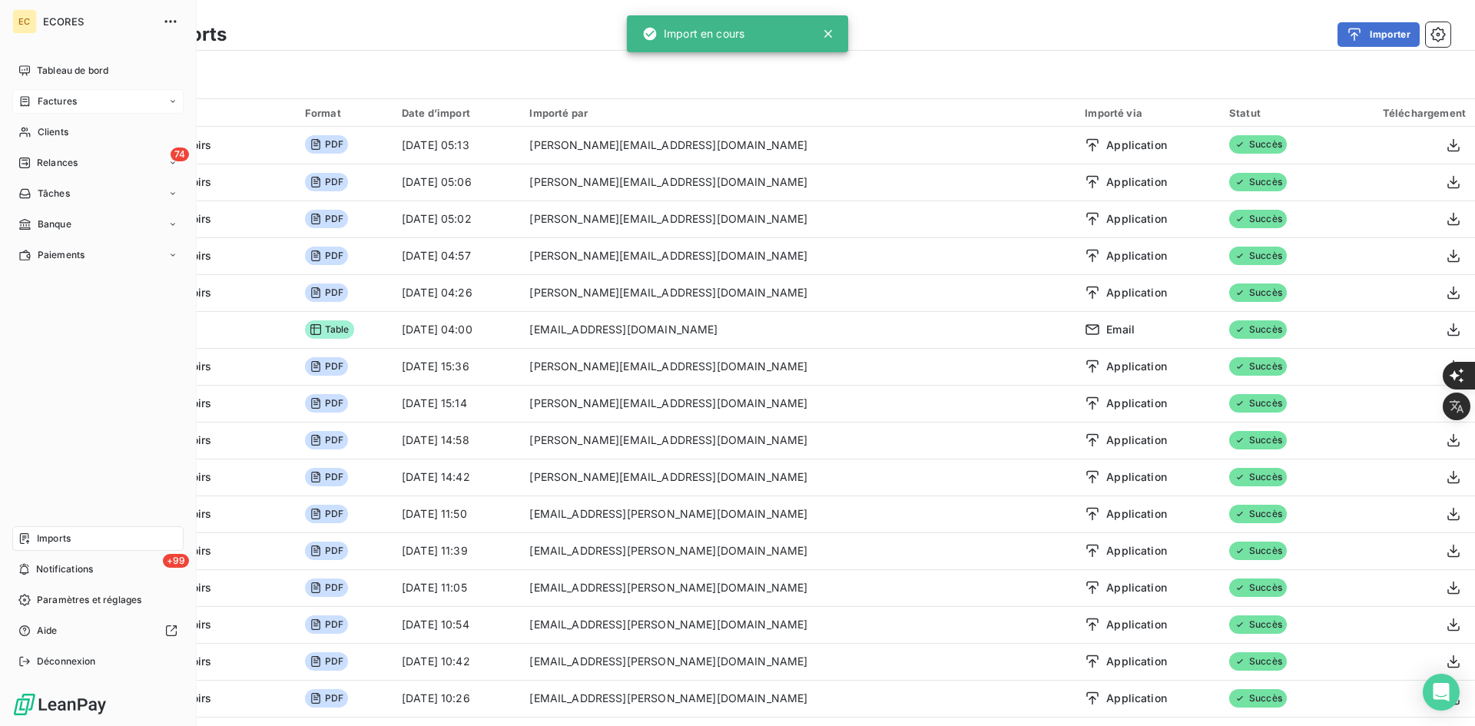
click at [40, 105] on span "Factures" at bounding box center [57, 101] width 39 height 14
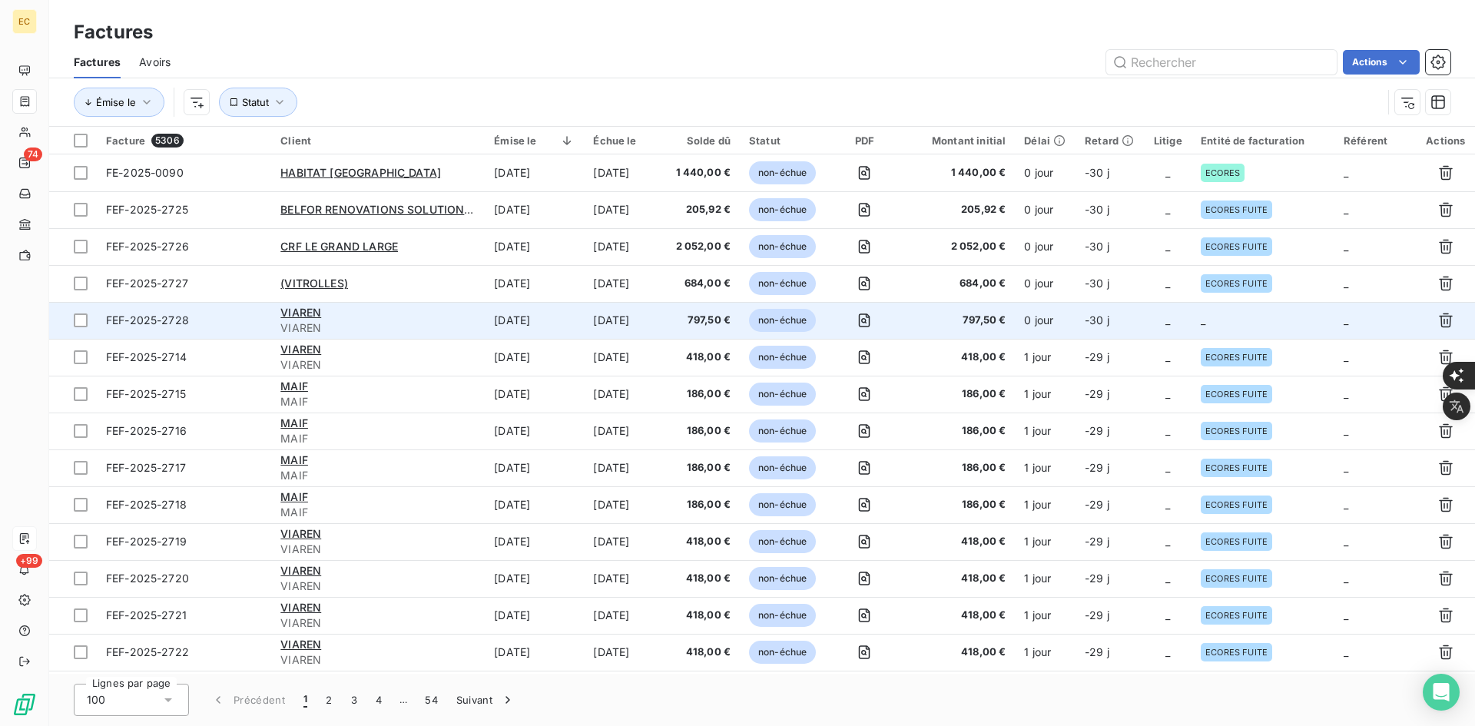
click at [1223, 330] on td "_" at bounding box center [1262, 320] width 143 height 37
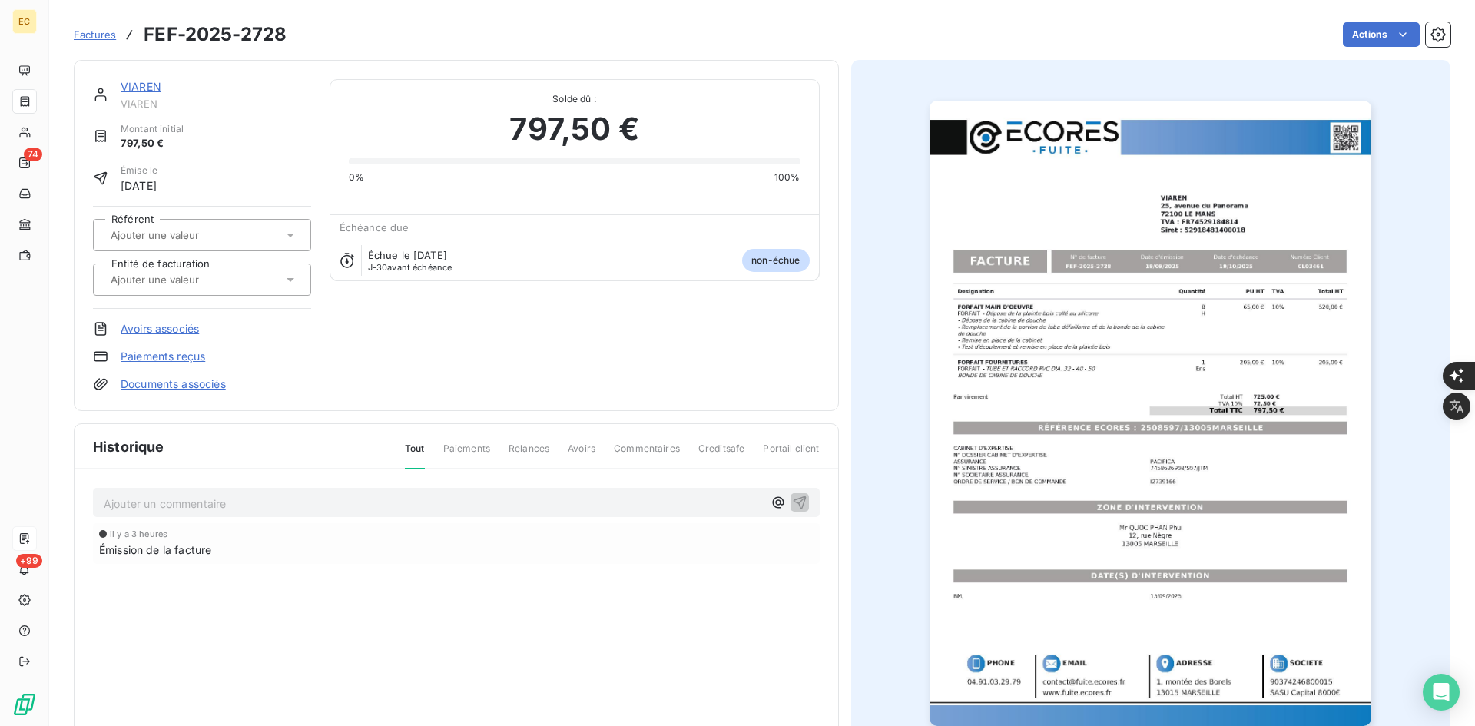
click at [265, 286] on div at bounding box center [194, 280] width 177 height 20
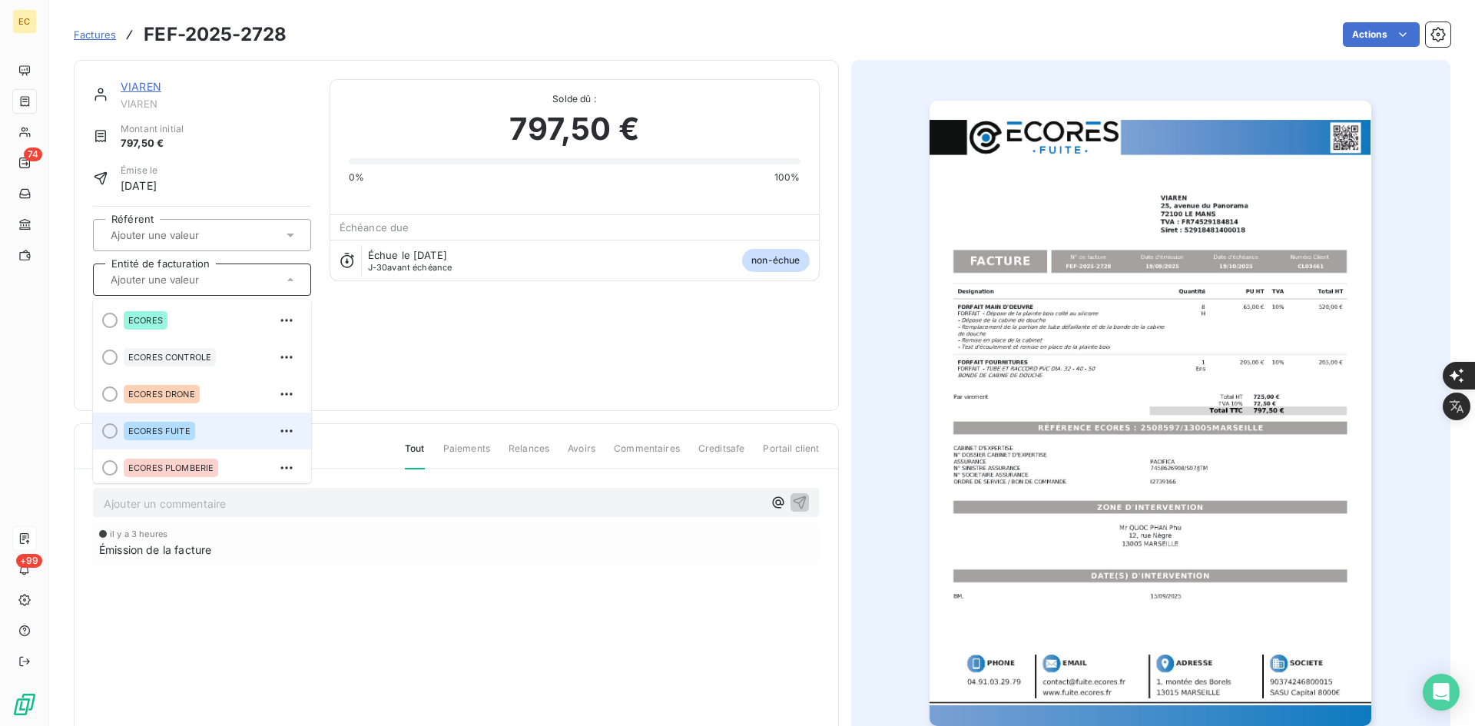
click at [205, 441] on div "ECORES FUITE" at bounding box center [211, 431] width 175 height 25
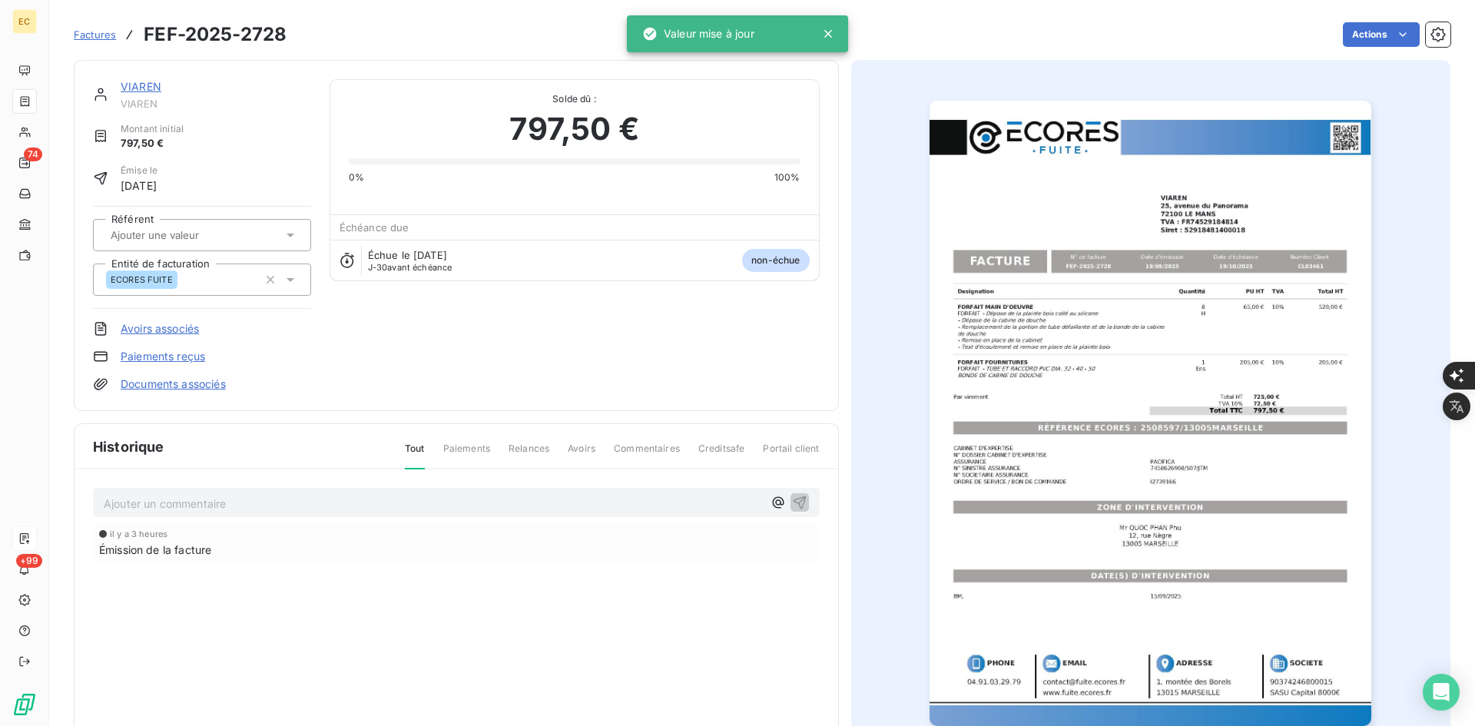
click at [187, 389] on link "Documents associés" at bounding box center [173, 383] width 105 height 15
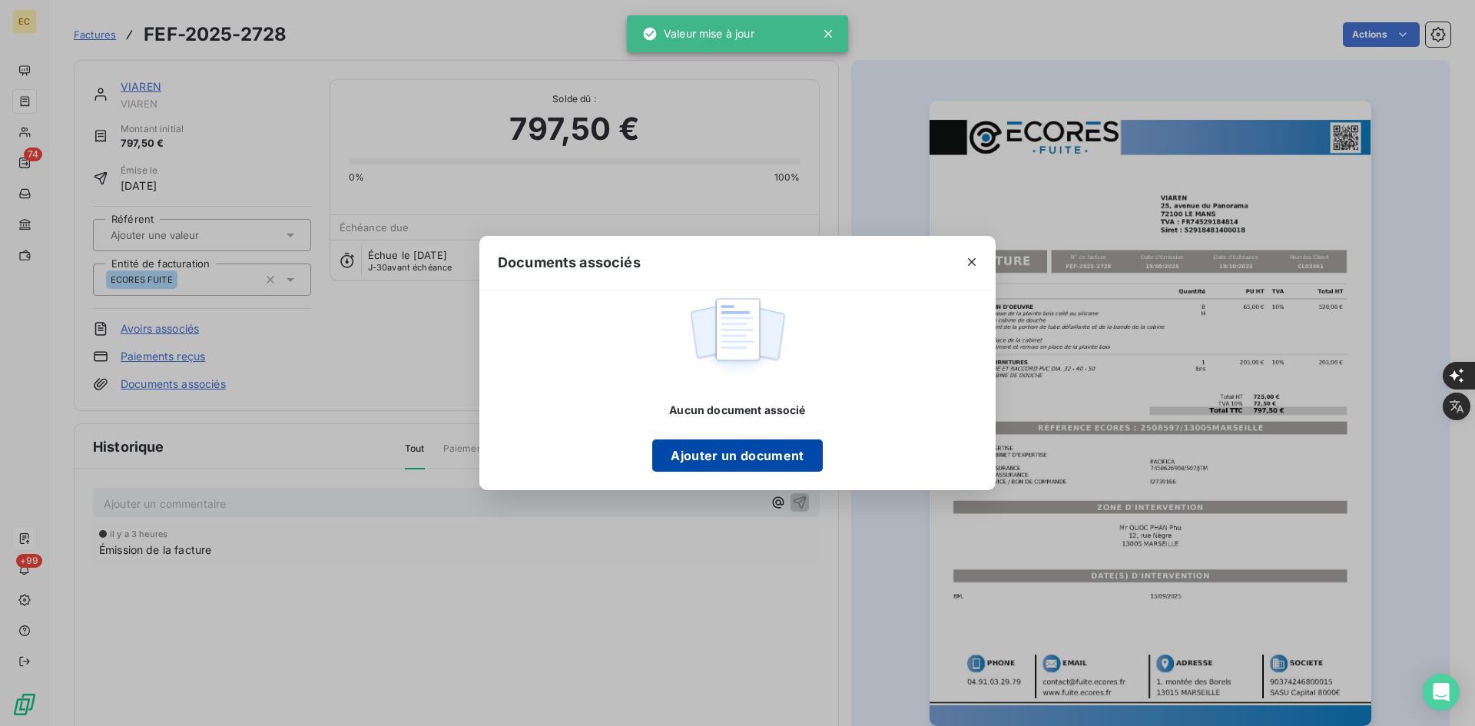
click at [697, 452] on button "Ajouter un document" at bounding box center [737, 455] width 170 height 32
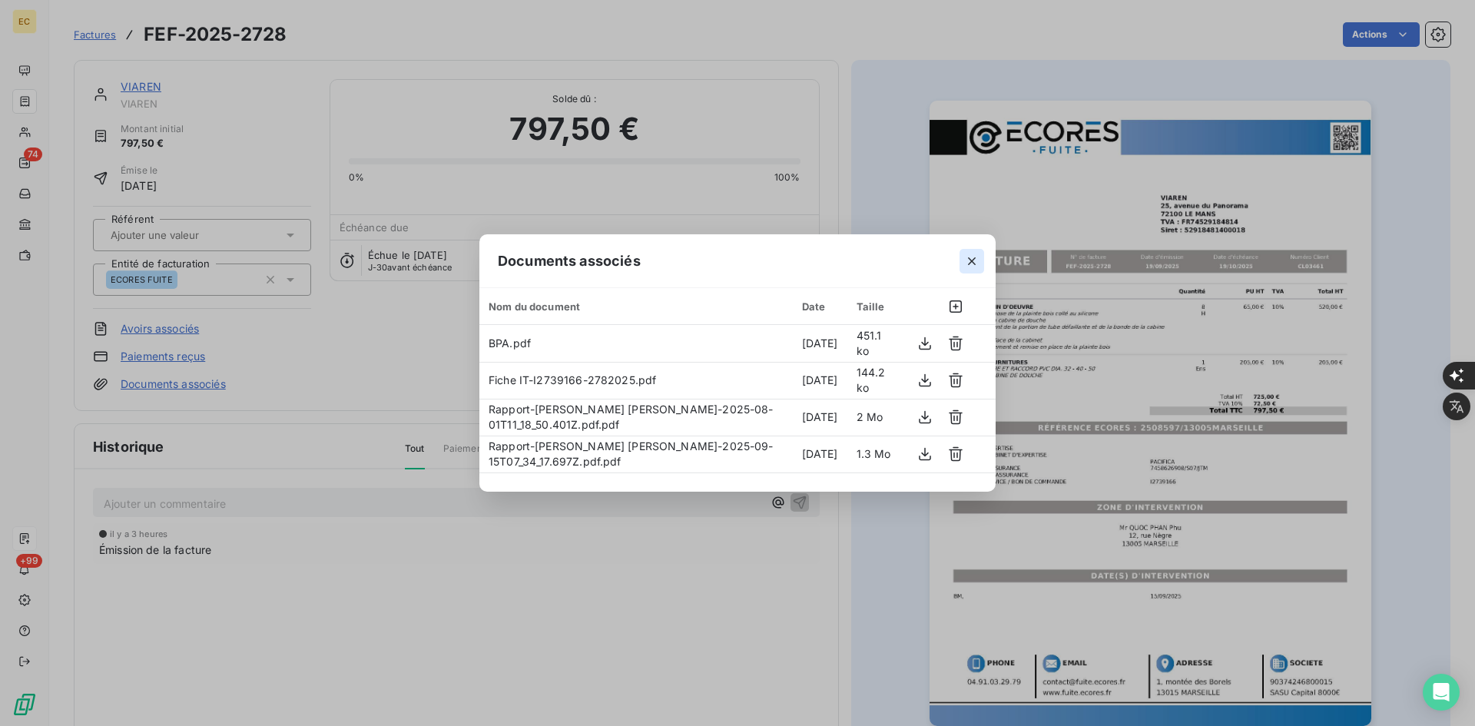
click at [978, 252] on button "button" at bounding box center [971, 261] width 25 height 25
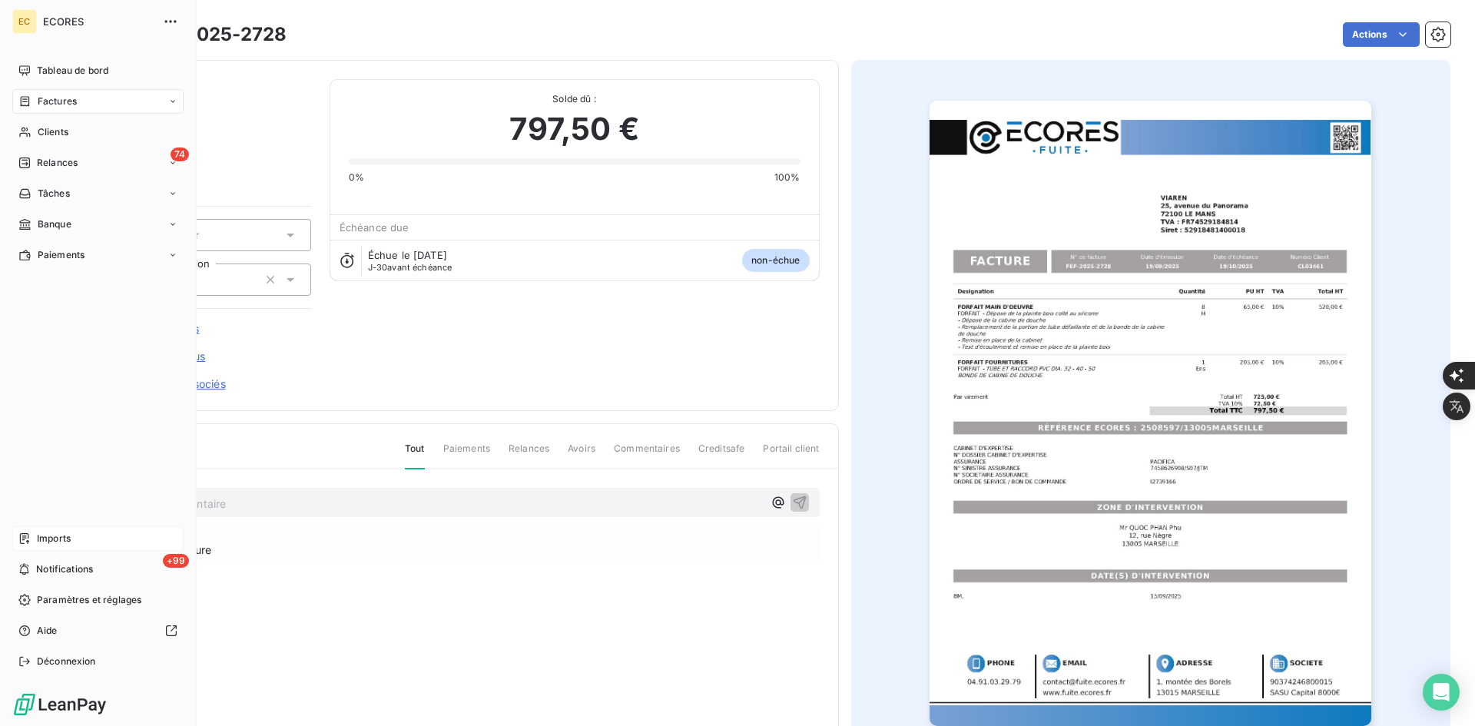
click at [40, 100] on span "Factures" at bounding box center [57, 101] width 39 height 14
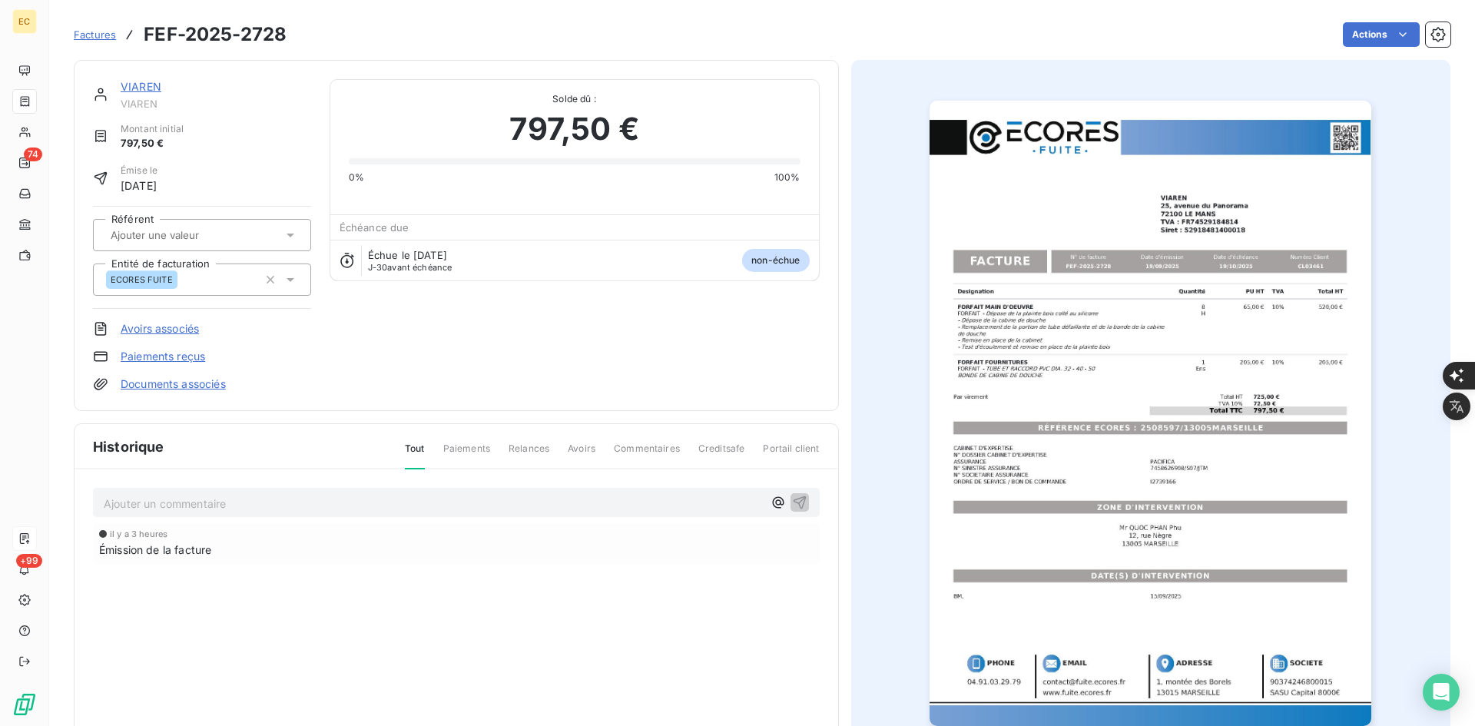
click at [104, 30] on span "Factures" at bounding box center [95, 34] width 42 height 12
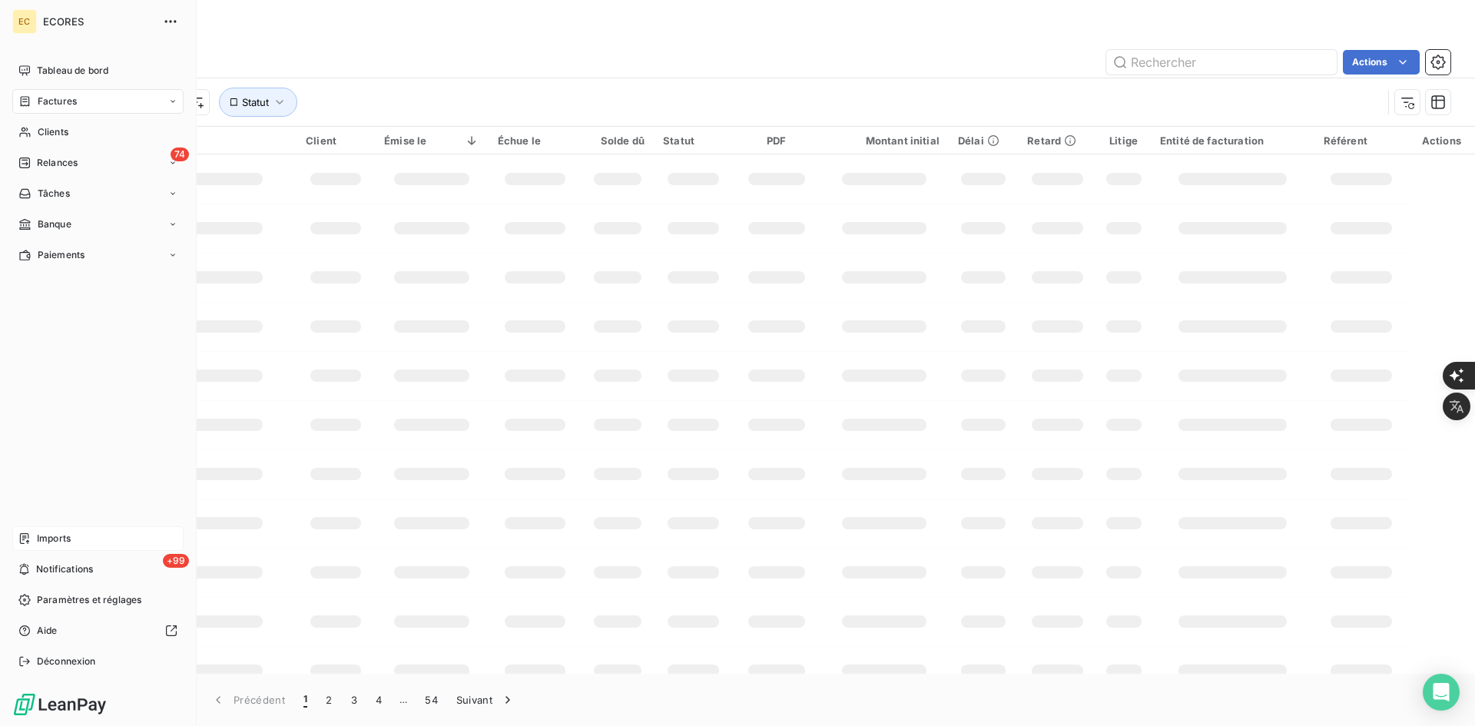
click at [68, 545] on div "Imports" at bounding box center [97, 538] width 171 height 25
